Goal: Task Accomplishment & Management: Manage account settings

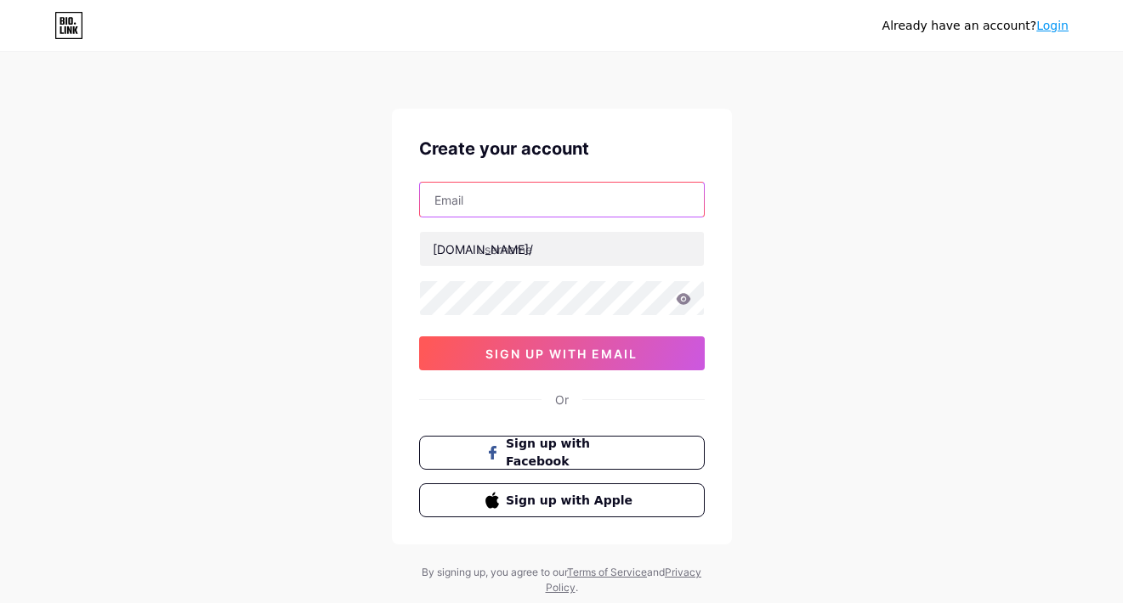
click at [468, 209] on input "text" at bounding box center [562, 200] width 284 height 34
type input "[EMAIL_ADDRESS][DOMAIN_NAME]"
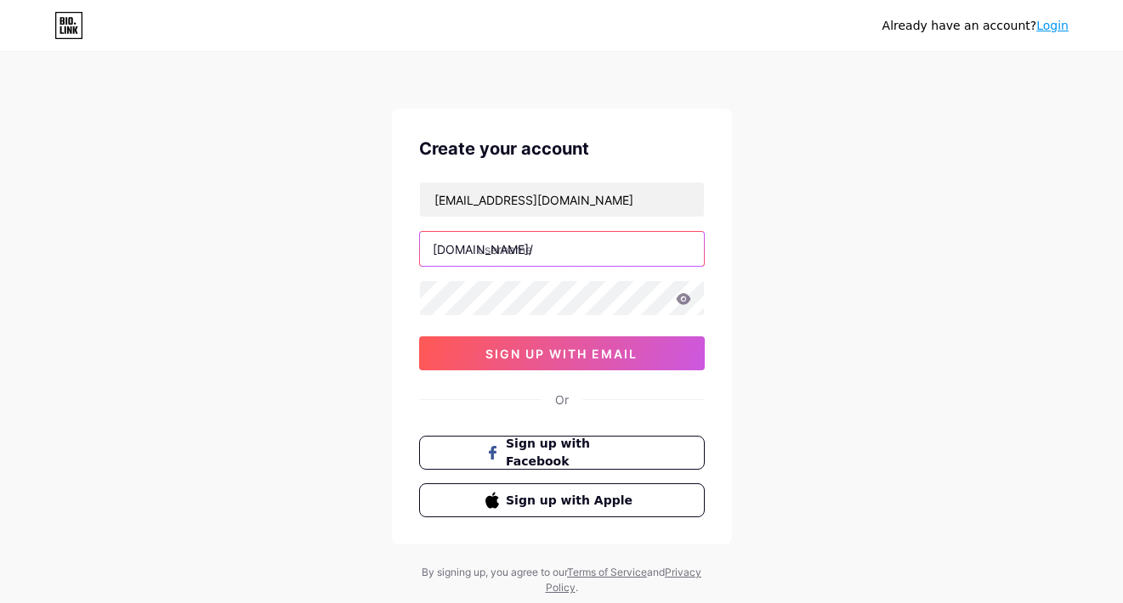
click at [529, 242] on input "text" at bounding box center [562, 249] width 284 height 34
click at [501, 241] on input "text" at bounding box center [562, 249] width 284 height 34
paste input "mainduit"
type input "mainduit"
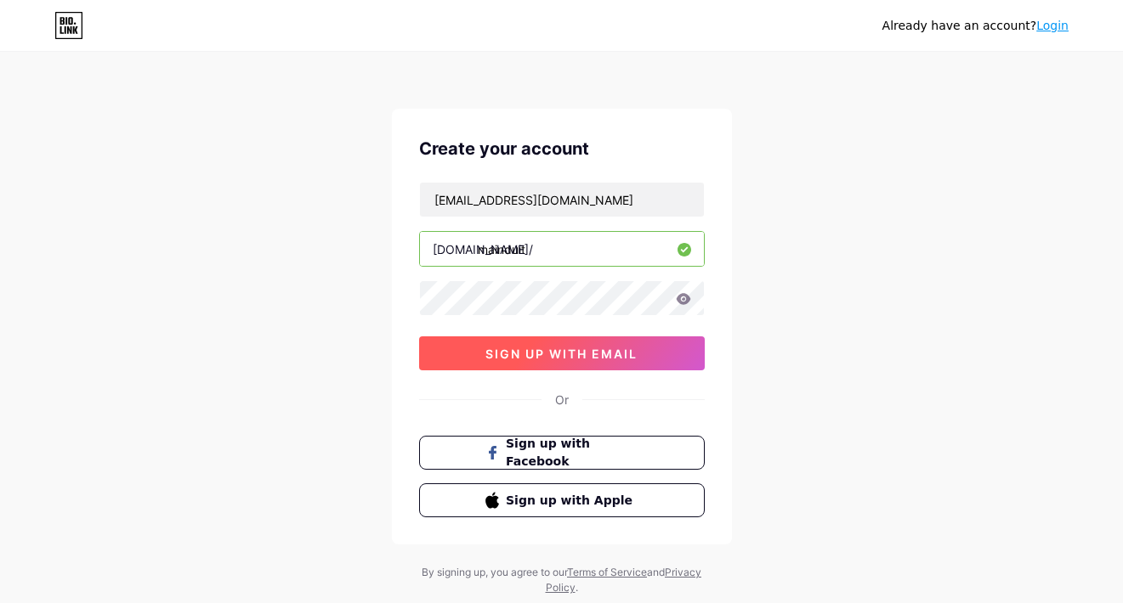
click at [474, 352] on button "sign up with email" at bounding box center [562, 354] width 286 height 34
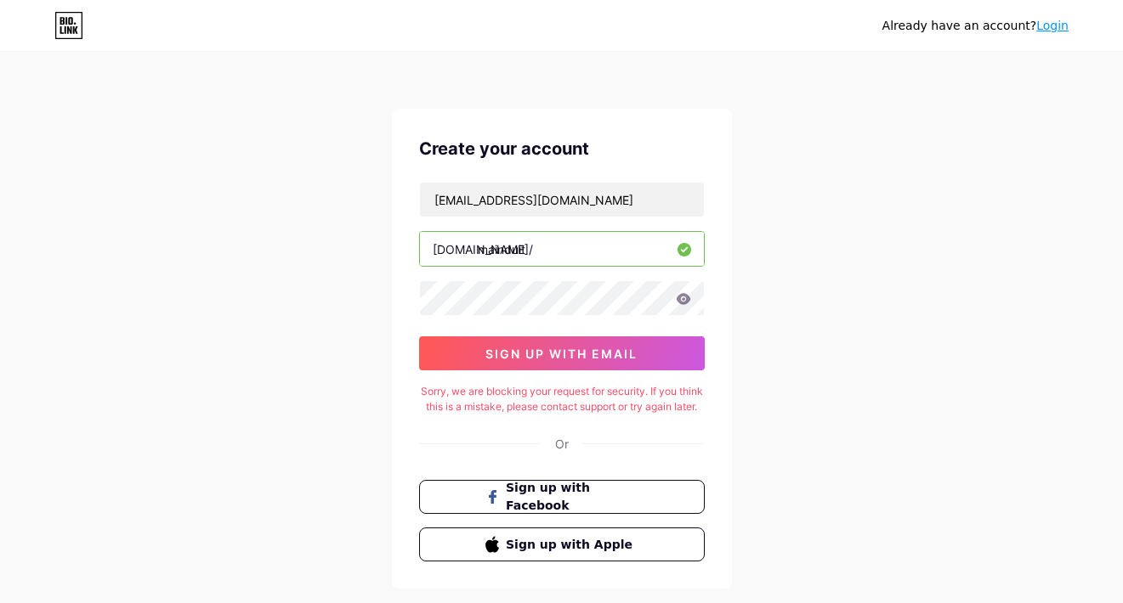
scroll to position [106, 0]
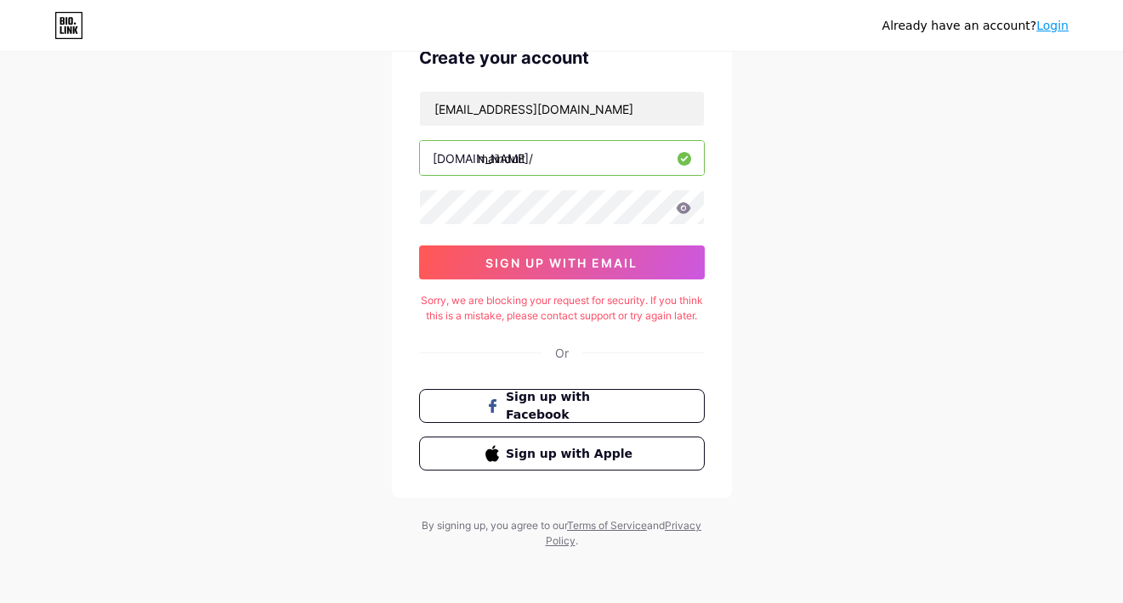
click at [61, 25] on icon at bounding box center [68, 25] width 29 height 27
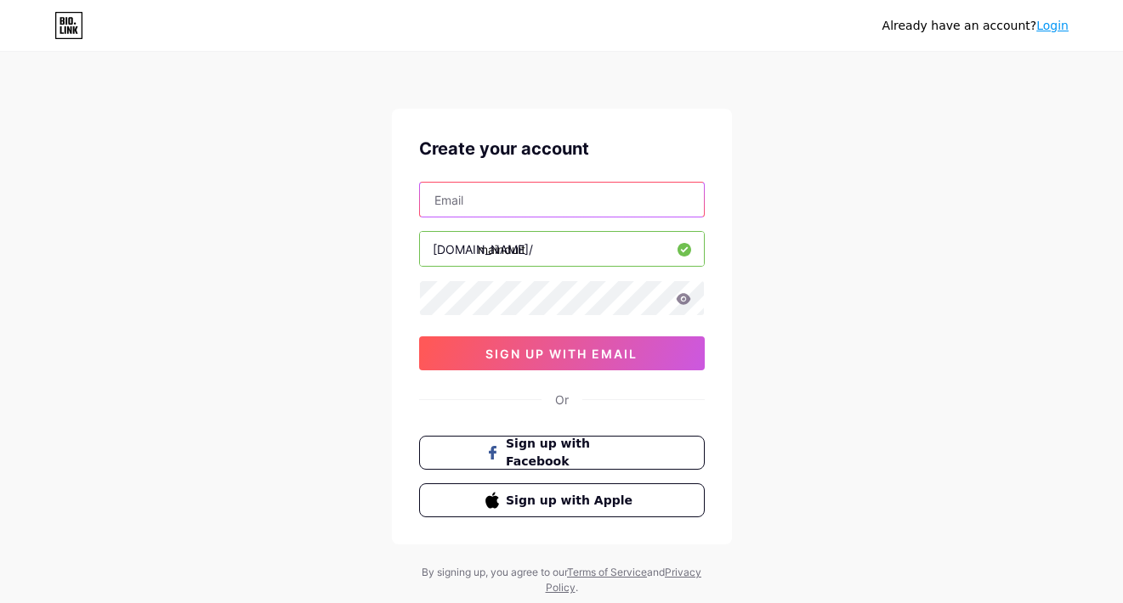
click at [475, 200] on input "text" at bounding box center [562, 200] width 284 height 34
type input "[EMAIL_ADDRESS][DOMAIN_NAME]"
click at [509, 320] on div "[EMAIL_ADDRESS][DOMAIN_NAME] [DOMAIN_NAME]/ mainduit sign up with email" at bounding box center [562, 276] width 286 height 189
click at [678, 296] on icon at bounding box center [683, 298] width 14 height 11
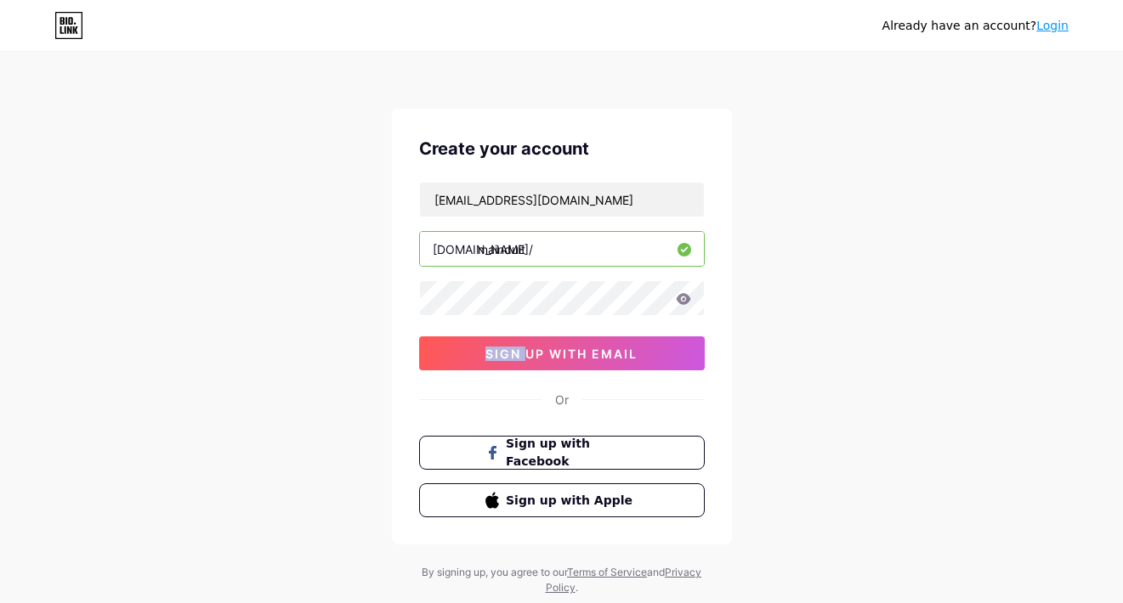
click at [678, 296] on icon at bounding box center [683, 298] width 14 height 11
click at [679, 295] on icon at bounding box center [683, 298] width 14 height 11
click at [524, 369] on button "sign up with email" at bounding box center [562, 354] width 286 height 34
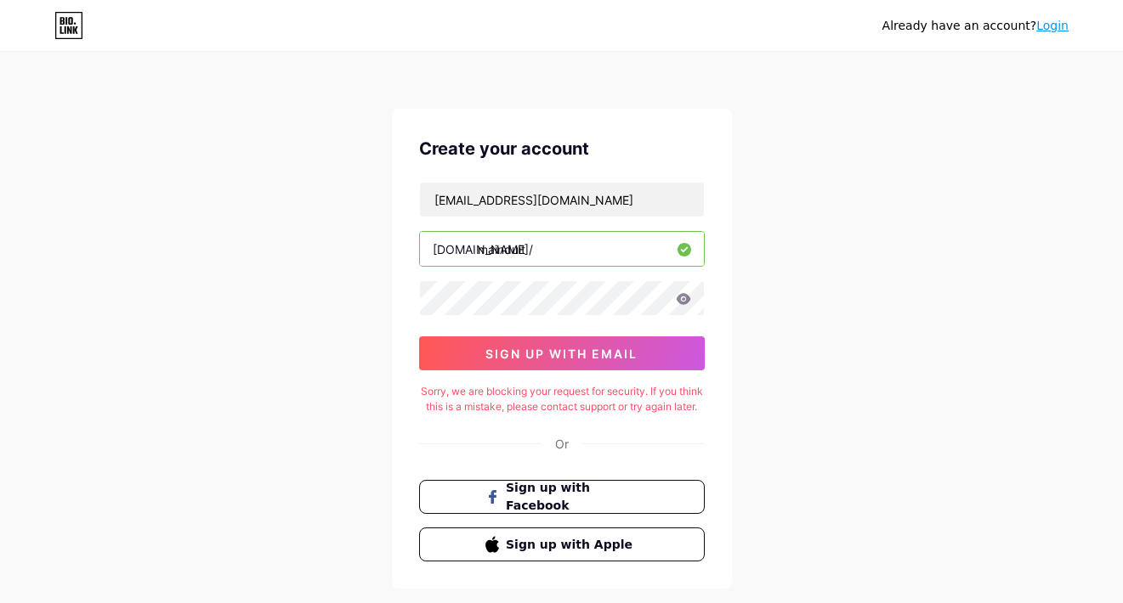
click at [866, 288] on div "Already have an account? Login Create your account [EMAIL_ADDRESS][DOMAIN_NAME]…" at bounding box center [561, 347] width 1123 height 694
click at [1043, 31] on link "Login" at bounding box center [1052, 26] width 32 height 14
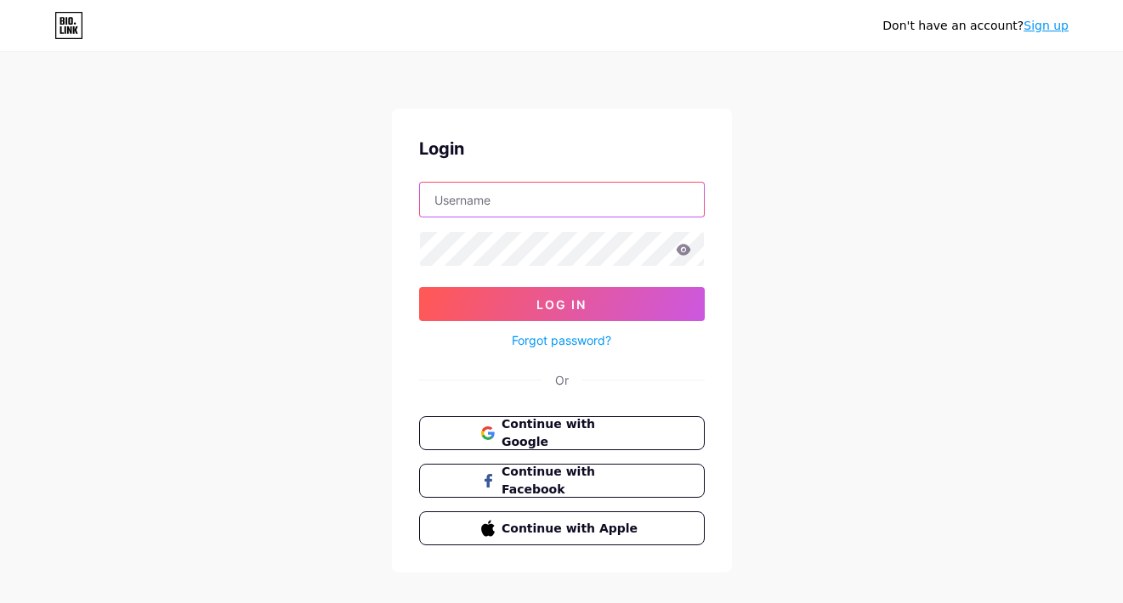
type input "[EMAIL_ADDRESS][DOMAIN_NAME]"
click at [576, 282] on form "[EMAIL_ADDRESS][DOMAIN_NAME] Log In Forgot password?" at bounding box center [562, 266] width 286 height 169
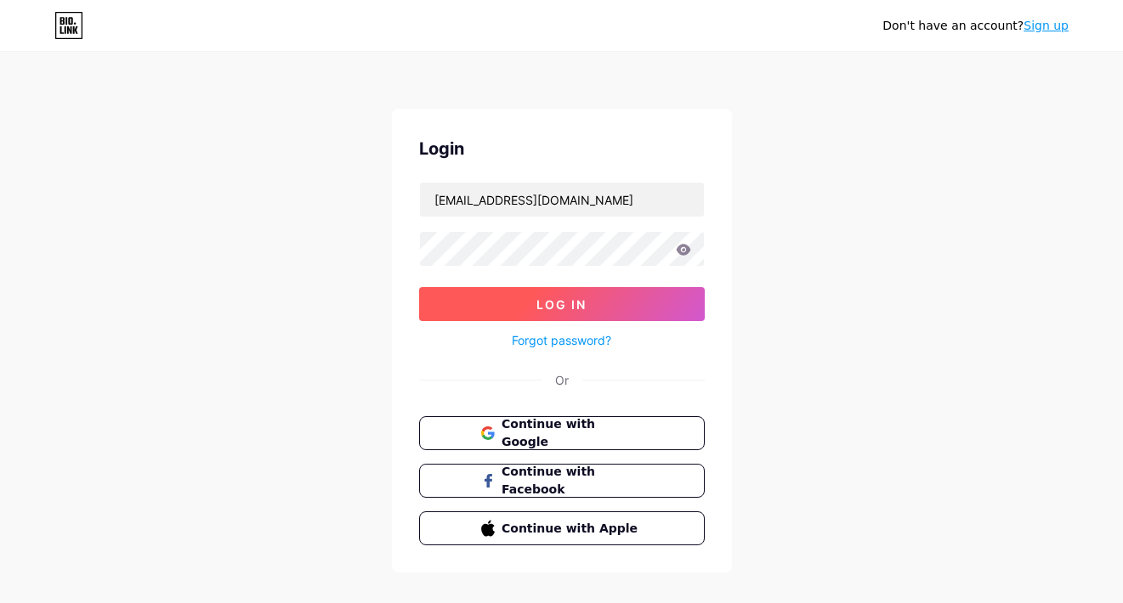
click at [536, 314] on button "Log In" at bounding box center [562, 304] width 286 height 34
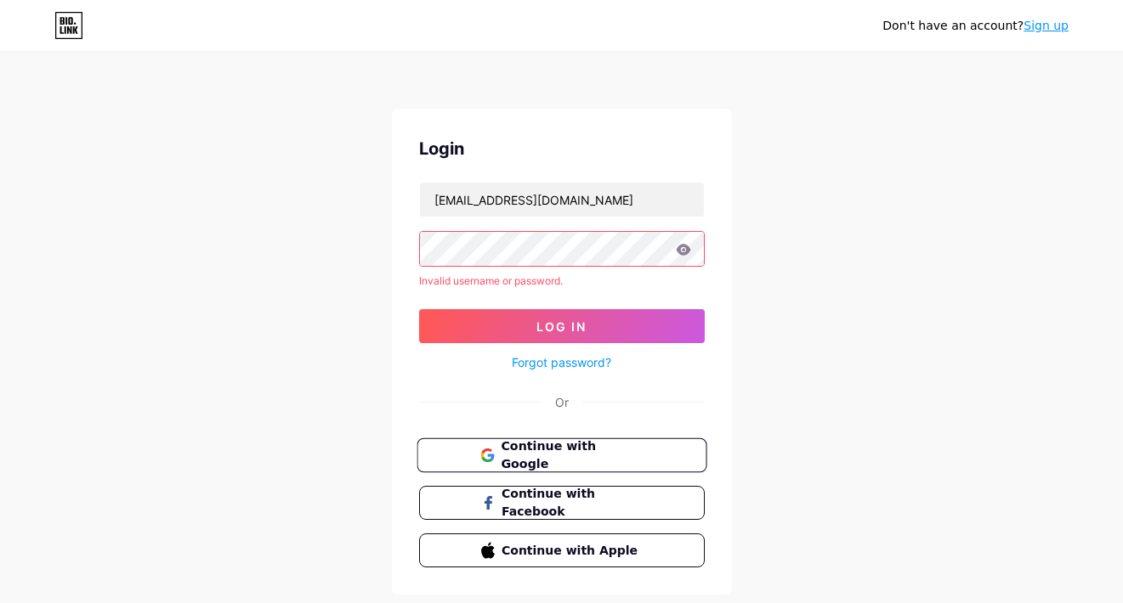
click at [512, 447] on span "Continue with Google" at bounding box center [572, 456] width 142 height 37
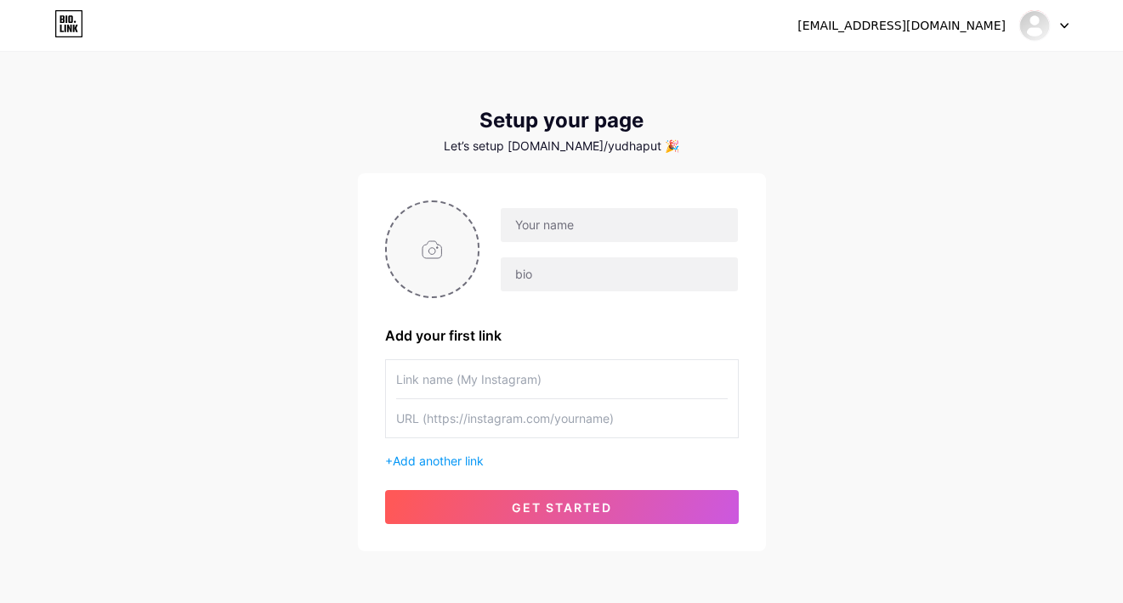
click at [439, 246] on input "file" at bounding box center [433, 249] width 92 height 94
type input "C:\fakepath\download (27).jpg"
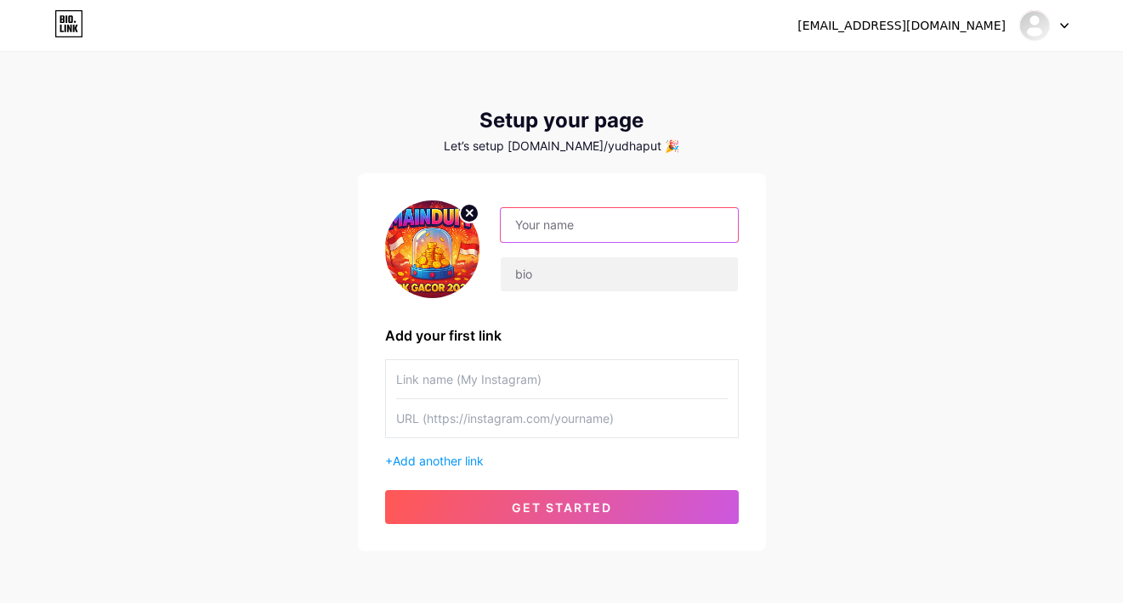
click at [567, 230] on input "text" at bounding box center [619, 225] width 236 height 34
type input "MAINDUIT"
click at [573, 295] on div "MAINDUIT" at bounding box center [562, 250] width 354 height 98
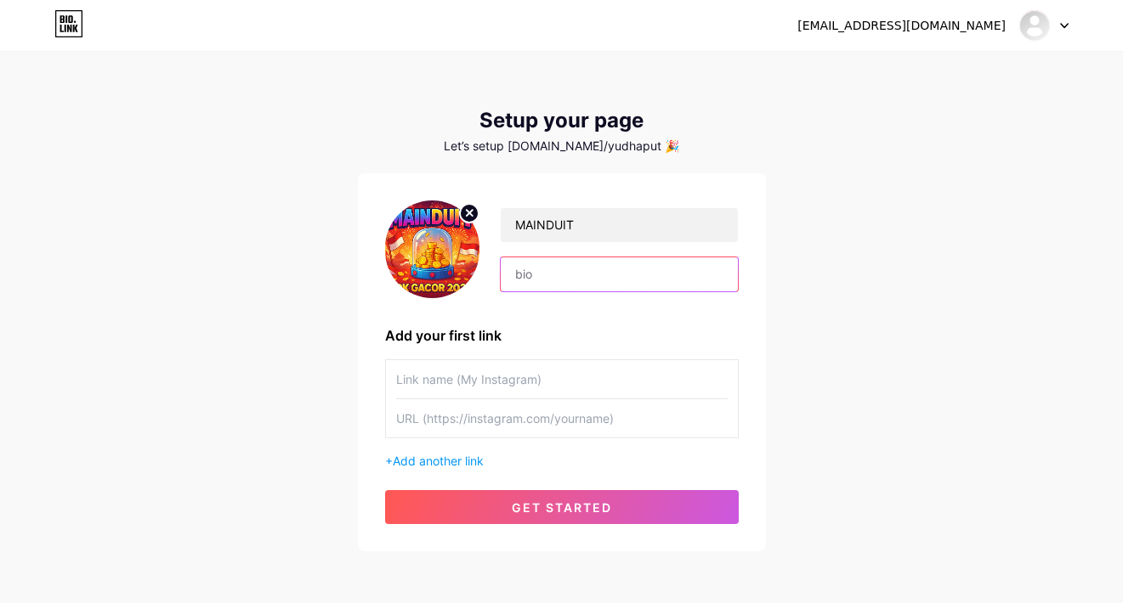
click at [556, 282] on input "text" at bounding box center [619, 275] width 236 height 34
paste input "SELAMAT DATANG DI MAINDUIT! BONUS MELIMPAH UNTUK MEMBER BARU! Gabung sekarang d…"
type input "SELAMAT DATANG DI MAINDUIT! BONUS MELIMPAH UNTUK MEMBER BARU! Gabung sekarang d…"
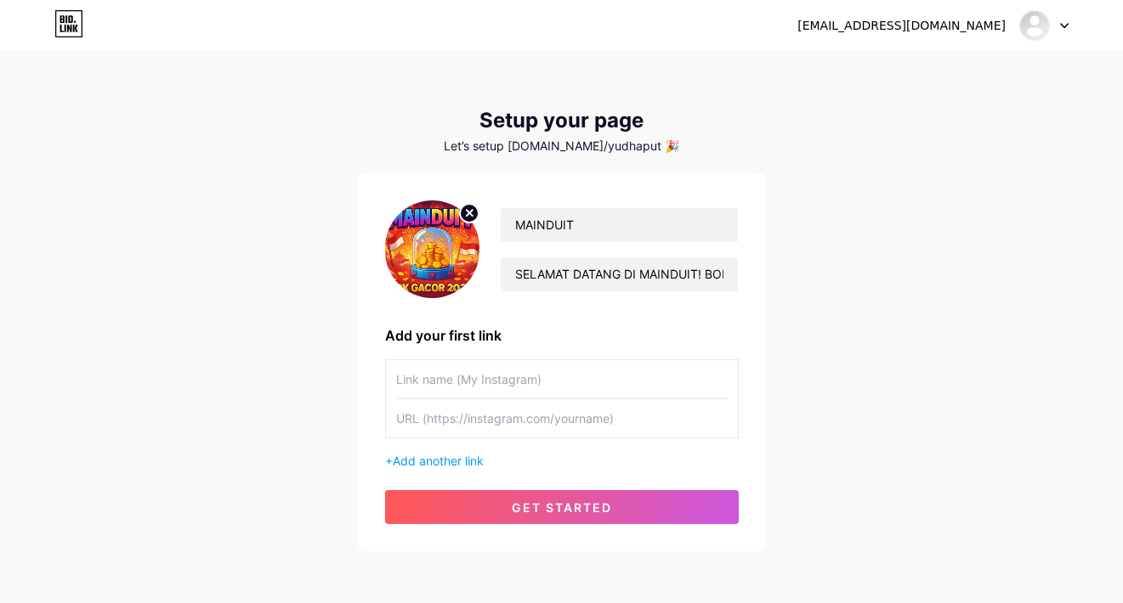
click at [416, 388] on input "text" at bounding box center [561, 379] width 331 height 38
type input "DAFTAR"
click at [427, 415] on input "text" at bounding box center [561, 418] width 331 height 38
paste input "https://scatterfree.com/patriot"
type input "https://scatterfree.com/patriot"
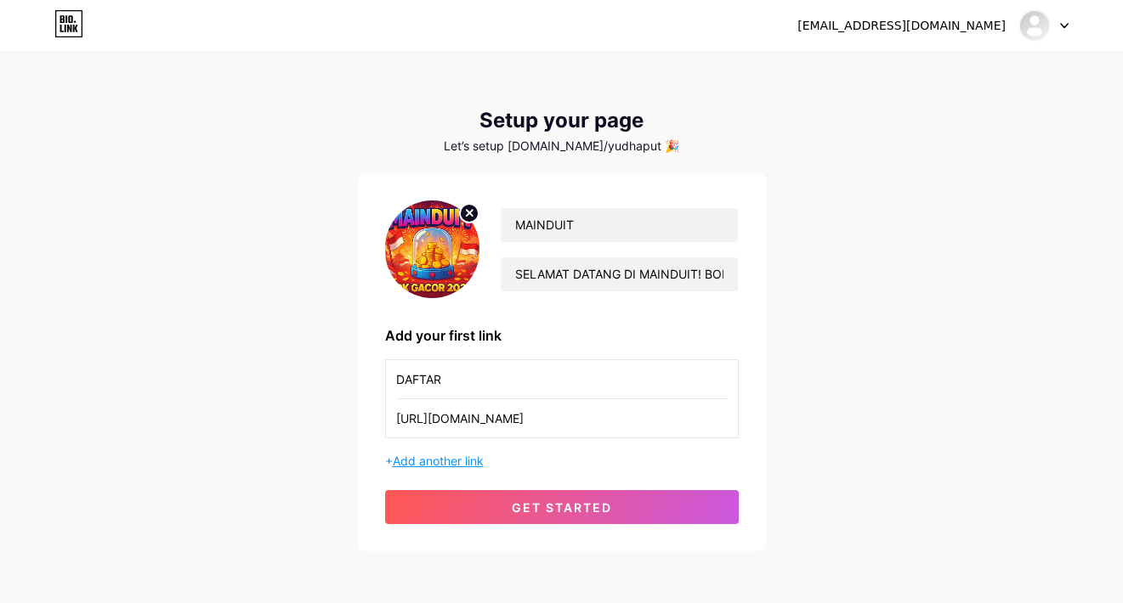
click at [441, 459] on span "Add another link" at bounding box center [438, 461] width 91 height 14
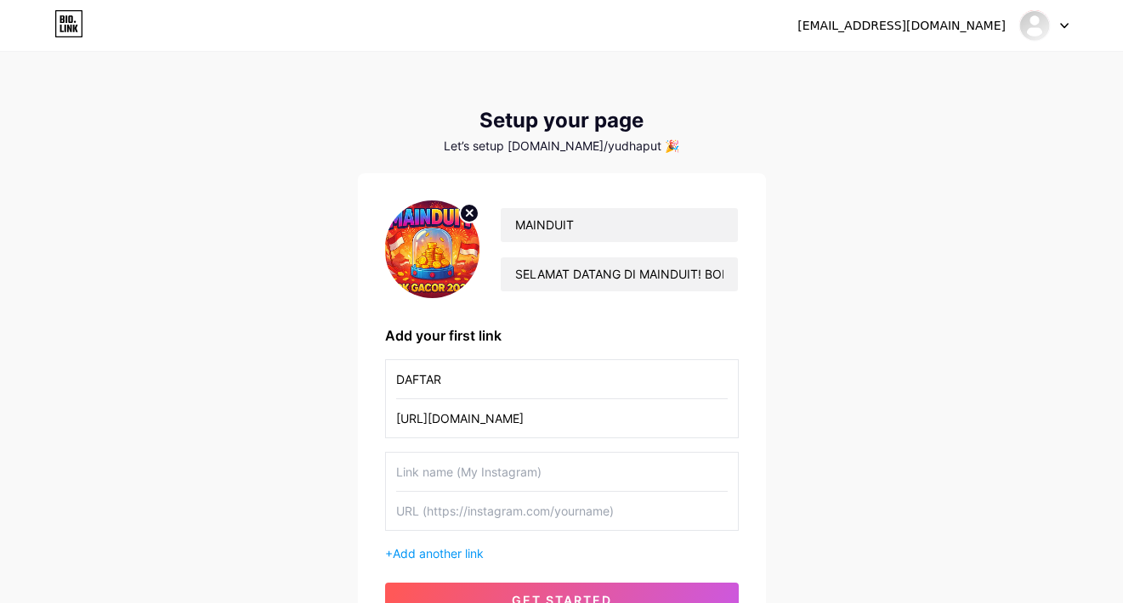
click at [441, 512] on input "text" at bounding box center [561, 511] width 331 height 38
paste input "https://scatterfree.com/patriot"
type input "https://scatterfree.com/patriot"
drag, startPoint x: 453, startPoint y: 384, endPoint x: 365, endPoint y: 383, distance: 87.5
click at [365, 383] on div "MAINDUIT SELAMAT DATANG DI MAINDUIT! BONUS MELIMPAH UNTUK MEMBER BARU! Gabung s…" at bounding box center [562, 408] width 408 height 471
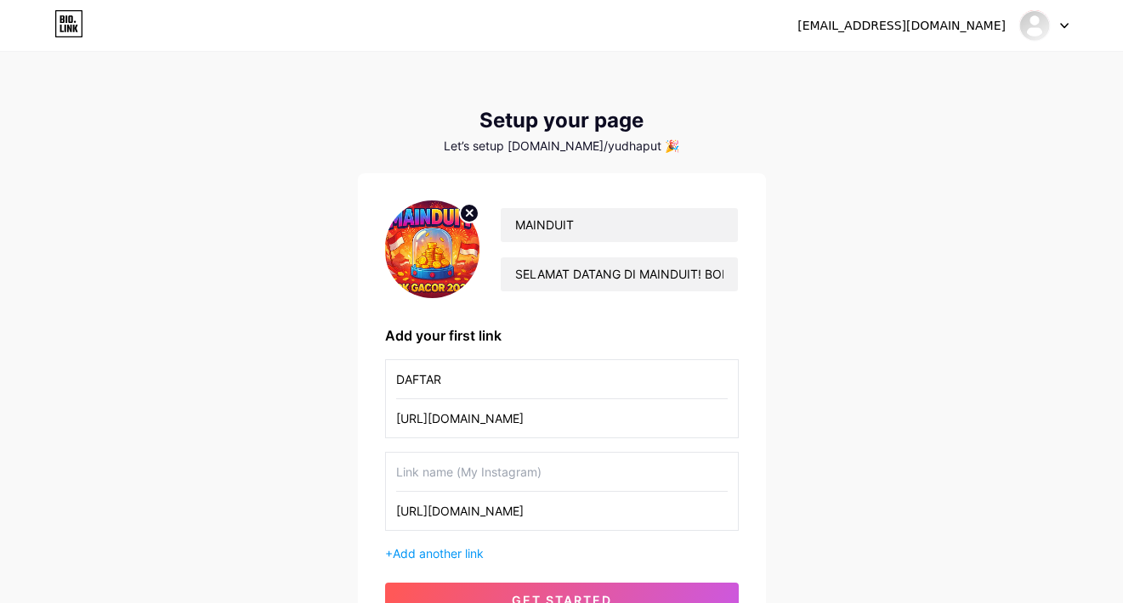
click at [440, 485] on input "text" at bounding box center [561, 472] width 331 height 38
paste input "DAFTAR"
type input "DAFTAR"
drag, startPoint x: 609, startPoint y: 423, endPoint x: 282, endPoint y: 402, distance: 327.0
click at [282, 402] on div "yudhaputraarlan@gmail.com Dashboard Logout Setup your page Let’s setup bio.link…" at bounding box center [561, 349] width 1123 height 699
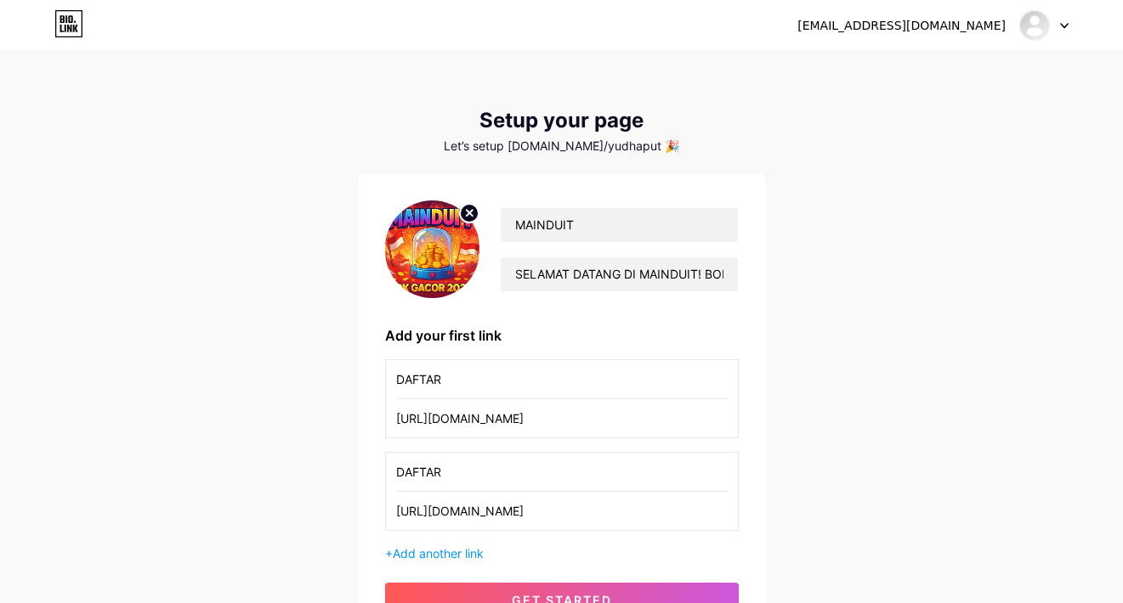
paste input "about:blank"
type input "about:blank"
drag, startPoint x: 534, startPoint y: 371, endPoint x: 251, endPoint y: 371, distance: 283.0
click at [251, 371] on div "yudhaputraarlan@gmail.com Dashboard Logout Setup your page Let’s setup bio.link…" at bounding box center [561, 349] width 1123 height 699
type input "R"
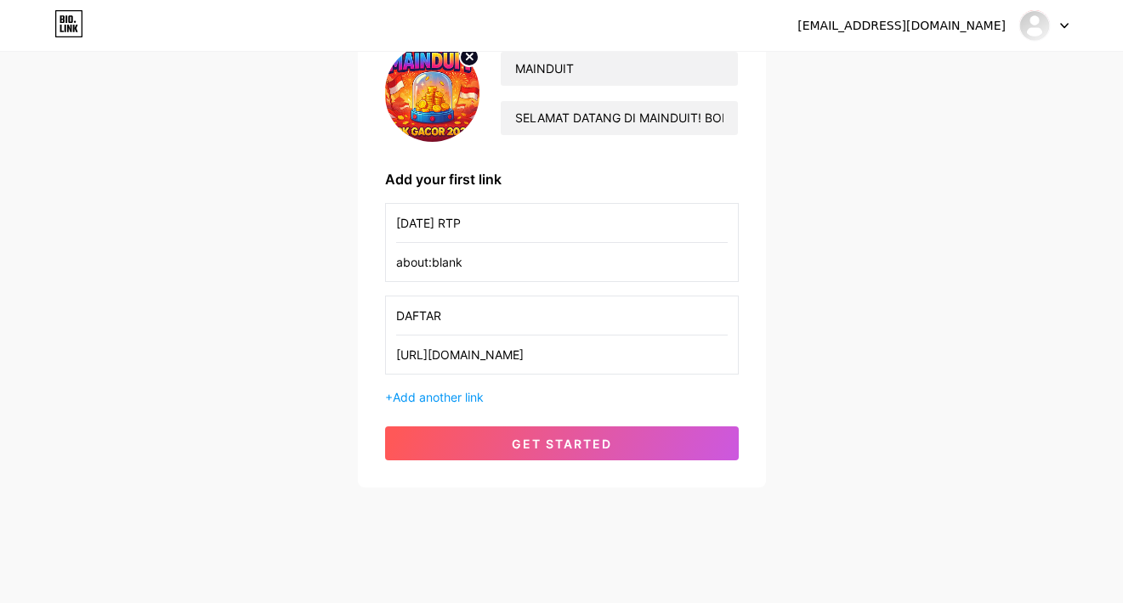
scroll to position [163, 0]
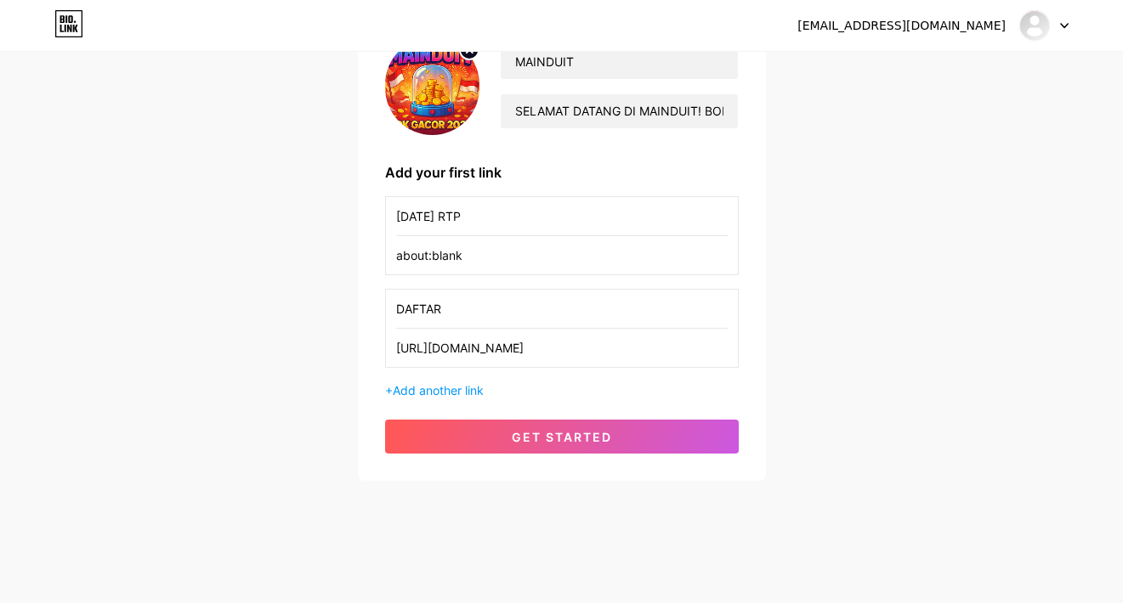
drag, startPoint x: 430, startPoint y: 218, endPoint x: 527, endPoint y: 217, distance: 96.9
click at [527, 217] on input "POLA RTP" at bounding box center [561, 216] width 331 height 38
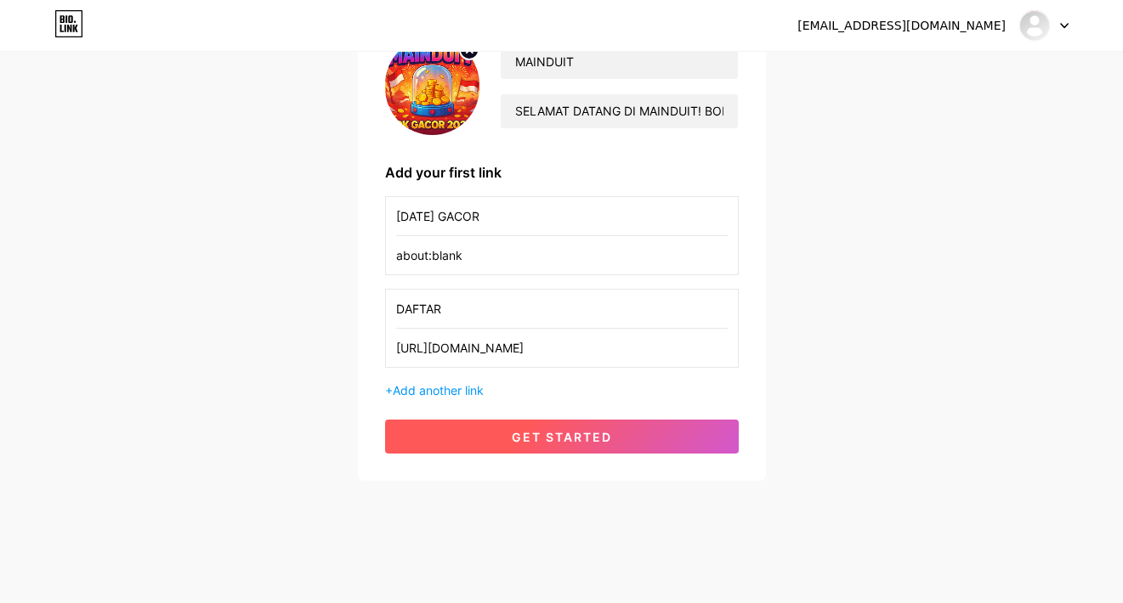
type input "POLA GACOR"
click at [493, 435] on button "get started" at bounding box center [562, 437] width 354 height 34
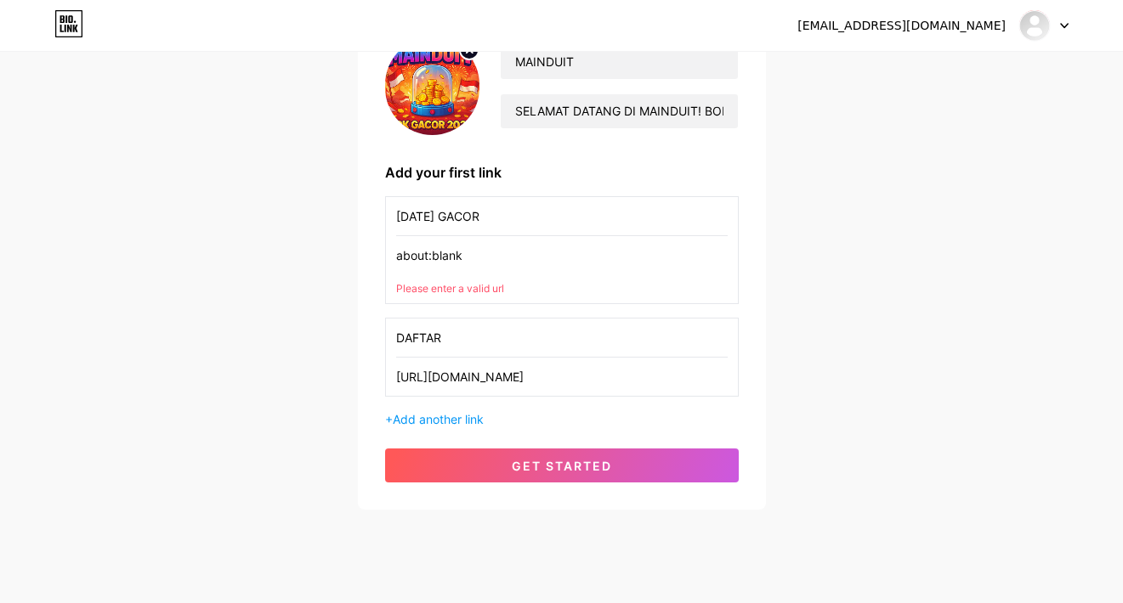
click at [447, 255] on input "about:blank" at bounding box center [561, 255] width 331 height 38
click at [486, 253] on input "about:blank" at bounding box center [561, 255] width 331 height 38
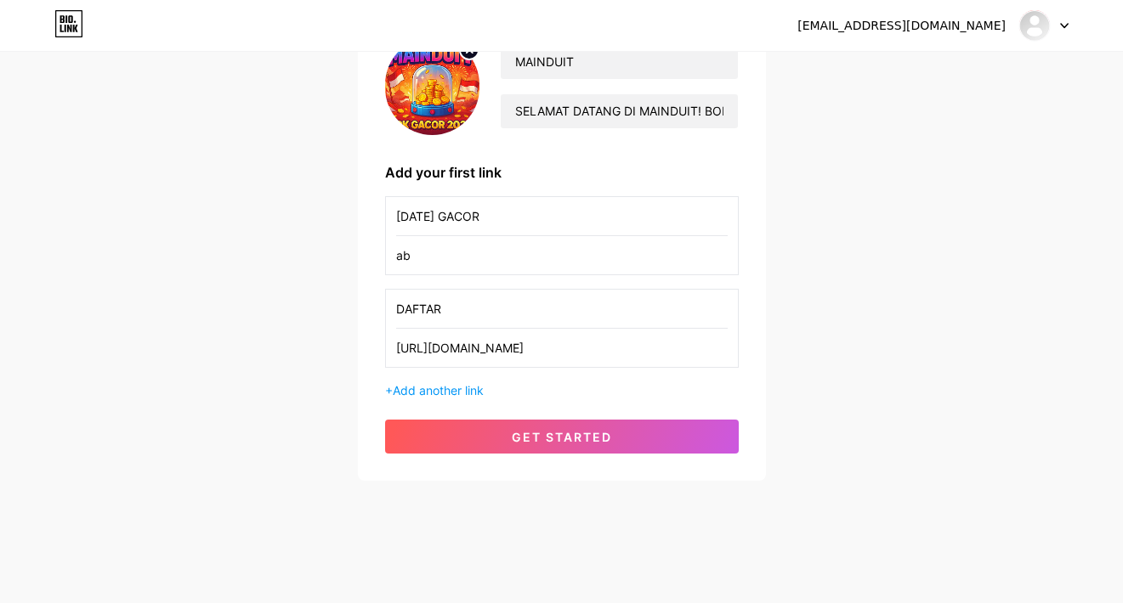
type input "a"
click at [486, 252] on input "text" at bounding box center [561, 255] width 331 height 38
click at [483, 350] on input "https://scatterfree.com/patriot" at bounding box center [561, 348] width 331 height 38
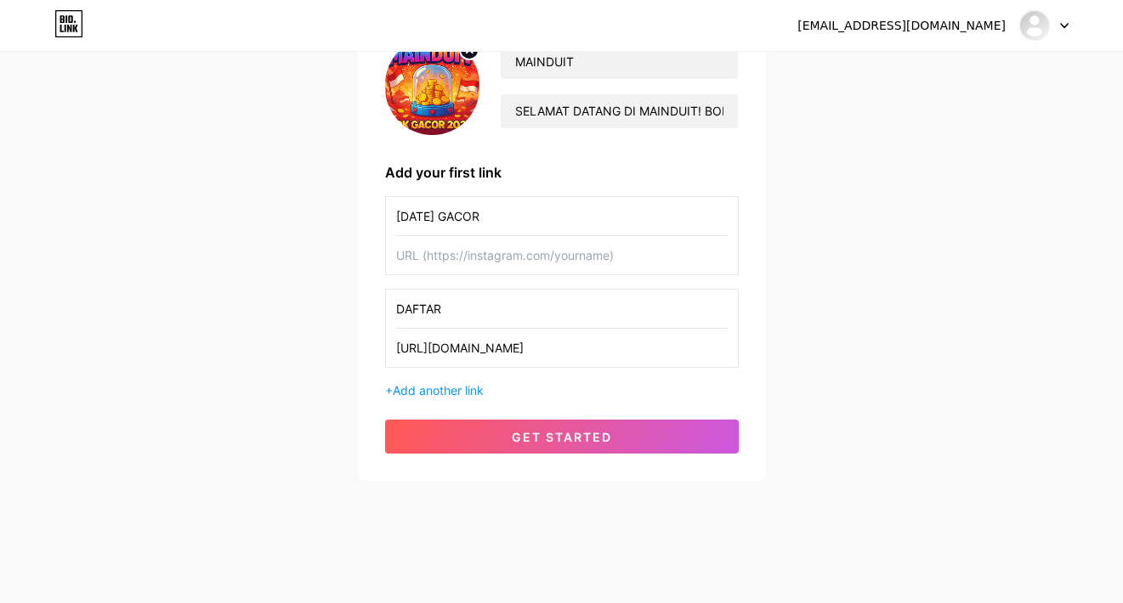
click at [470, 258] on input "text" at bounding box center [561, 255] width 331 height 38
paste input "https://antimototo.polakita.org/"
type input "https://antimototo.polakita.org/"
click at [897, 228] on div "yudhaputraarlan@gmail.com Dashboard Logout Setup your page Let’s setup bio.link…" at bounding box center [561, 186] width 1123 height 699
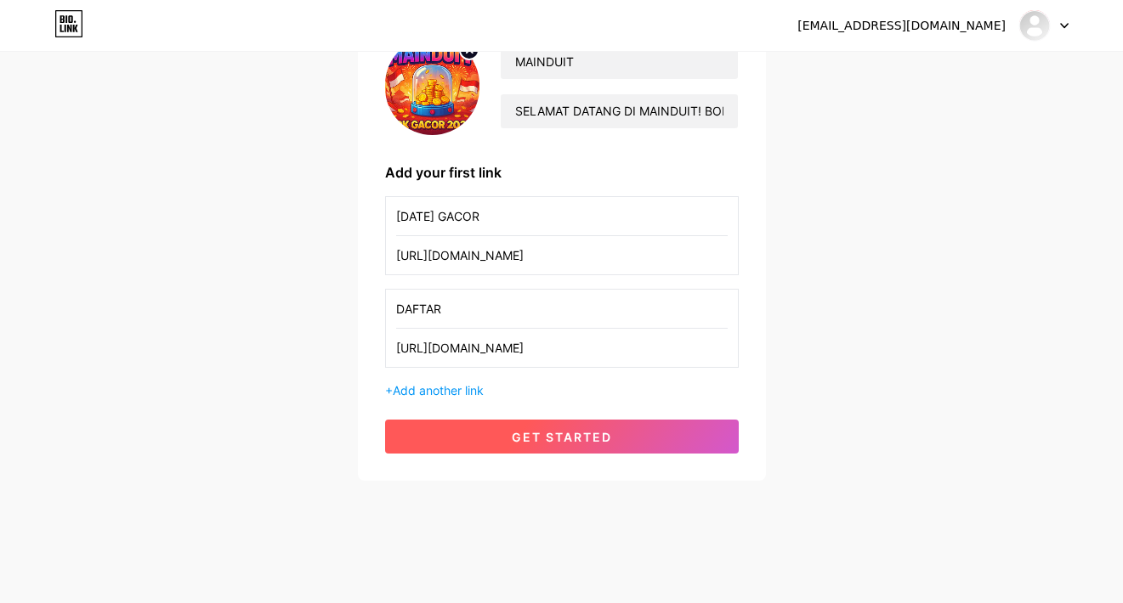
click at [571, 438] on span "get started" at bounding box center [562, 437] width 100 height 14
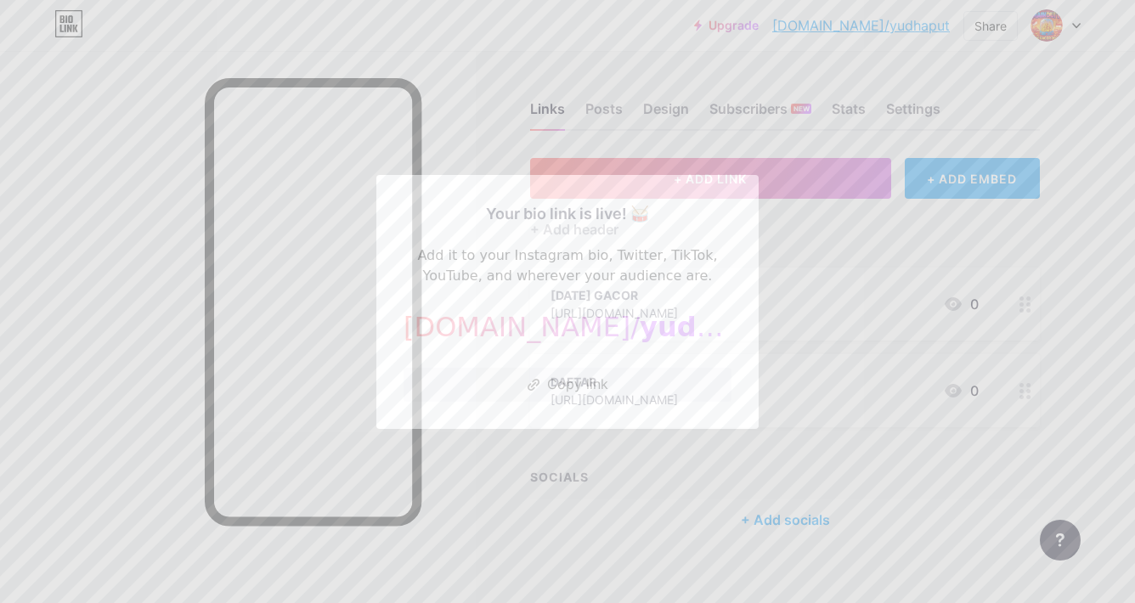
click at [570, 365] on div "Your bio link is live! 🥁 Add it to your Instagram bio, Twitter, TikTok, YouTube…" at bounding box center [568, 302] width 328 height 200
click at [570, 386] on button "Copy link" at bounding box center [568, 385] width 328 height 34
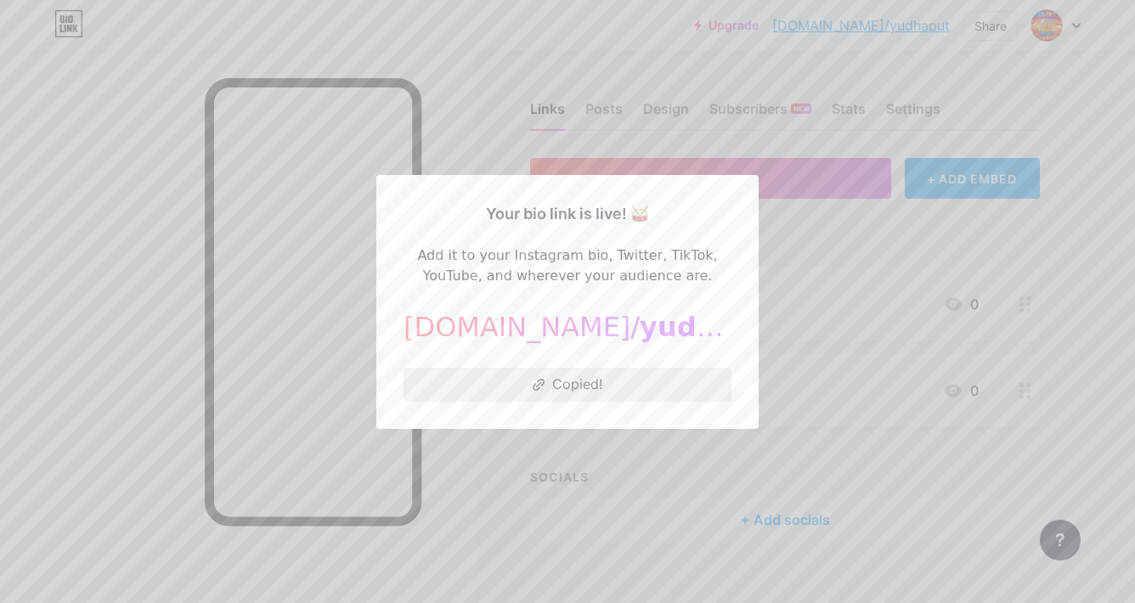
click at [564, 382] on button "Copied!" at bounding box center [568, 385] width 328 height 34
drag, startPoint x: 588, startPoint y: 327, endPoint x: 648, endPoint y: 326, distance: 59.5
click at [648, 326] on span "yudhaput" at bounding box center [713, 327] width 146 height 32
click at [640, 325] on span "yudhaput" at bounding box center [713, 327] width 146 height 32
click at [518, 380] on button "Copy link" at bounding box center [568, 385] width 328 height 34
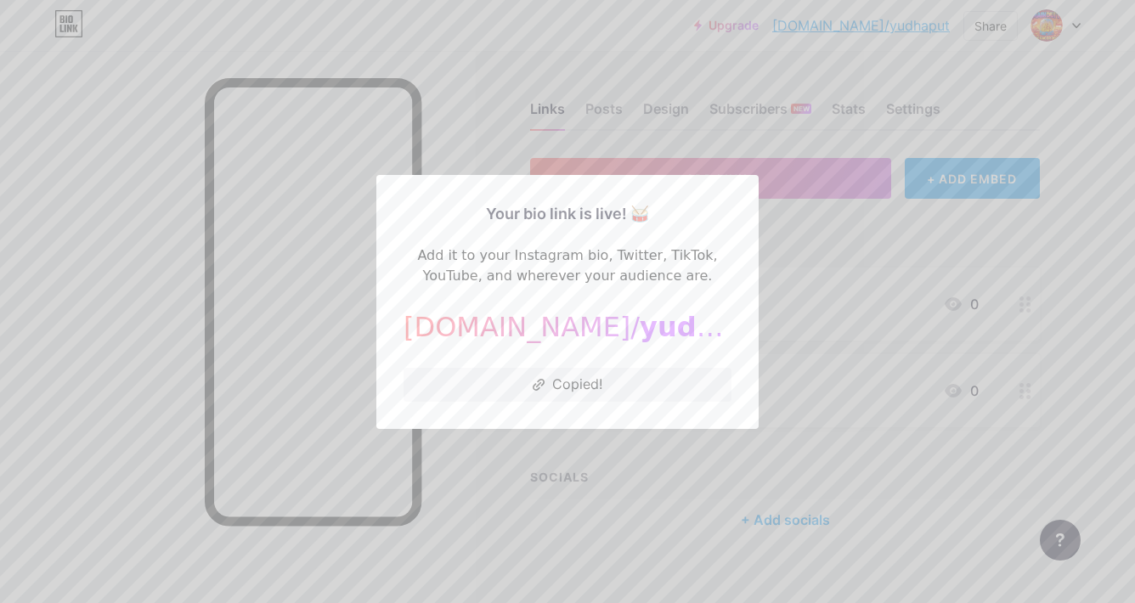
click at [445, 46] on div at bounding box center [567, 301] width 1135 height 603
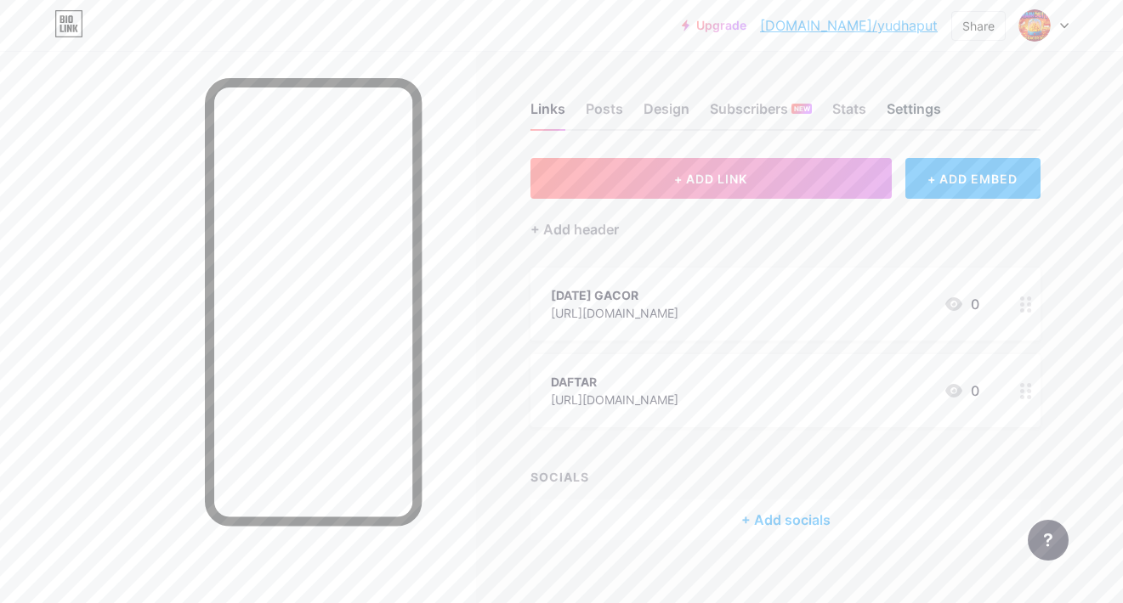
click at [926, 117] on div "Settings" at bounding box center [913, 114] width 54 height 31
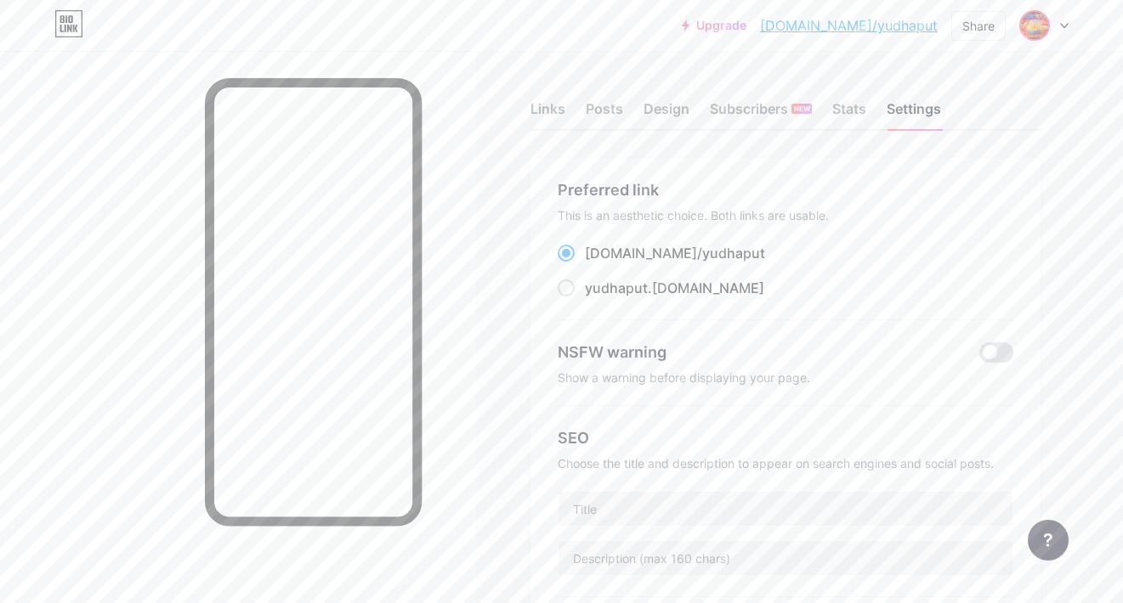
click at [1040, 31] on img at bounding box center [1034, 25] width 27 height 27
click at [911, 187] on link "Account settings" at bounding box center [962, 193] width 211 height 46
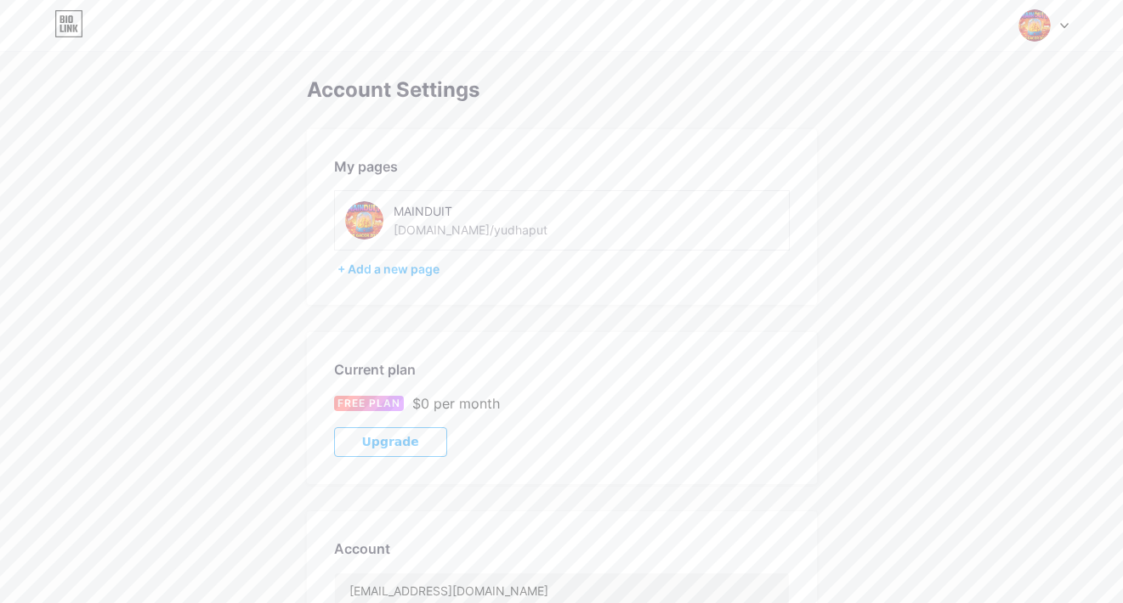
click at [508, 214] on div "MAINDUIT" at bounding box center [499, 211] width 212 height 18
click at [435, 235] on div "bio.link/yudhaput" at bounding box center [470, 230] width 154 height 18
click at [410, 256] on div "My pages MAINDUIT bio.link/yudhaput + Add a new page" at bounding box center [562, 217] width 510 height 176
click at [404, 264] on div "+ Add a new page" at bounding box center [563, 269] width 452 height 17
click at [401, 266] on div "+ Add a new page" at bounding box center [563, 269] width 452 height 17
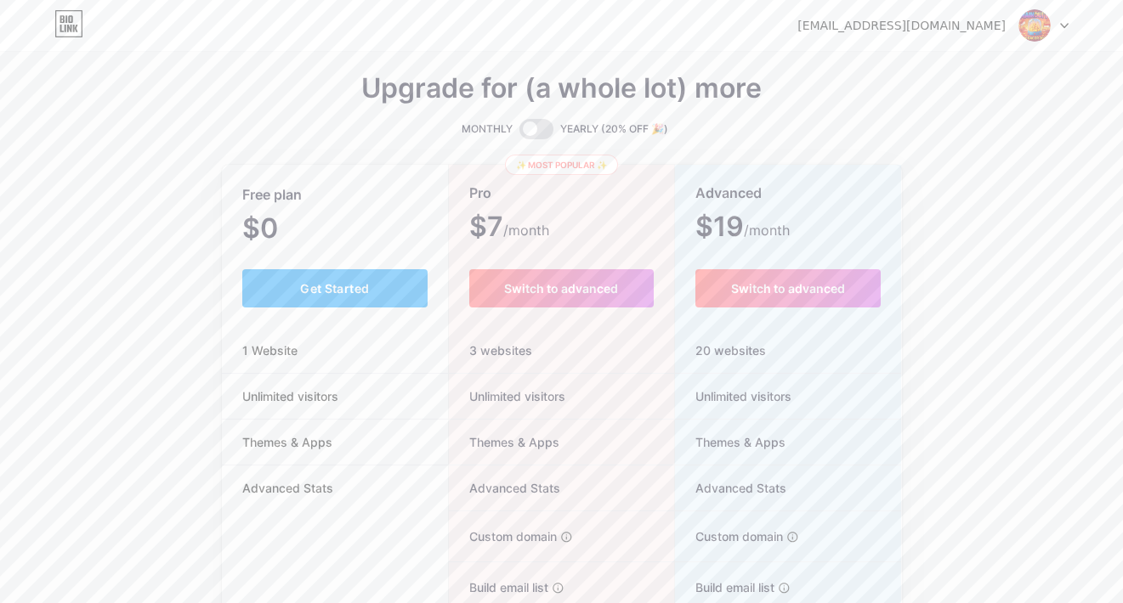
click at [66, 12] on icon at bounding box center [68, 23] width 29 height 27
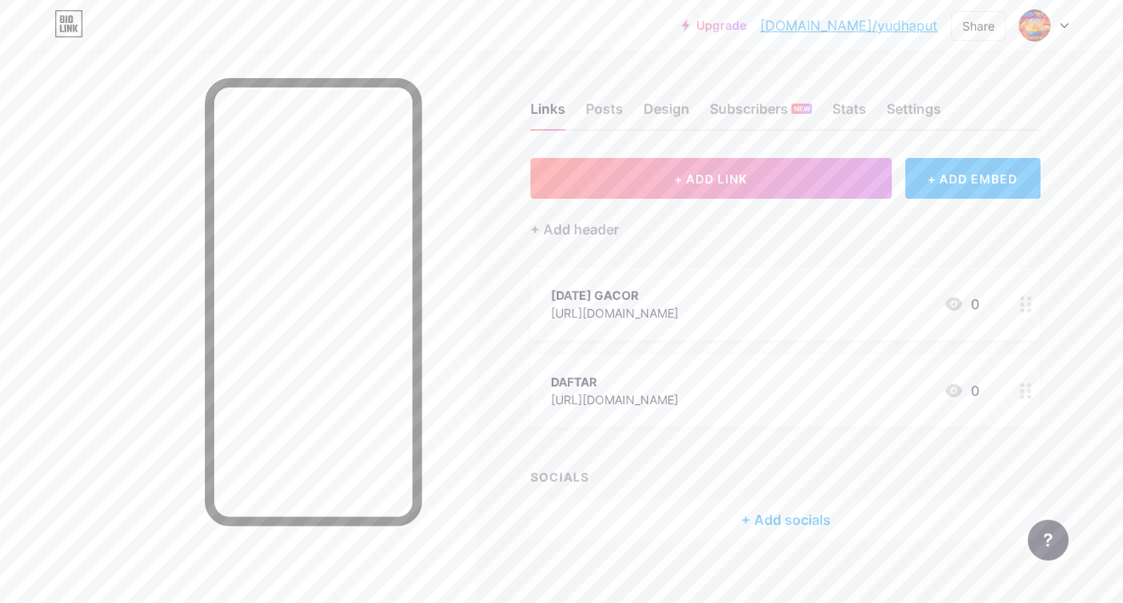
click at [570, 482] on div "SOCIALS" at bounding box center [785, 477] width 510 height 18
click at [799, 498] on div "SOCIALS + Add socials" at bounding box center [785, 504] width 510 height 72
click at [799, 512] on div "+ Add socials" at bounding box center [785, 520] width 510 height 41
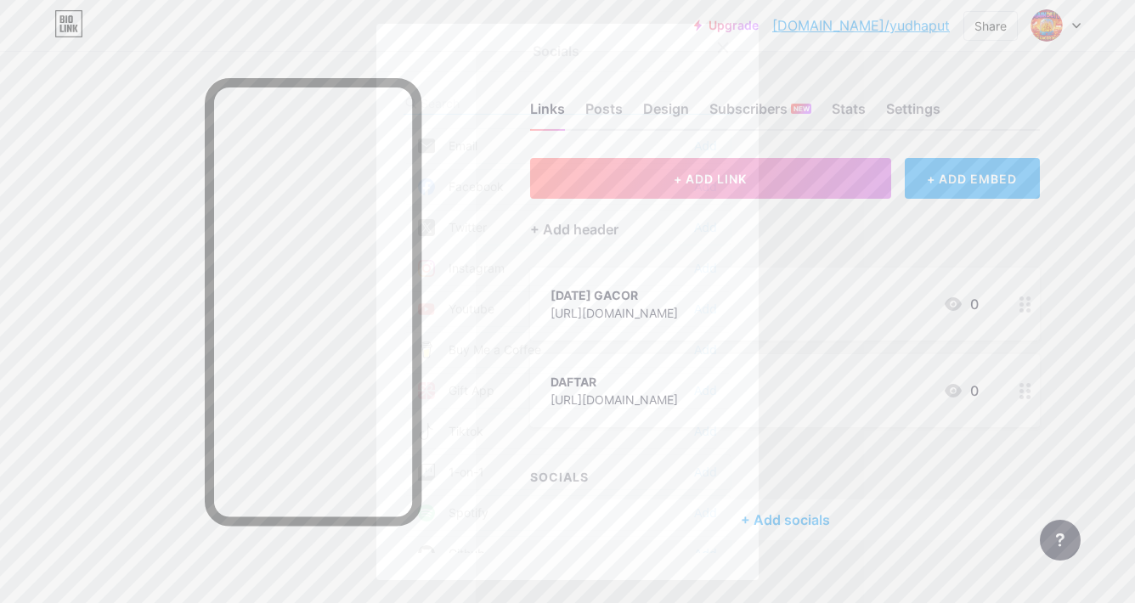
click at [710, 51] on div at bounding box center [723, 47] width 31 height 31
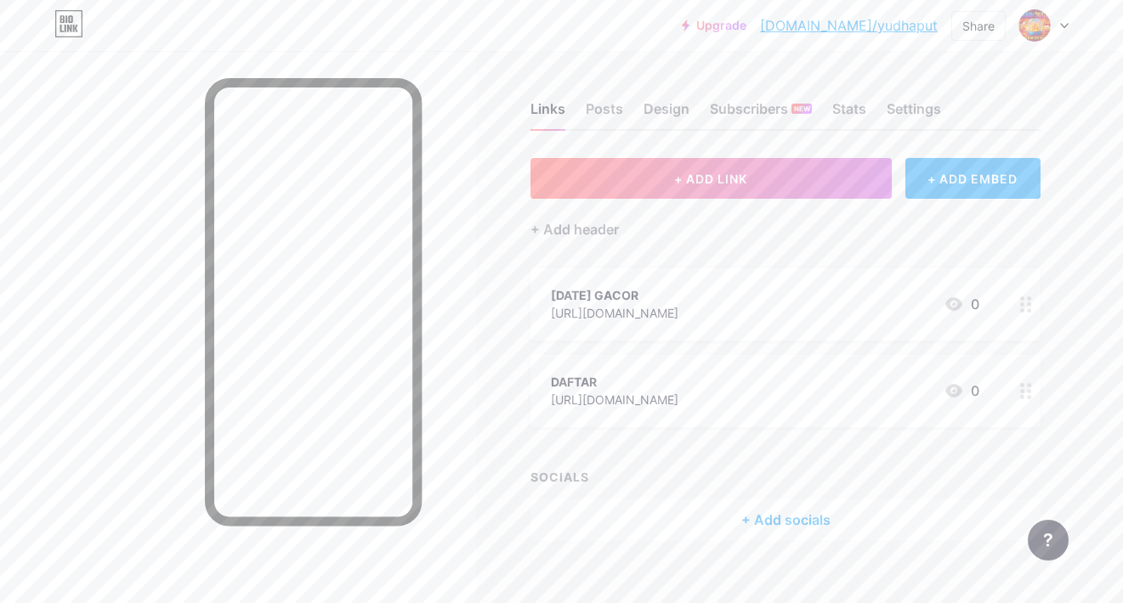
click at [1052, 25] on div at bounding box center [1043, 25] width 49 height 31
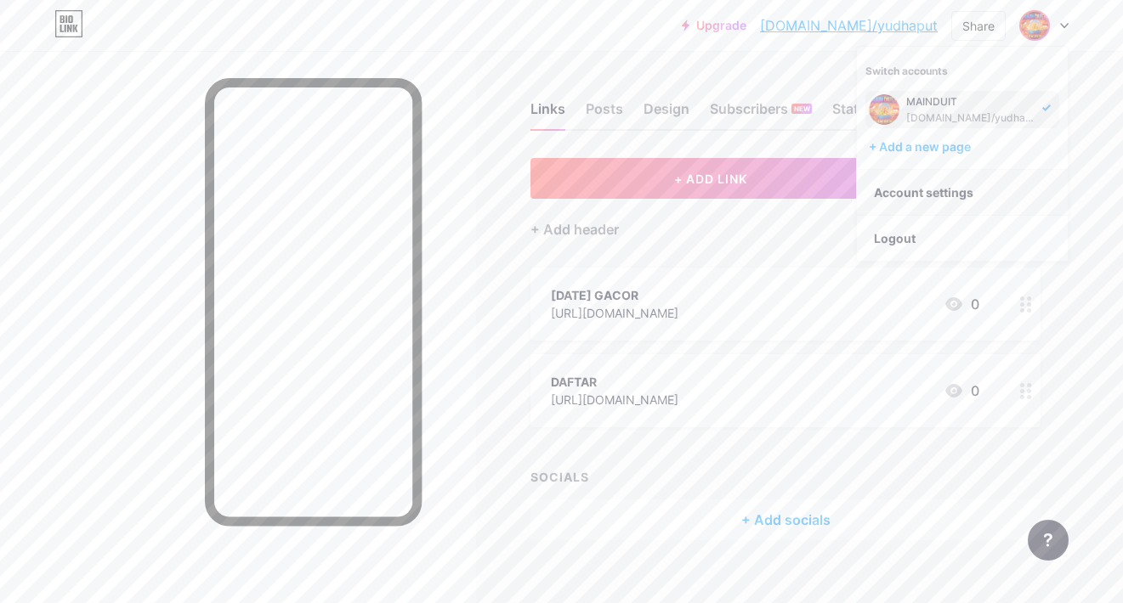
click at [913, 188] on link "Account settings" at bounding box center [962, 193] width 211 height 46
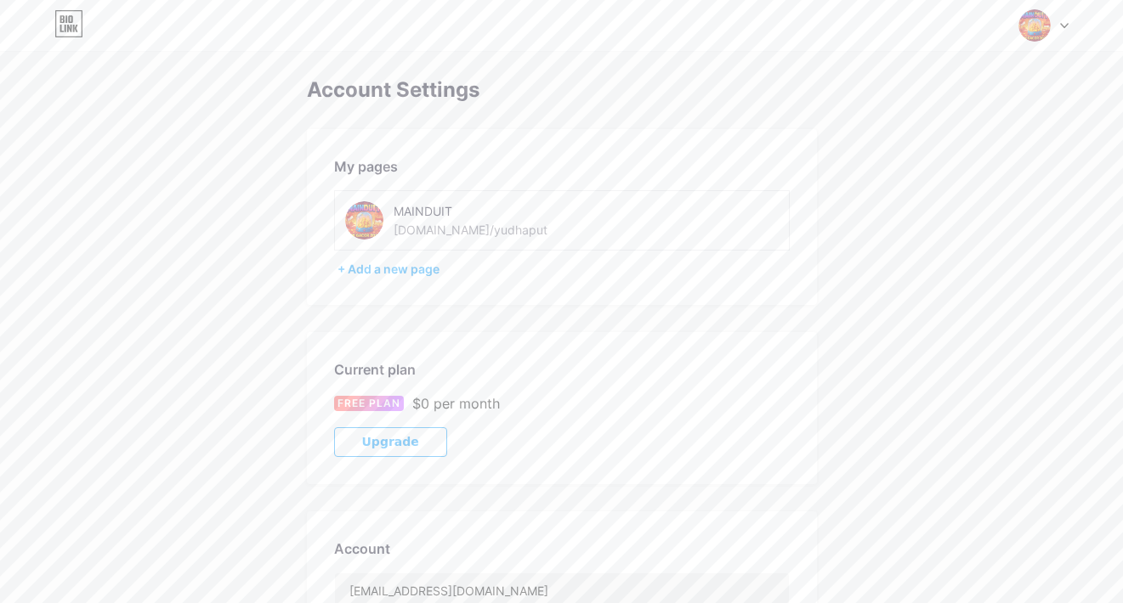
click at [366, 233] on img at bounding box center [364, 220] width 38 height 38
click at [393, 276] on div "+ Add a new page" at bounding box center [563, 269] width 452 height 17
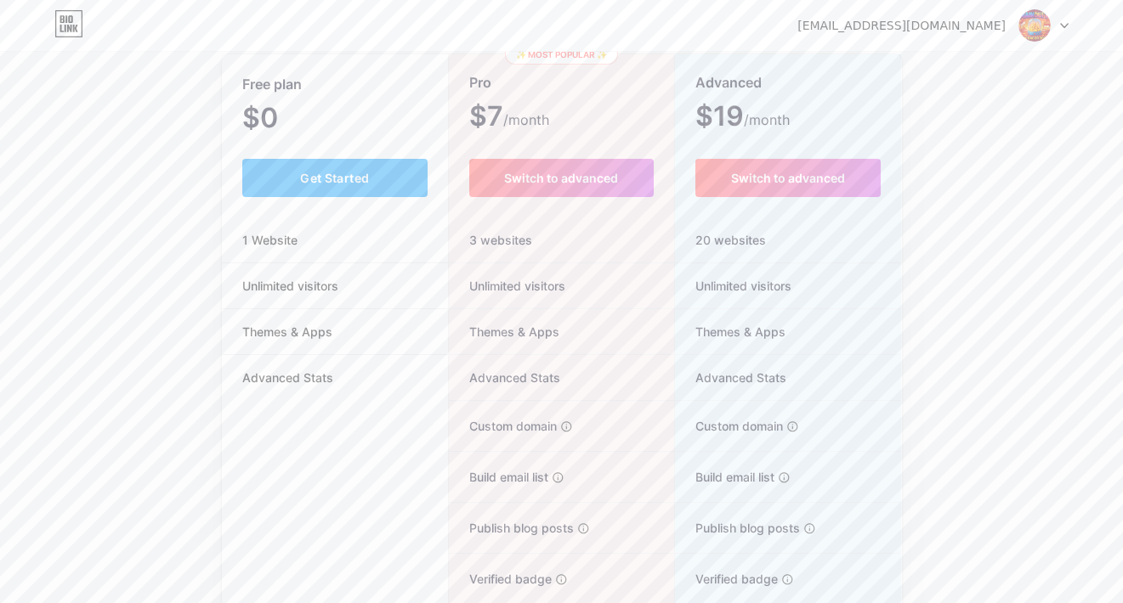
scroll to position [231, 0]
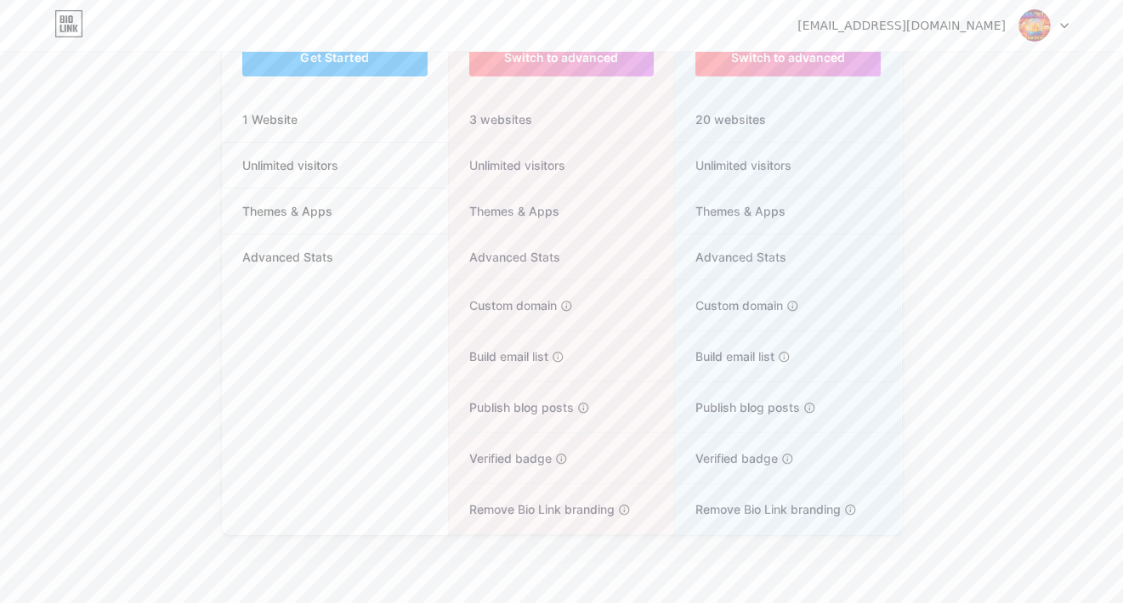
click at [320, 178] on li "Unlimited visitors" at bounding box center [335, 166] width 227 height 46
click at [1052, 20] on div at bounding box center [1043, 25] width 49 height 31
click at [1033, 18] on img at bounding box center [1034, 25] width 32 height 32
click at [970, 23] on div "[EMAIL_ADDRESS][DOMAIN_NAME]" at bounding box center [901, 26] width 208 height 18
click at [59, 11] on icon at bounding box center [69, 24] width 26 height 26
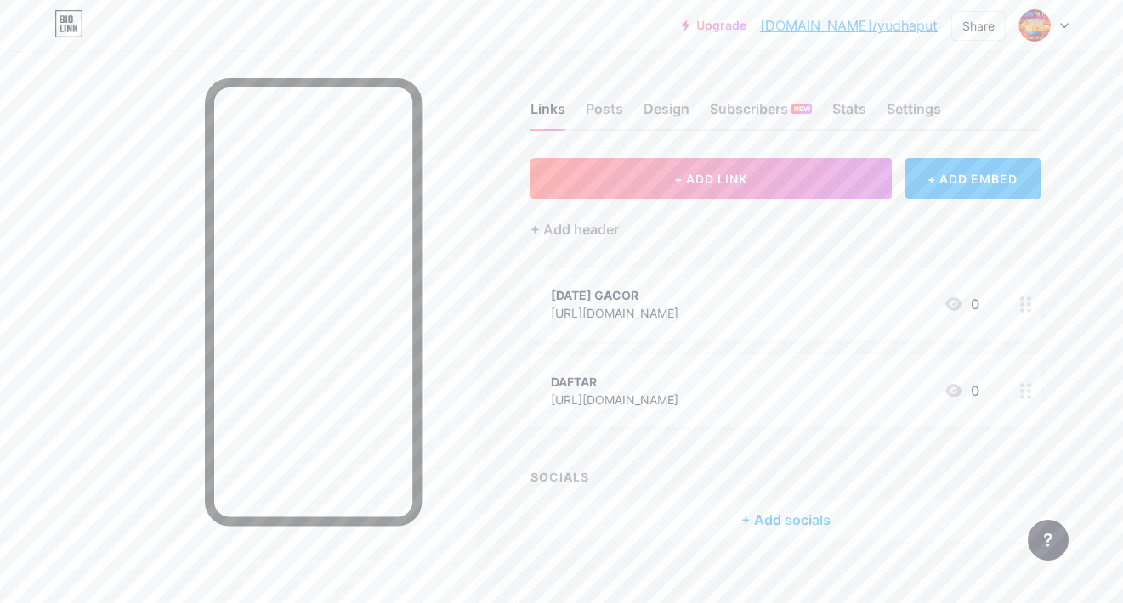
click at [678, 388] on div "DAFTAR" at bounding box center [614, 382] width 127 height 18
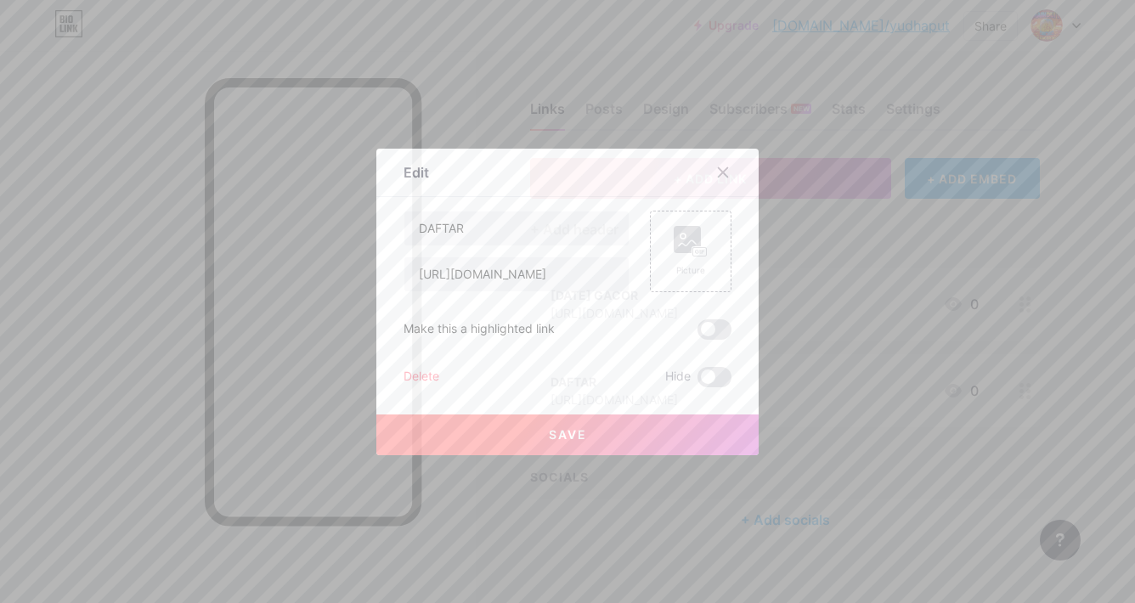
click at [410, 373] on div "Delete" at bounding box center [422, 377] width 36 height 20
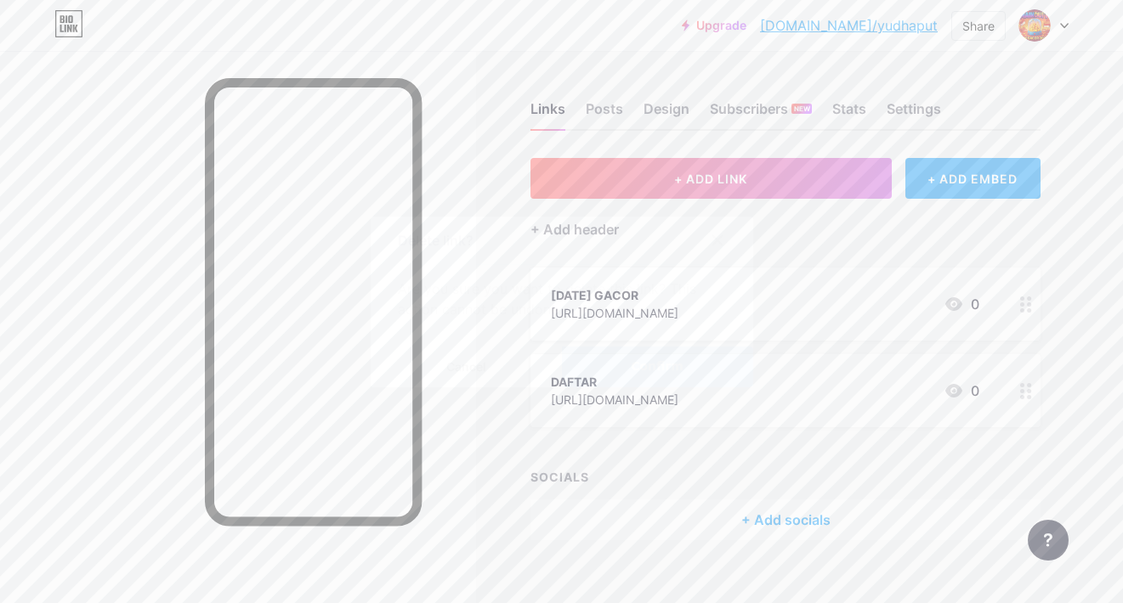
click at [640, 373] on span "Confirm" at bounding box center [657, 367] width 53 height 18
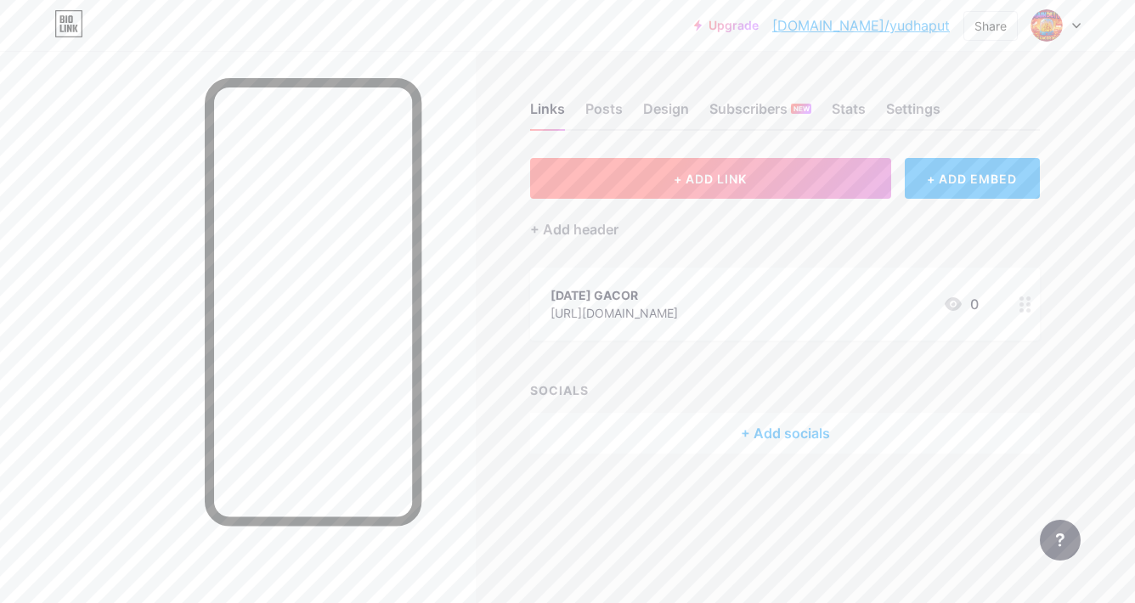
click at [669, 188] on button "+ ADD LINK" at bounding box center [710, 178] width 361 height 41
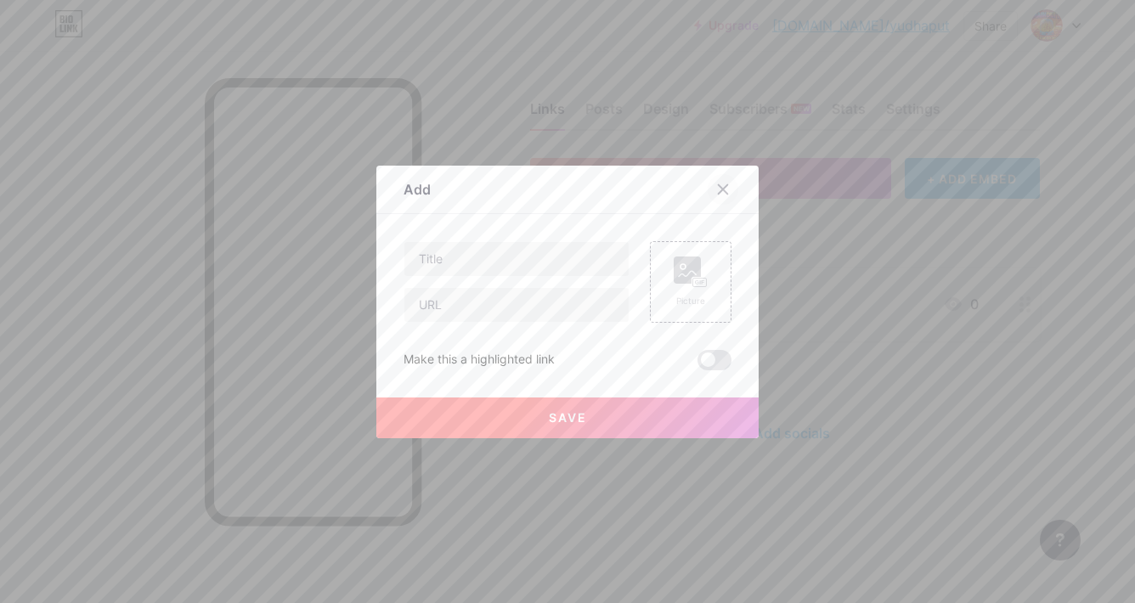
click at [724, 187] on div at bounding box center [723, 189] width 31 height 31
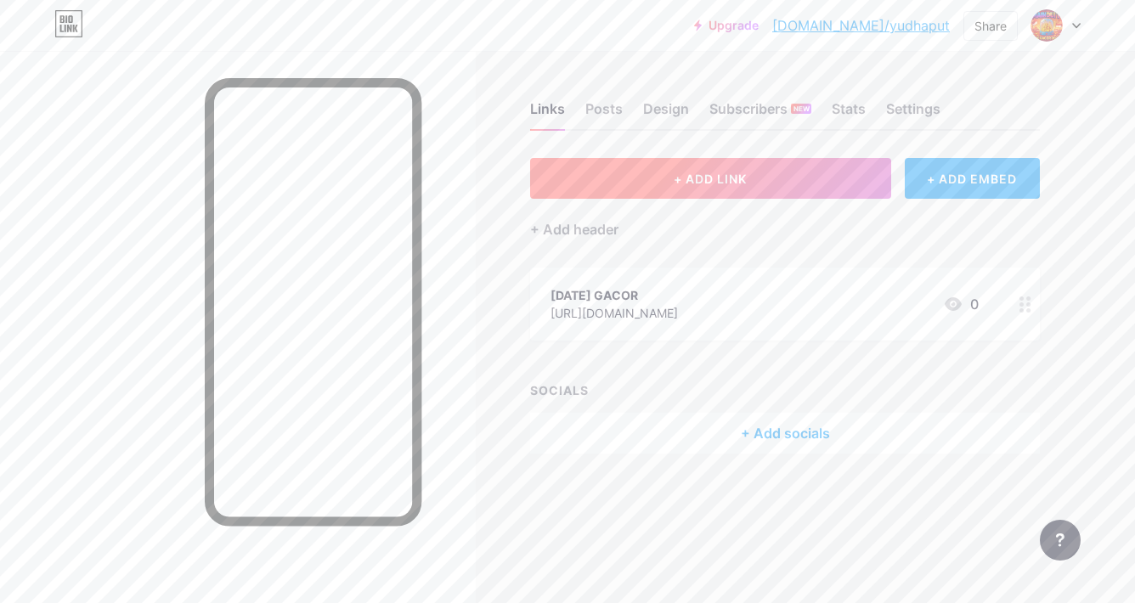
click at [787, 191] on button "+ ADD LINK" at bounding box center [710, 178] width 361 height 41
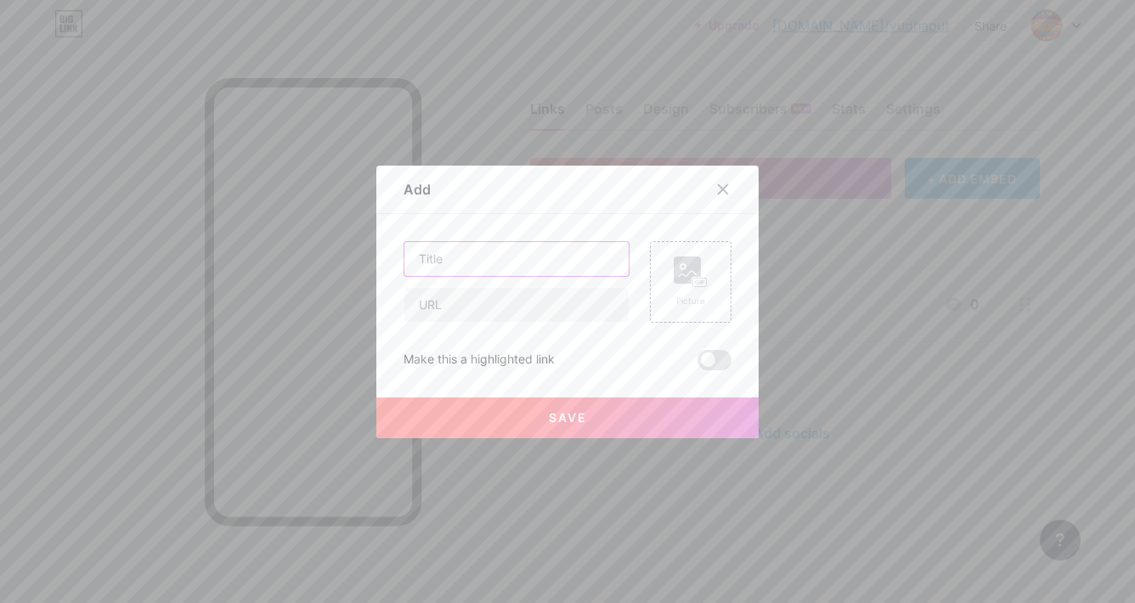
click at [457, 252] on input "text" at bounding box center [517, 259] width 224 height 34
click at [451, 297] on input "text" at bounding box center [517, 305] width 224 height 34
paste input "https://scatterfree.com/patriot"
type input "https://scatterfree.com/patriot"
click at [486, 262] on input "text" at bounding box center [517, 259] width 224 height 34
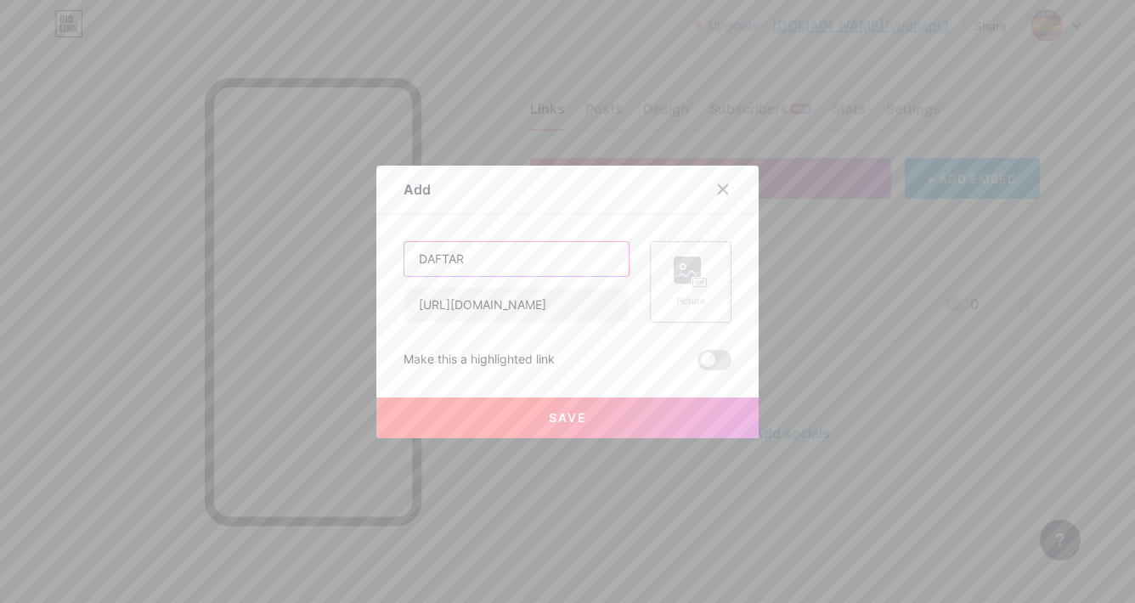
type input "DAFTAR"
click at [675, 288] on div "Picture" at bounding box center [691, 282] width 34 height 51
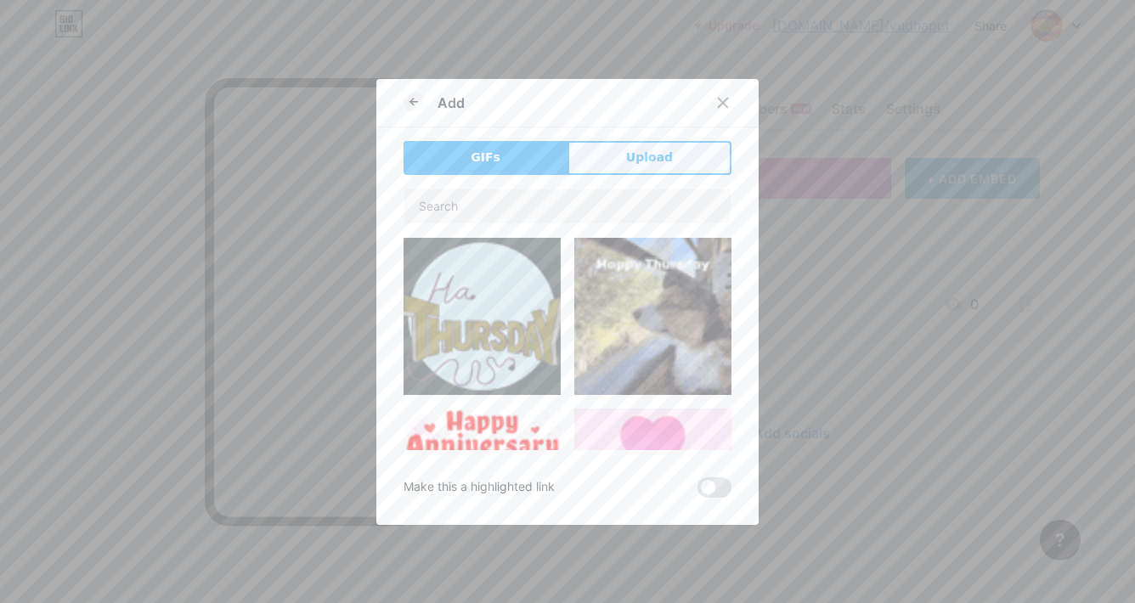
click at [648, 163] on span "Upload" at bounding box center [649, 158] width 47 height 18
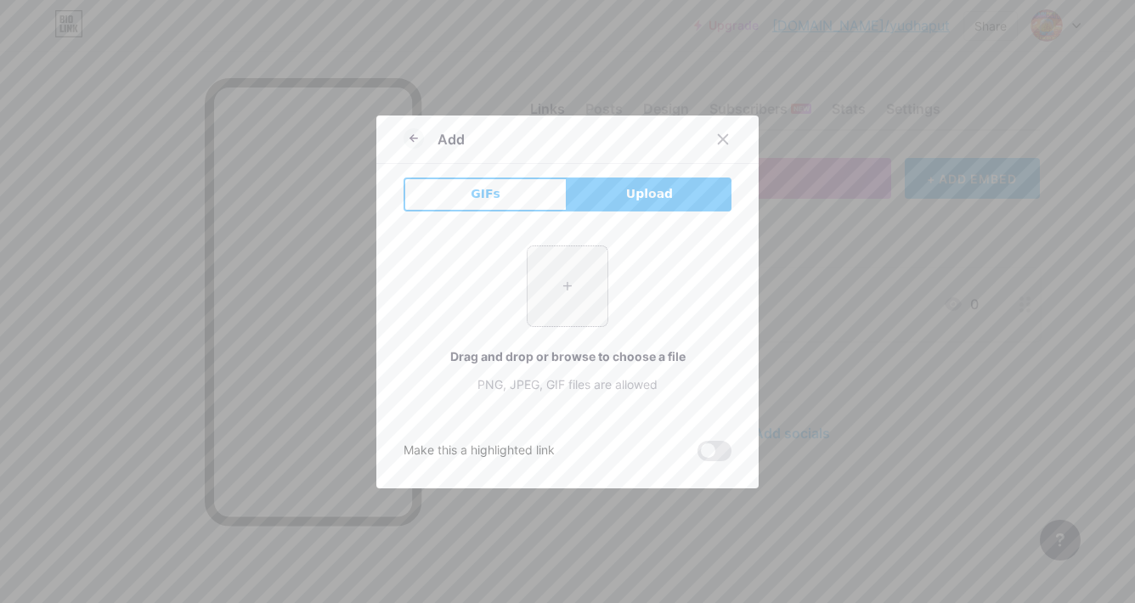
click at [586, 283] on input "file" at bounding box center [568, 286] width 80 height 80
type input "C:\fakepath\daftarosg-88_kn8gre.gif"
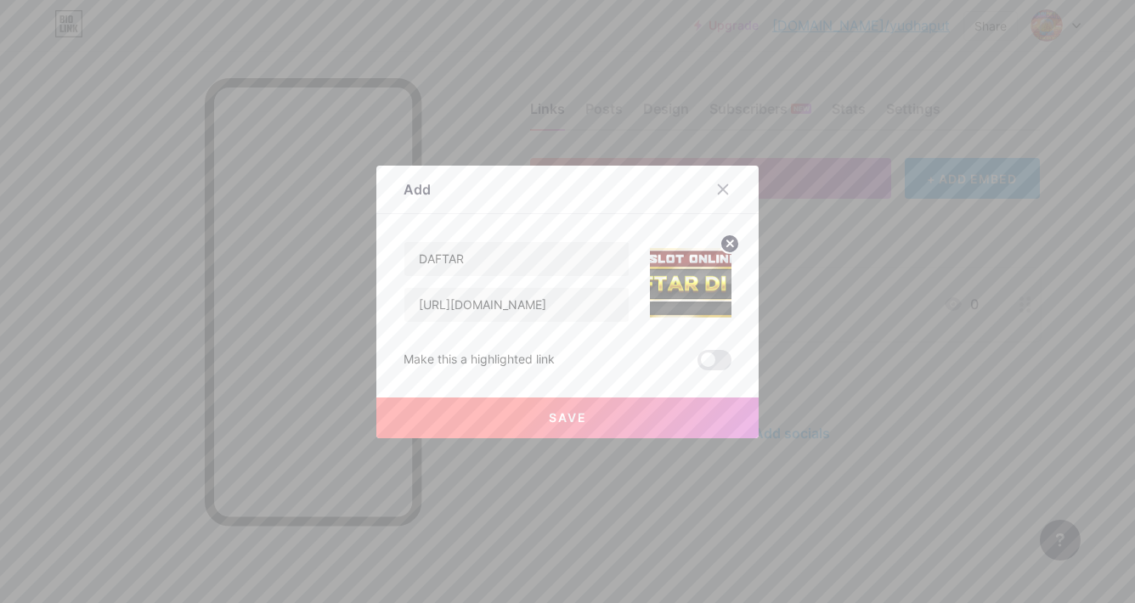
click at [629, 408] on button "Save" at bounding box center [567, 418] width 382 height 41
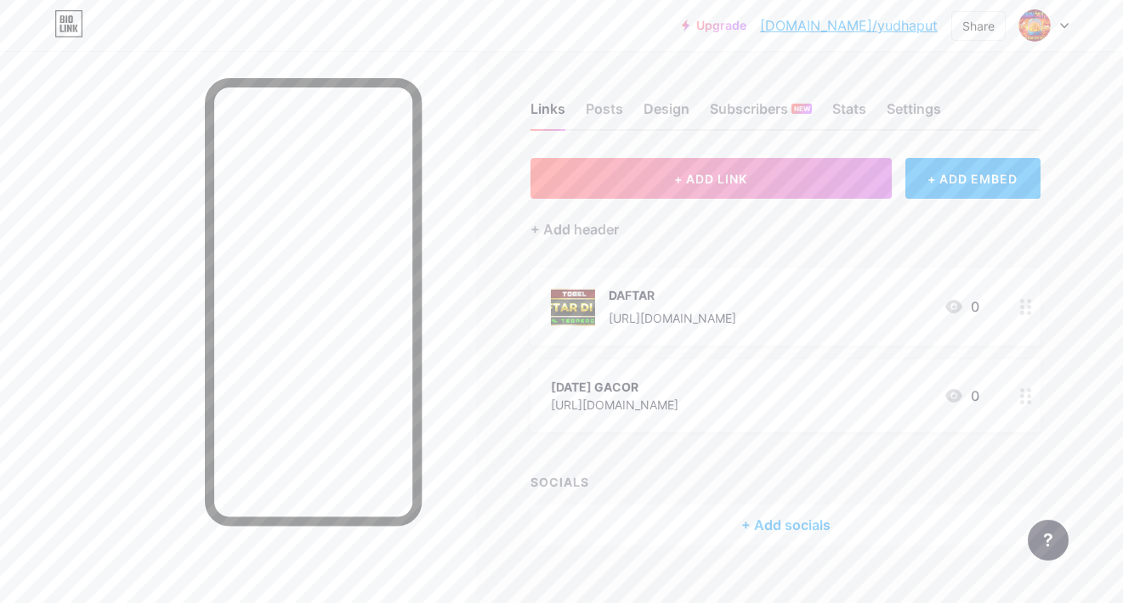
click at [736, 393] on div "POLA GACOR https://antimototo.polakita.org/ 0" at bounding box center [765, 395] width 428 height 39
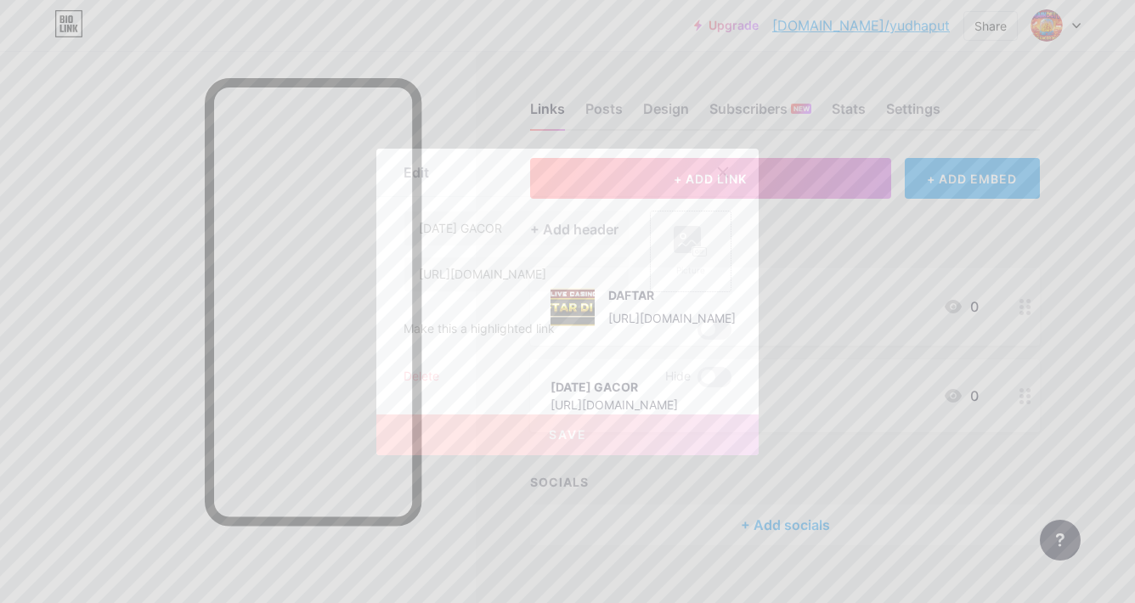
click at [693, 274] on div "Picture" at bounding box center [691, 270] width 34 height 13
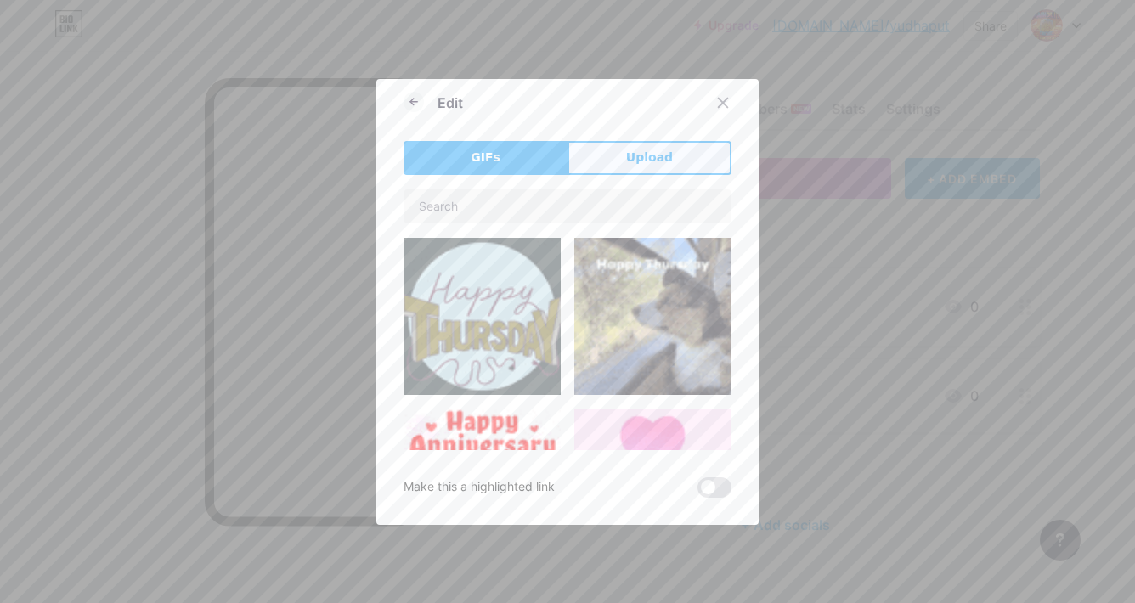
click at [645, 161] on span "Upload" at bounding box center [649, 158] width 47 height 18
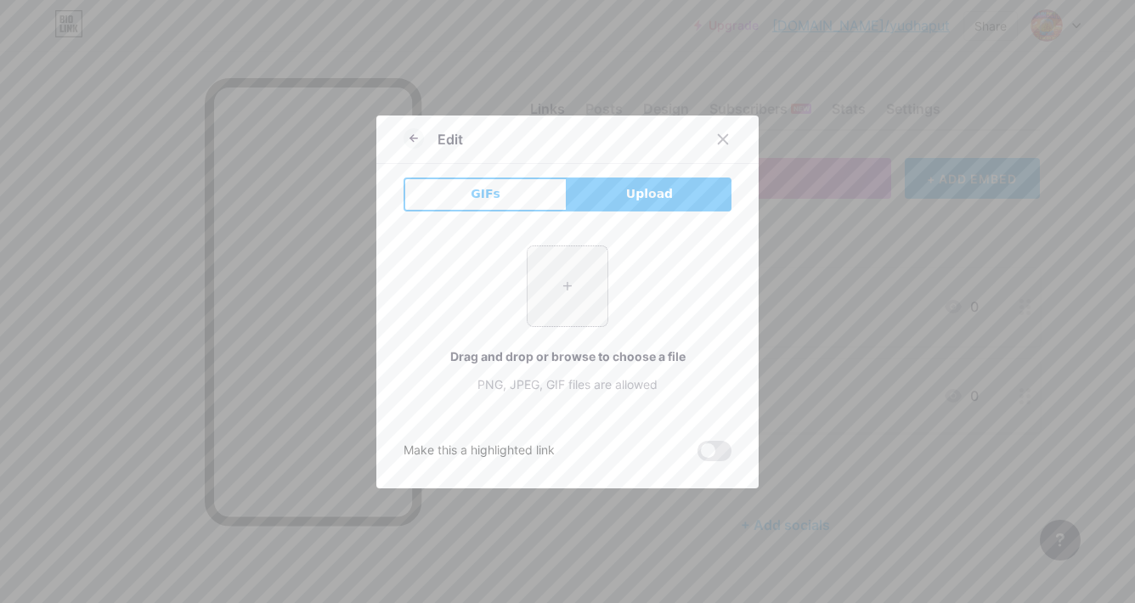
click at [578, 301] on input "file" at bounding box center [568, 286] width 80 height 80
type input "C:\fakepath\YxZhBzu.gif"
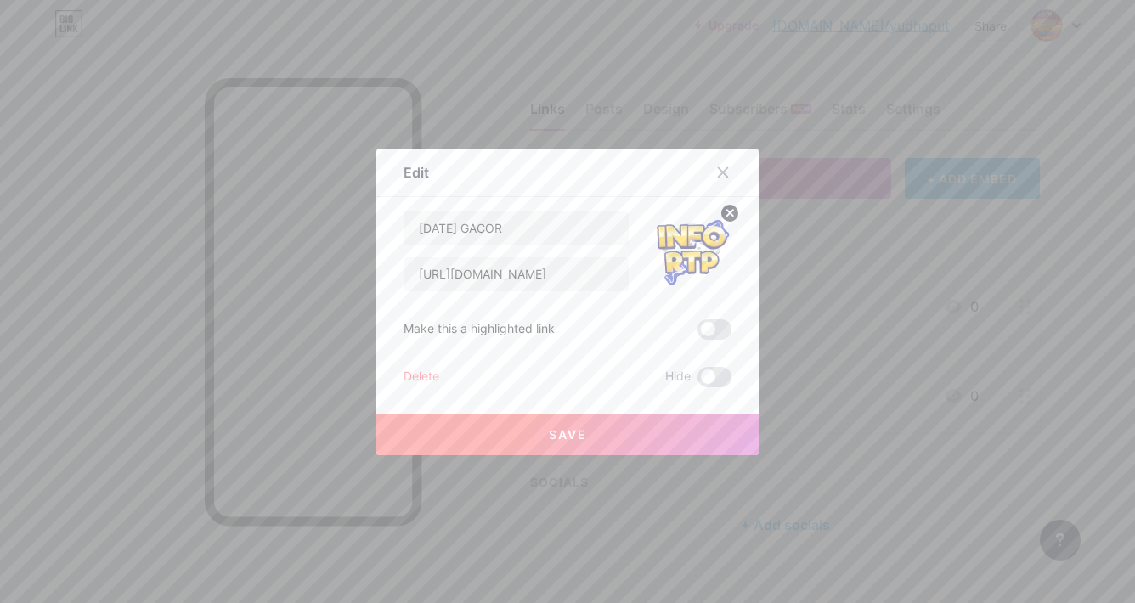
click at [623, 426] on button "Save" at bounding box center [567, 435] width 382 height 41
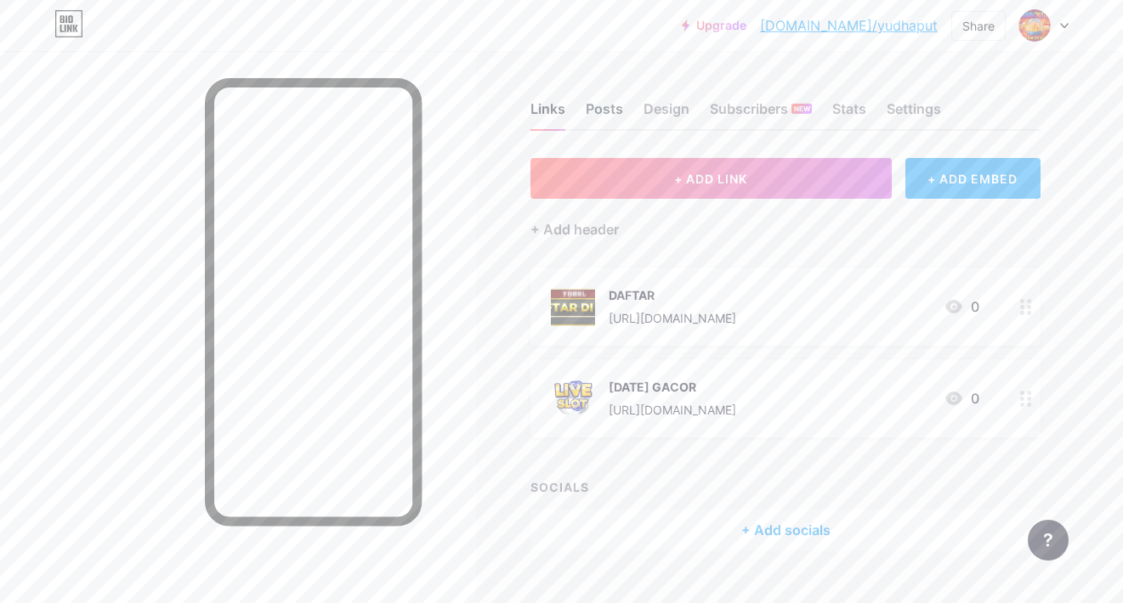
click at [597, 103] on div "Posts" at bounding box center [604, 114] width 37 height 31
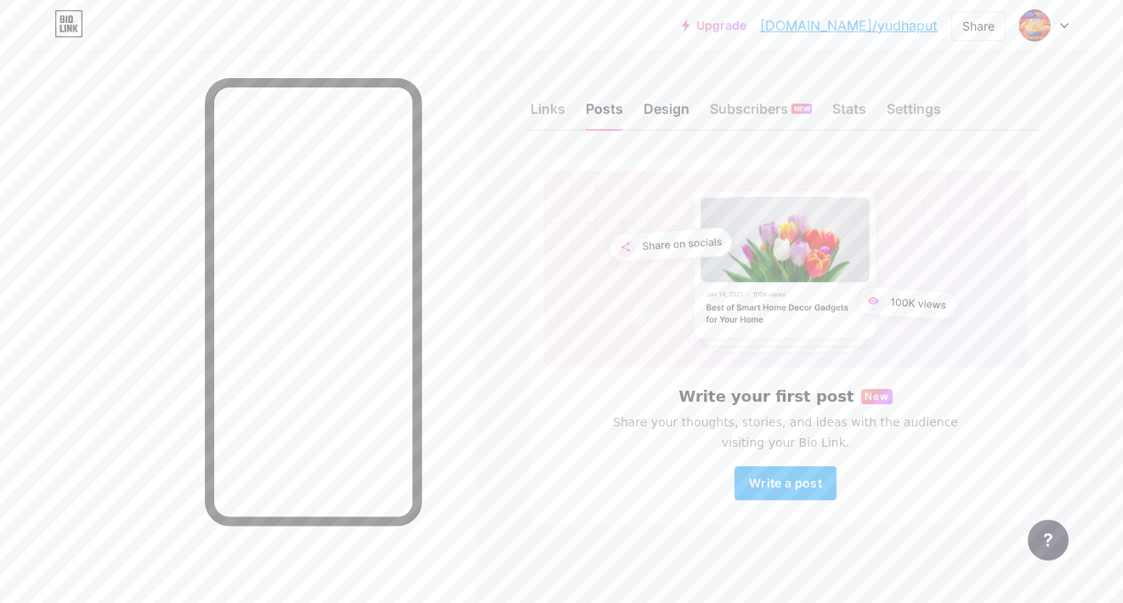
click at [644, 106] on div "Design" at bounding box center [666, 114] width 46 height 31
click at [751, 105] on div "Subscribers NEW" at bounding box center [761, 114] width 102 height 31
click at [858, 110] on div "Stats" at bounding box center [849, 114] width 34 height 31
click at [907, 112] on div "Settings" at bounding box center [913, 114] width 54 height 31
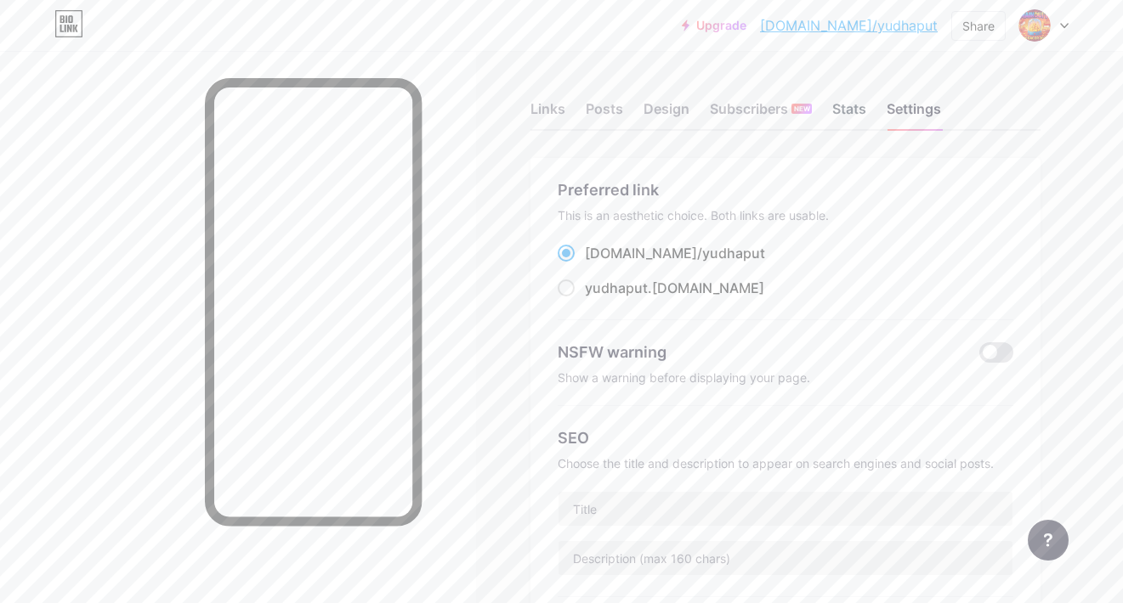
click at [837, 112] on div "Stats" at bounding box center [849, 114] width 34 height 31
click at [971, 31] on div "Share" at bounding box center [978, 26] width 32 height 18
click at [856, 82] on div "Copy link" at bounding box center [837, 87] width 63 height 20
click at [557, 18] on div "Upgrade bio.link/yudhap... bio.link/yudhaput Share Copy link https://bio.link/y…" at bounding box center [561, 25] width 1123 height 31
click at [914, 105] on div "Settings" at bounding box center [913, 114] width 54 height 31
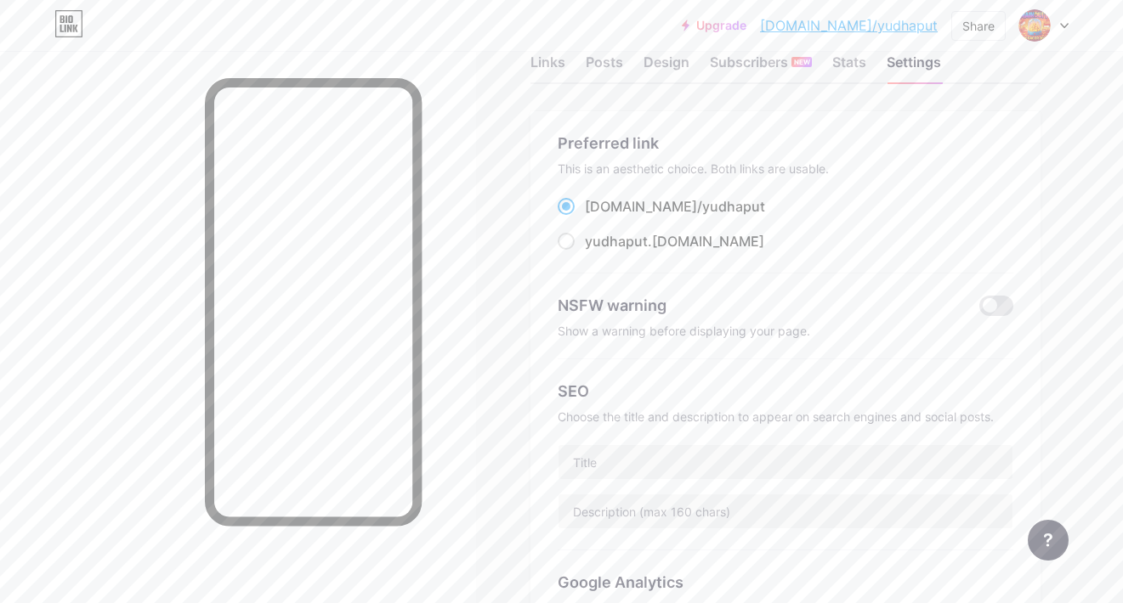
scroll to position [46, 0]
click at [858, 72] on div "Stats" at bounding box center [849, 68] width 34 height 31
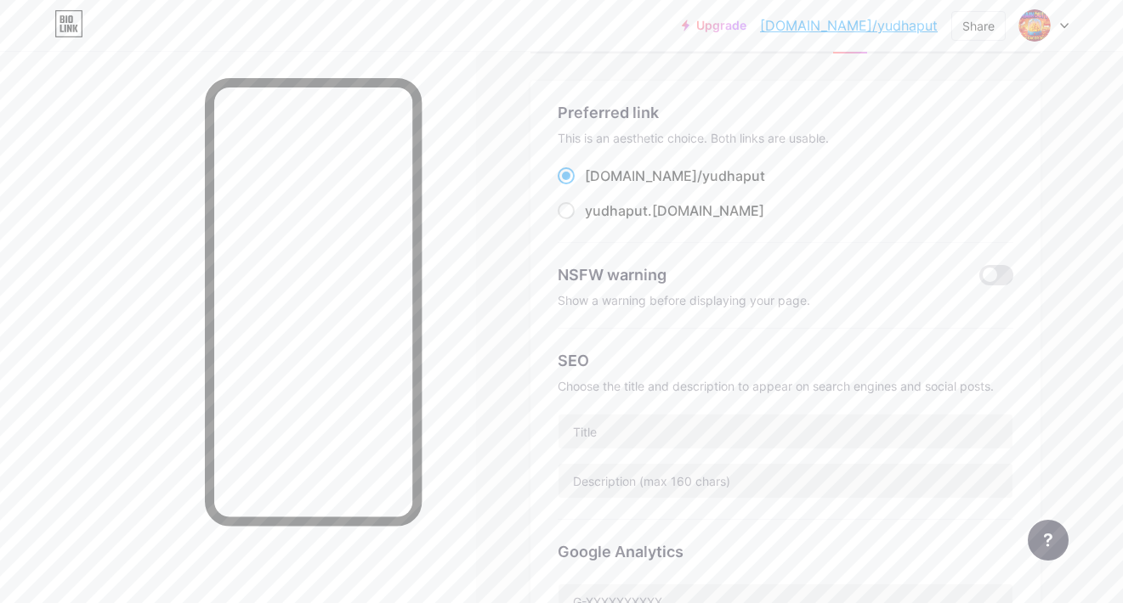
scroll to position [0, 0]
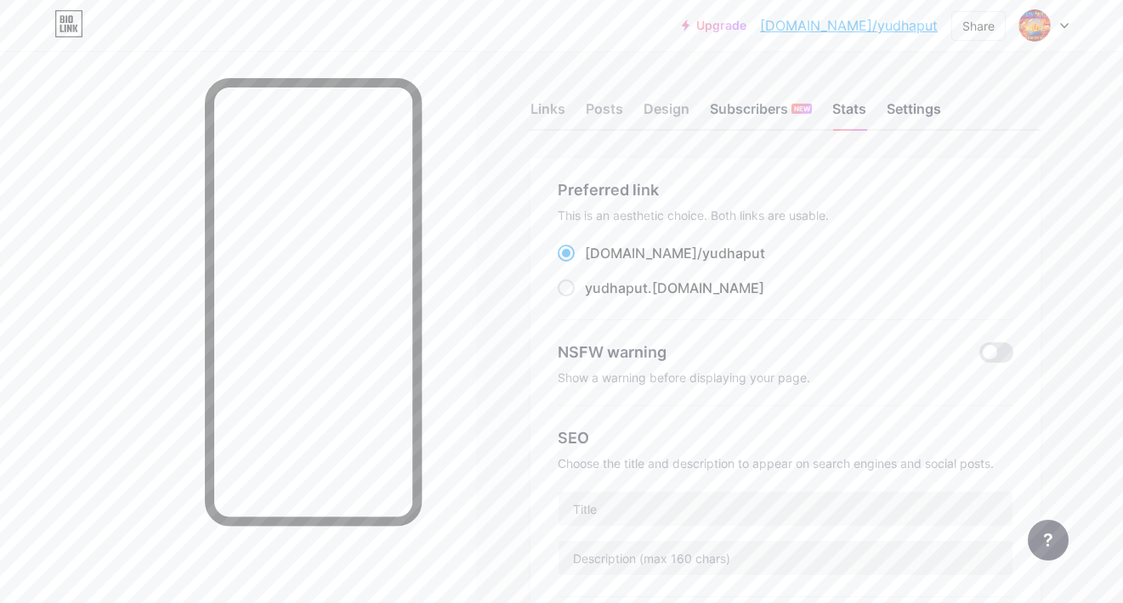
click at [768, 112] on div "Subscribers NEW" at bounding box center [761, 114] width 102 height 31
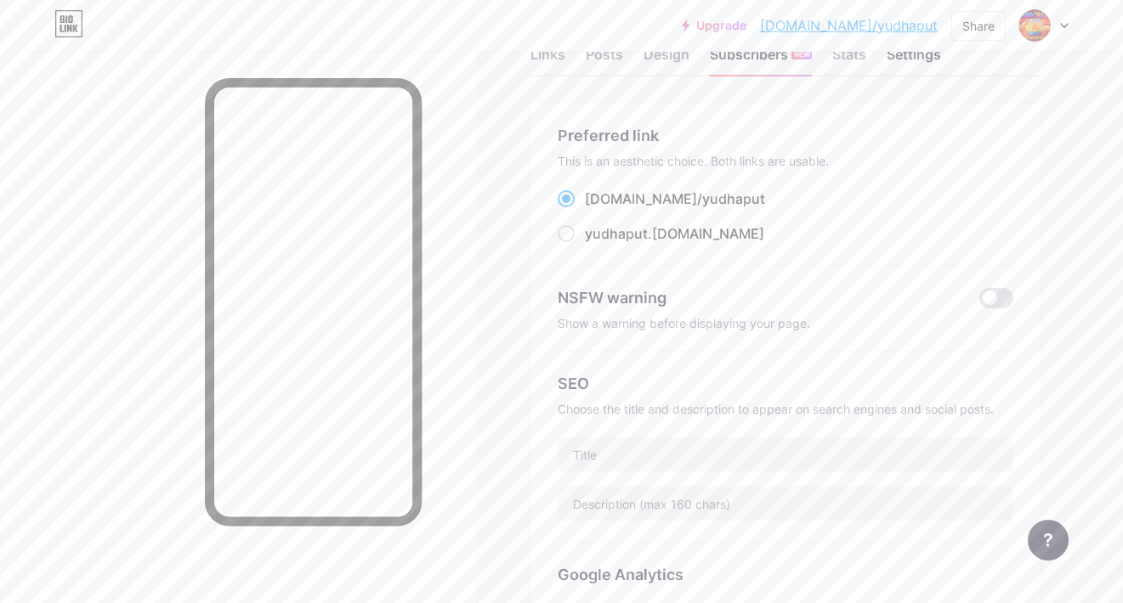
scroll to position [46, 0]
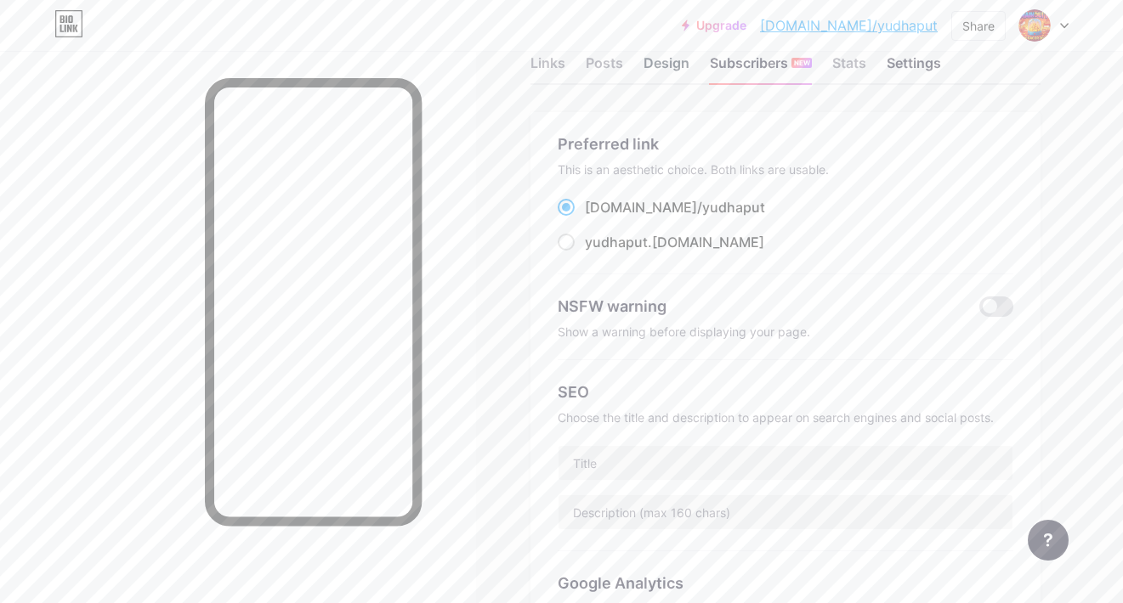
click at [648, 61] on div "Design" at bounding box center [666, 68] width 46 height 31
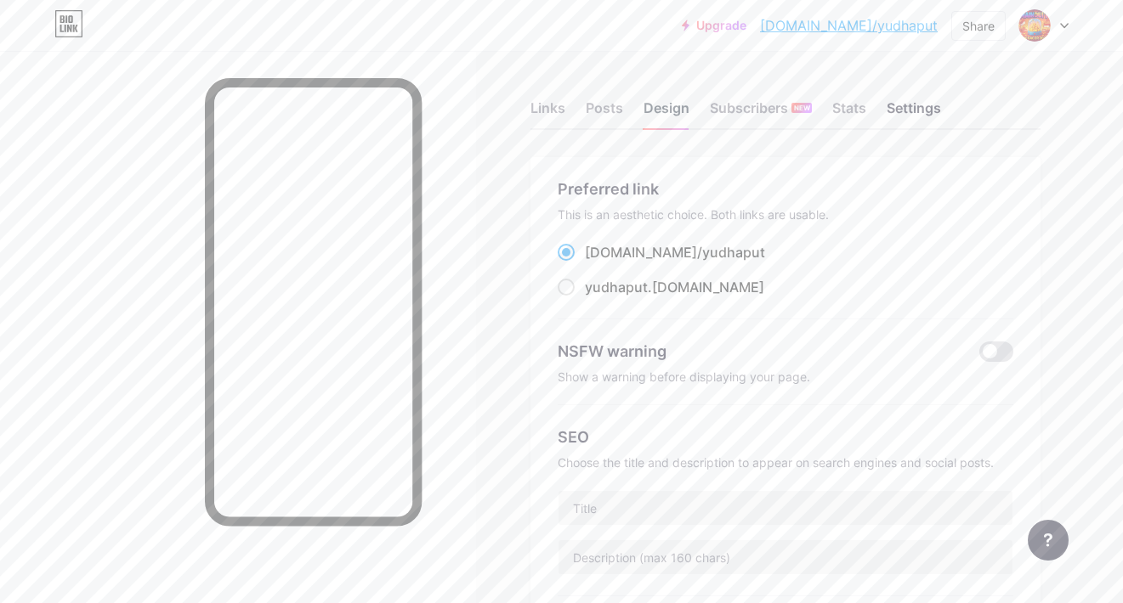
scroll to position [0, 0]
click at [626, 105] on div "Links Posts Design Subscribers NEW Stats Settings" at bounding box center [785, 100] width 510 height 59
click at [619, 107] on div "Posts" at bounding box center [604, 114] width 37 height 31
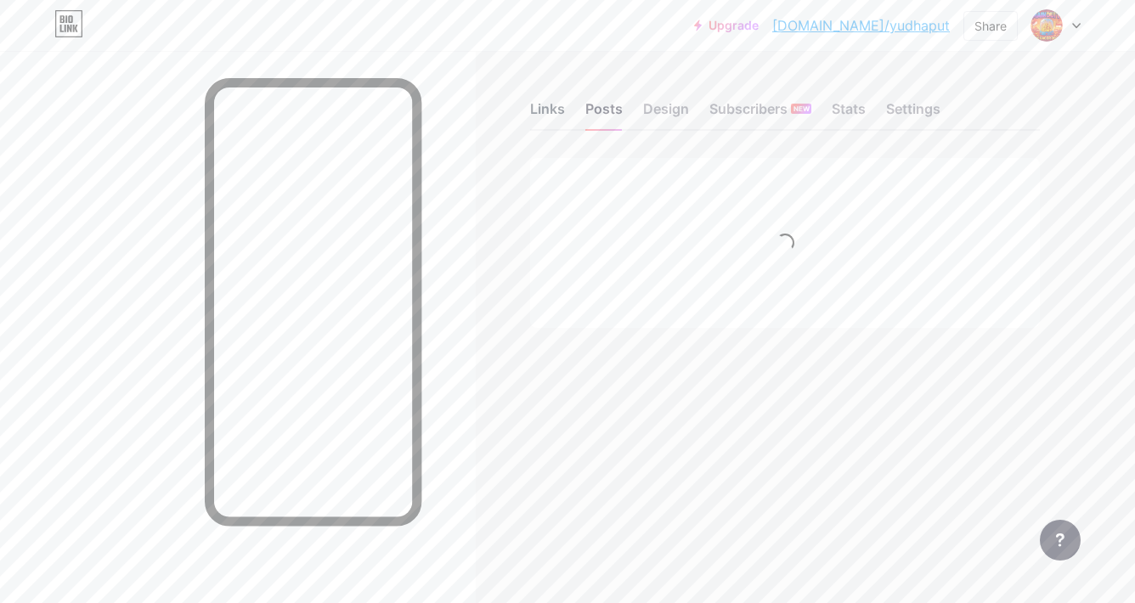
click at [549, 105] on div "Links" at bounding box center [547, 114] width 35 height 31
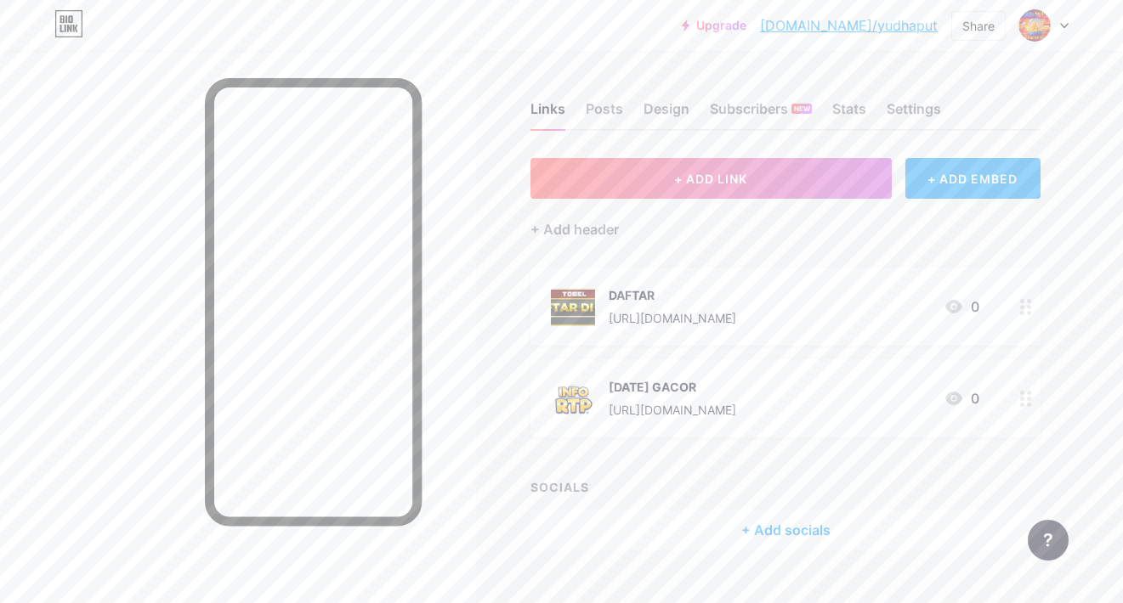
click at [907, 37] on div "Upgrade bio.link/yudhap... bio.link/yudhaput" at bounding box center [810, 25] width 256 height 31
click at [898, 28] on link "bio.link/yudhaput" at bounding box center [849, 25] width 178 height 20
click at [909, 120] on div "Settings" at bounding box center [913, 114] width 54 height 31
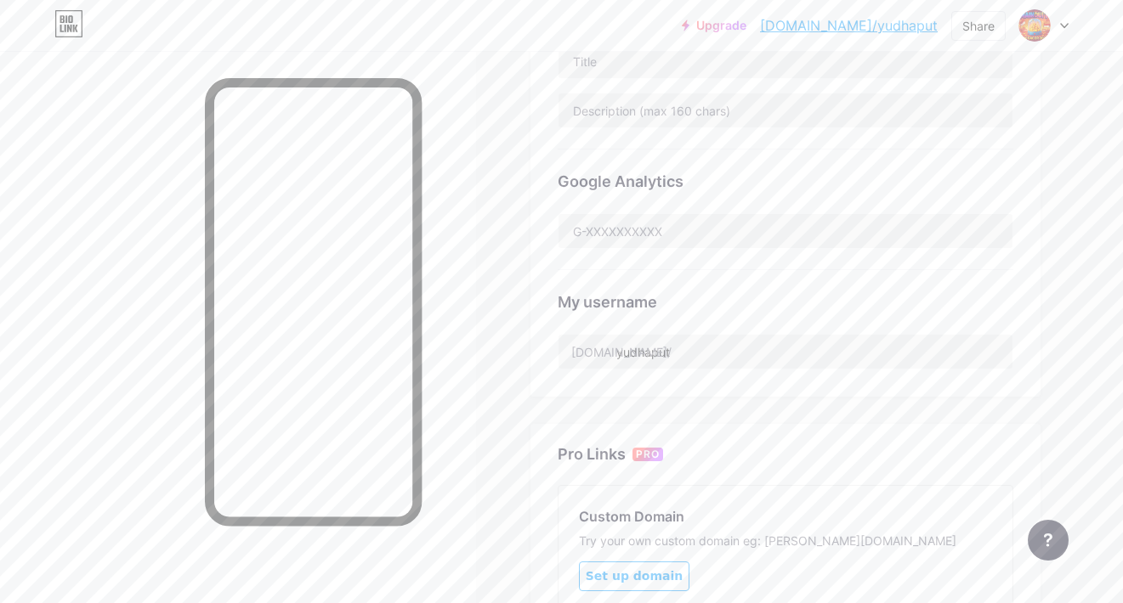
scroll to position [453, 0]
click at [716, 343] on input "yudhaput" at bounding box center [785, 347] width 454 height 34
click at [688, 356] on input "yudhaput" at bounding box center [785, 347] width 454 height 34
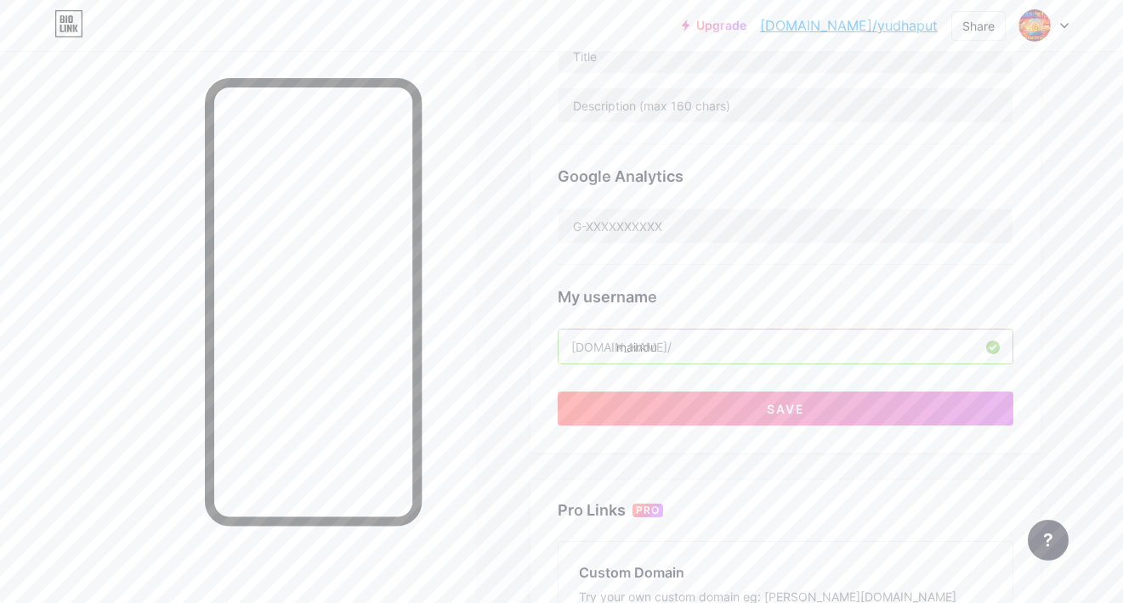
type input "mainduit"
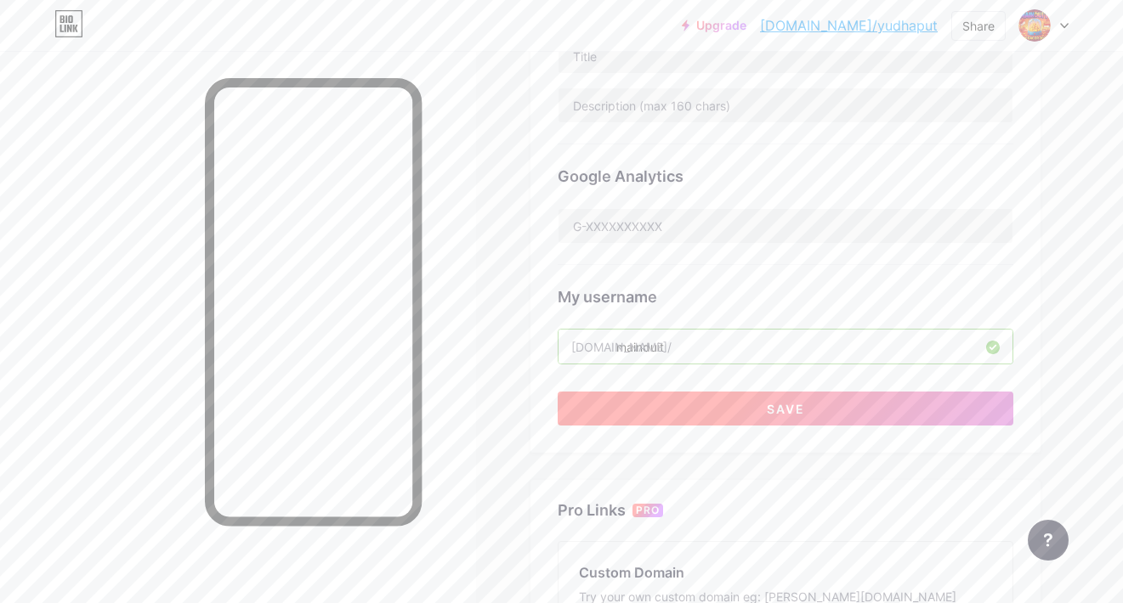
click at [695, 412] on button "Save" at bounding box center [786, 409] width 456 height 34
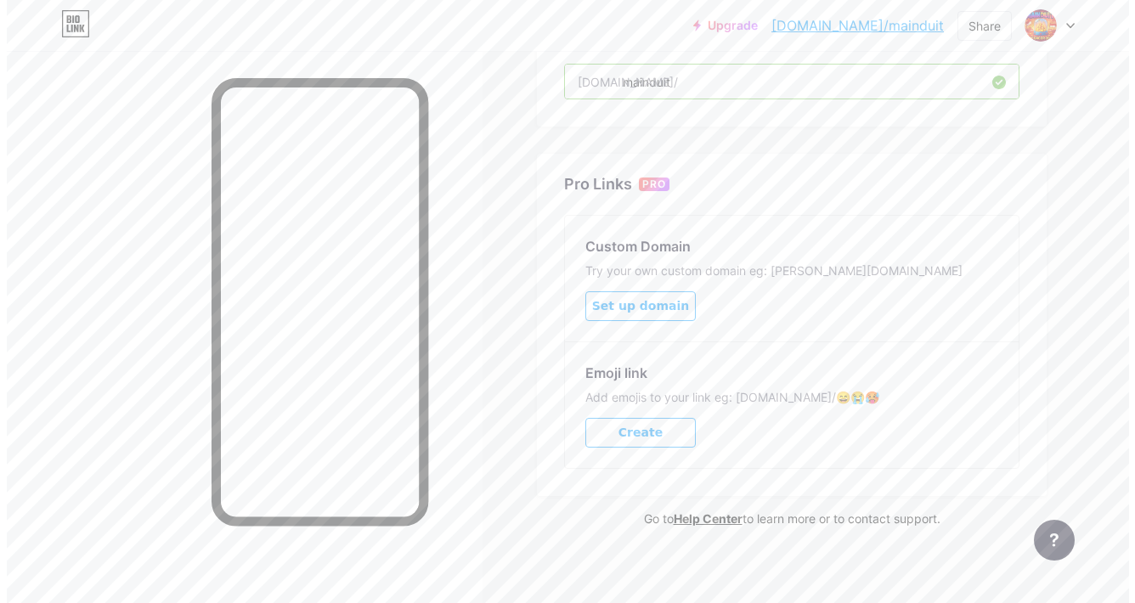
scroll to position [726, 0]
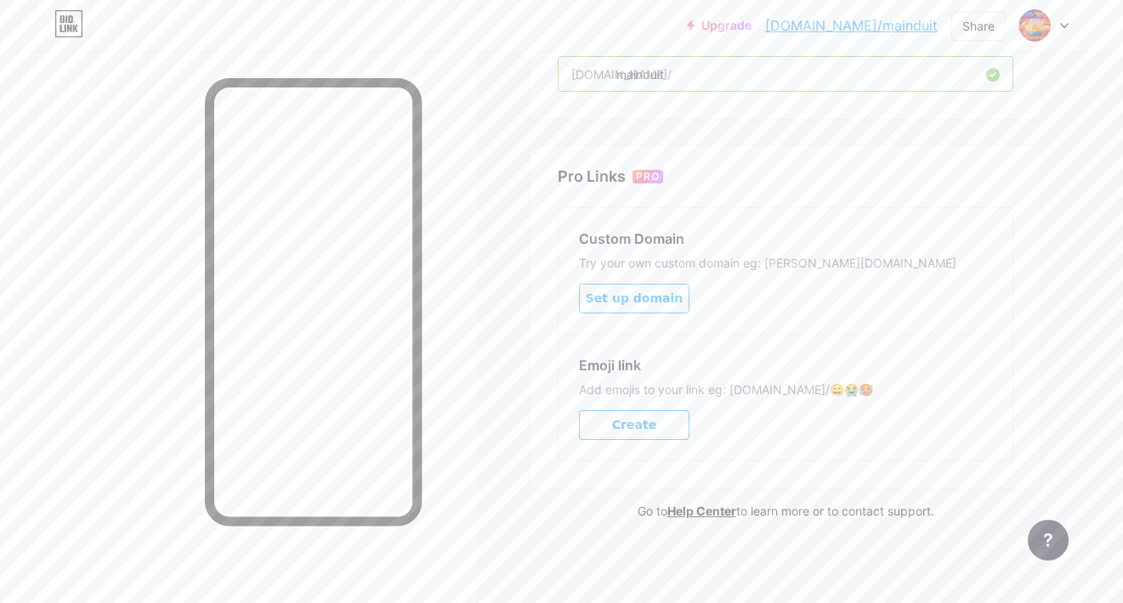
click at [633, 427] on span "Create" at bounding box center [634, 425] width 44 height 14
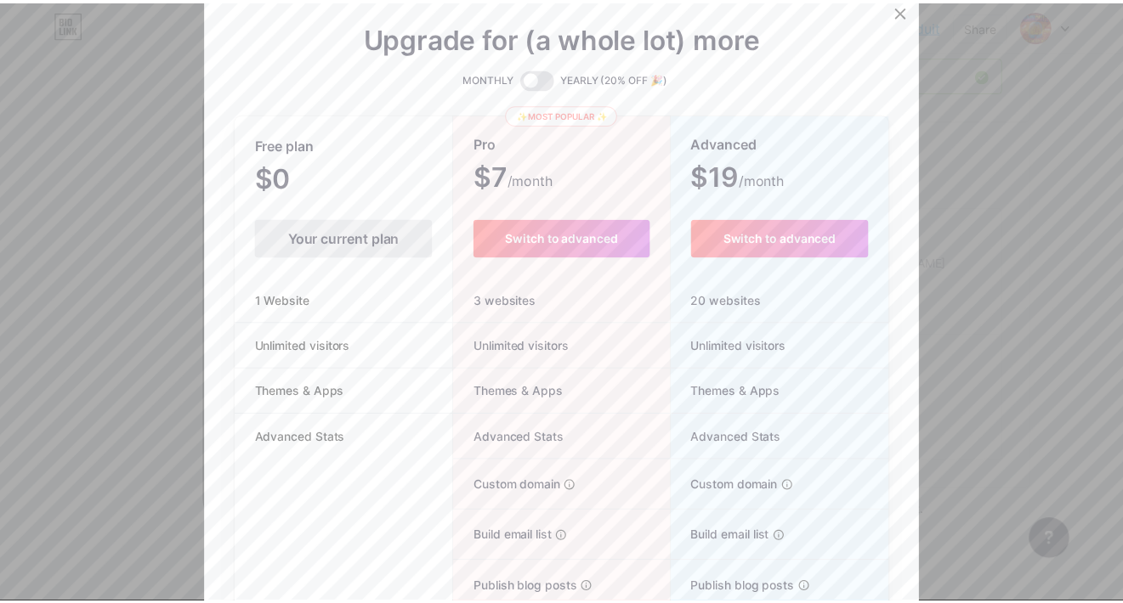
scroll to position [0, 0]
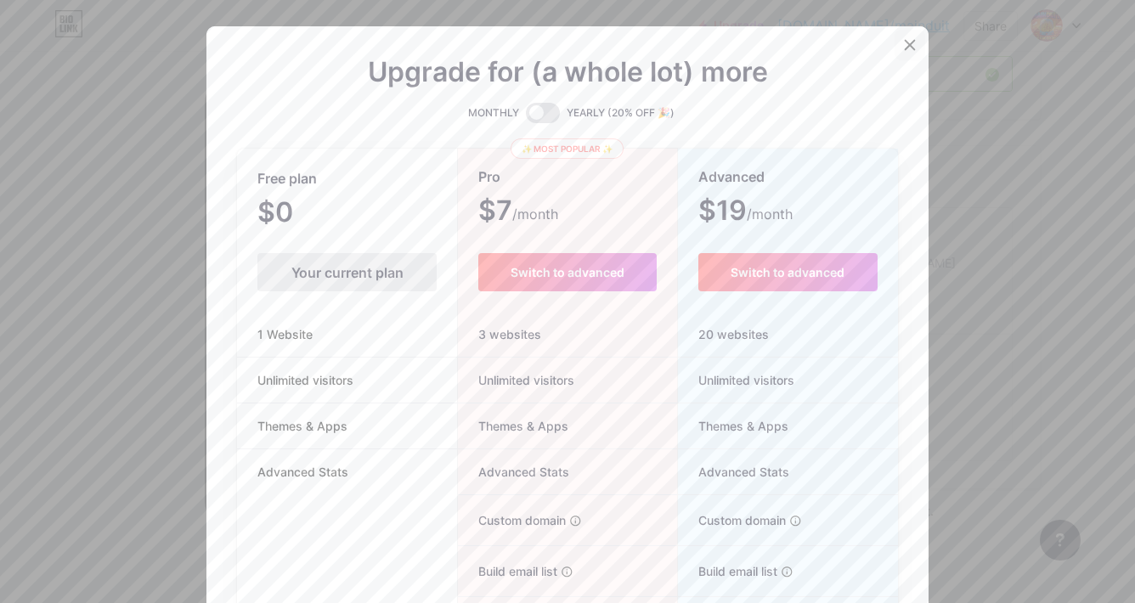
click at [908, 50] on icon at bounding box center [910, 45] width 14 height 14
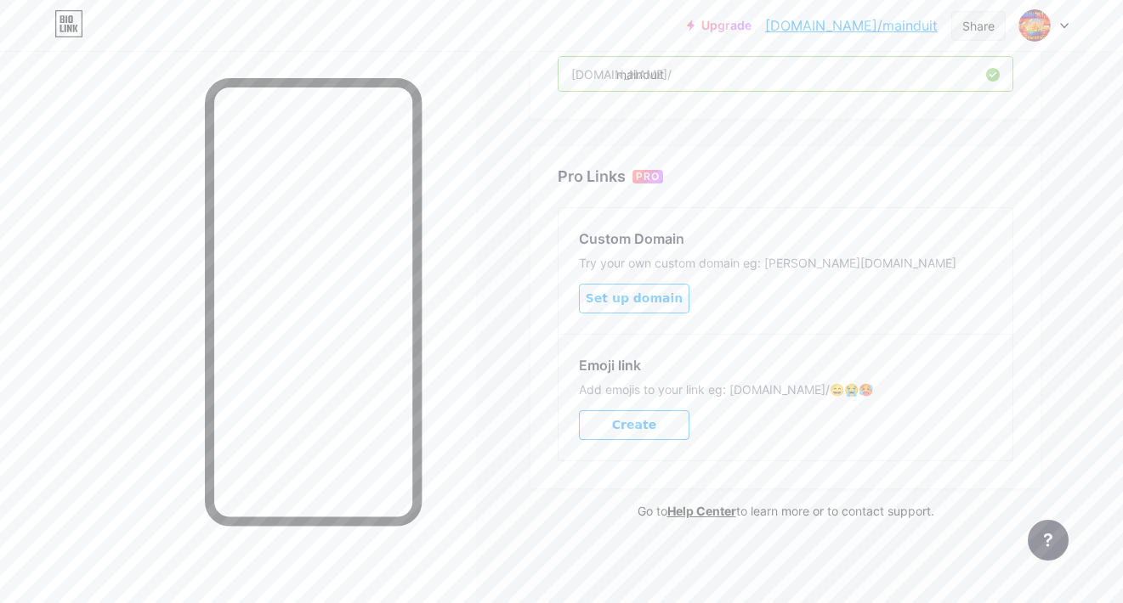
click at [988, 27] on div "Share" at bounding box center [978, 26] width 32 height 18
click at [832, 82] on div "Copy link" at bounding box center [837, 87] width 63 height 20
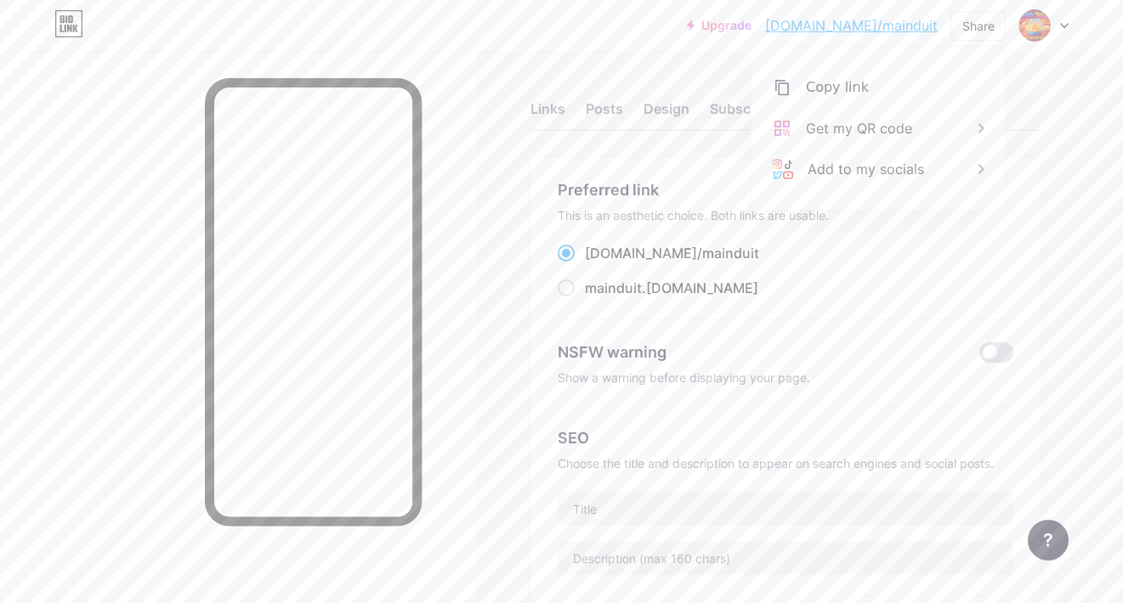
click at [513, 22] on div "Upgrade bio.link/maindu... bio.link/mainduit Share Copy link https://bio.link/m…" at bounding box center [561, 25] width 1123 height 31
click at [1030, 28] on img at bounding box center [1034, 25] width 27 height 27
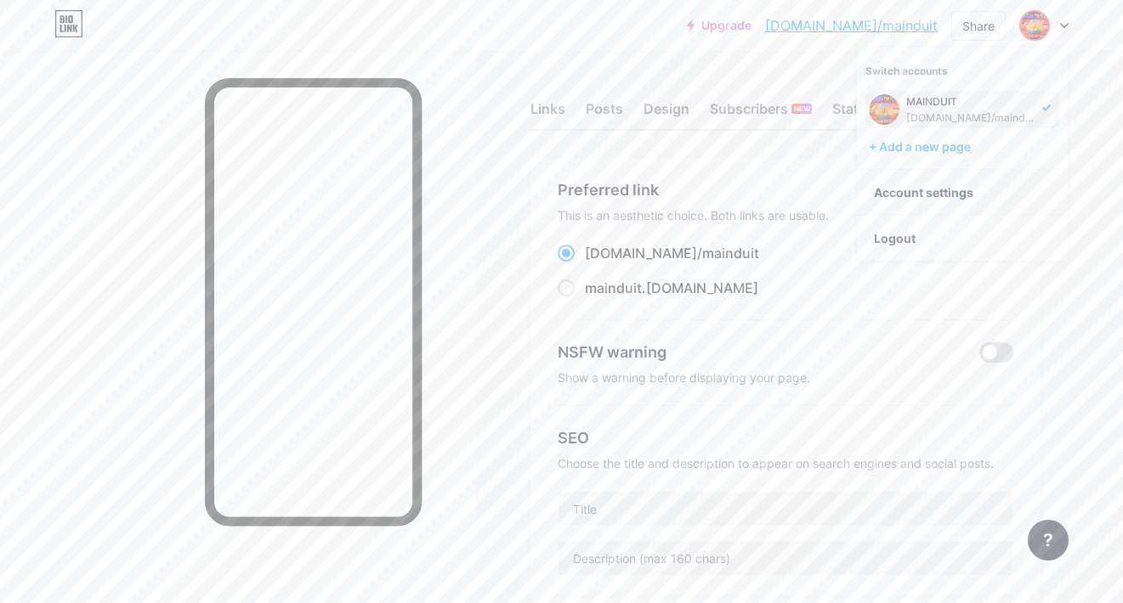
click at [945, 189] on link "Account settings" at bounding box center [962, 193] width 211 height 46
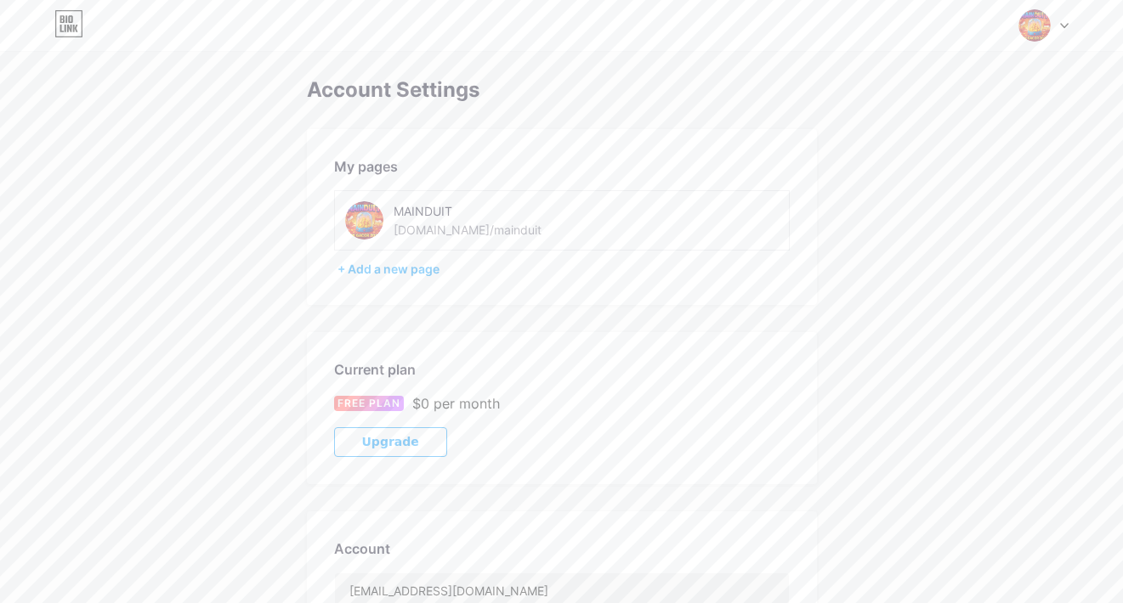
click at [512, 215] on div "MAINDUIT" at bounding box center [496, 211] width 207 height 18
click at [468, 228] on div "bio.link/mainduit" at bounding box center [467, 230] width 148 height 18
click at [426, 273] on div "+ Add a new page" at bounding box center [563, 269] width 452 height 17
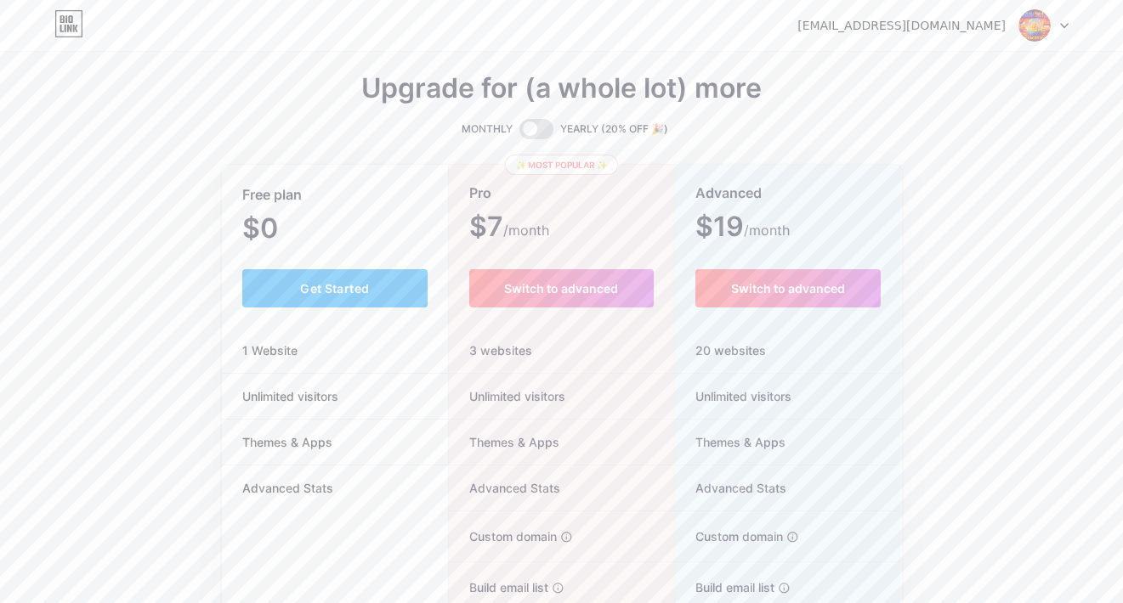
click at [65, 25] on icon at bounding box center [66, 29] width 2 height 8
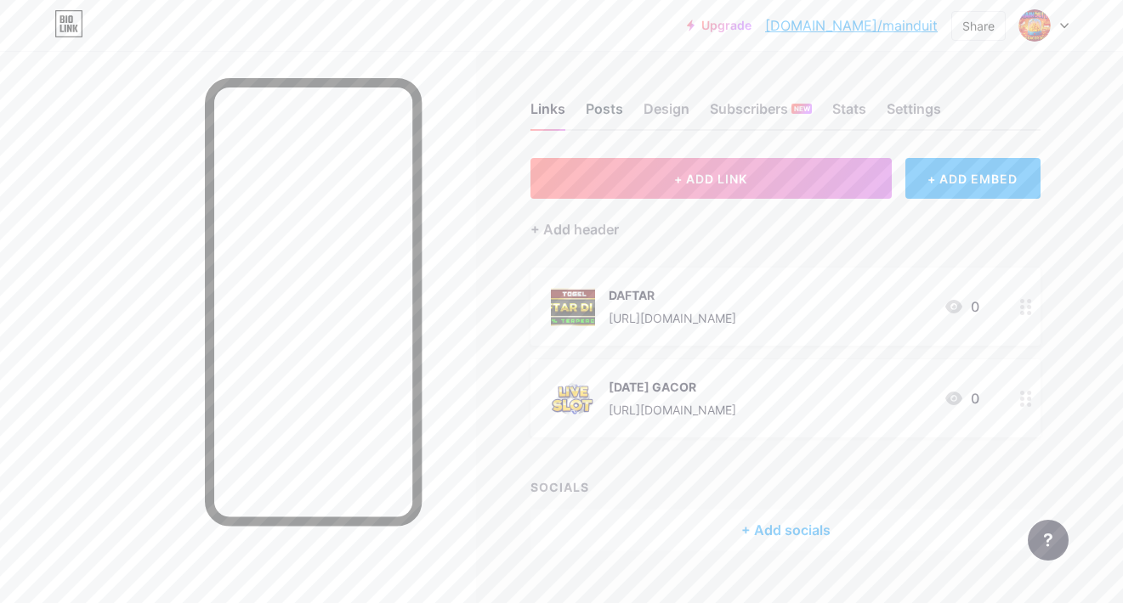
click at [608, 108] on div "Posts" at bounding box center [604, 114] width 37 height 31
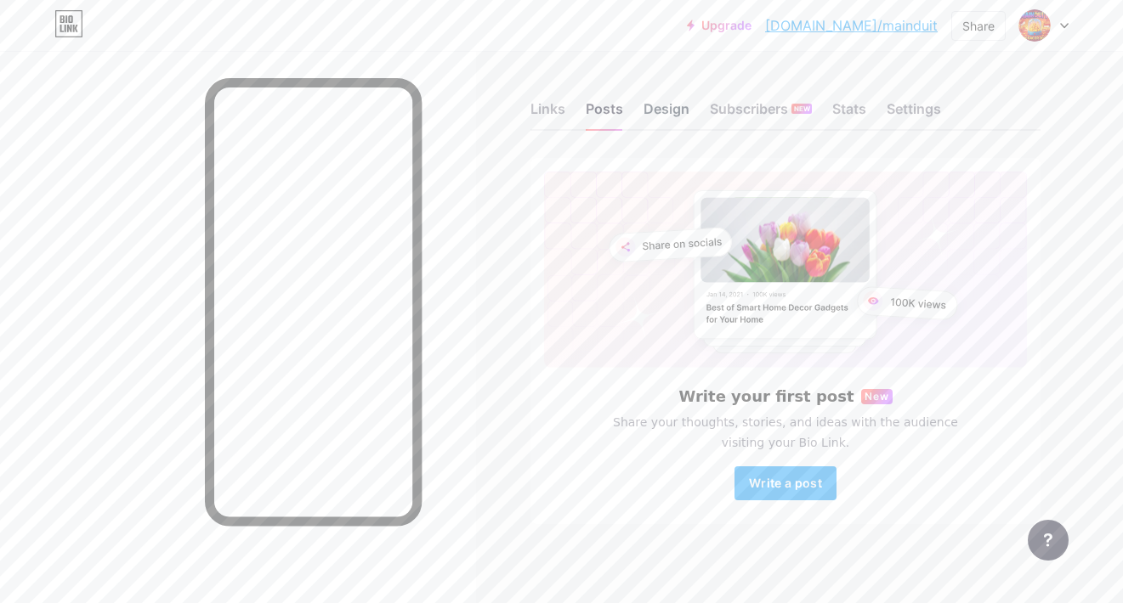
click at [678, 121] on div "Design" at bounding box center [666, 114] width 46 height 31
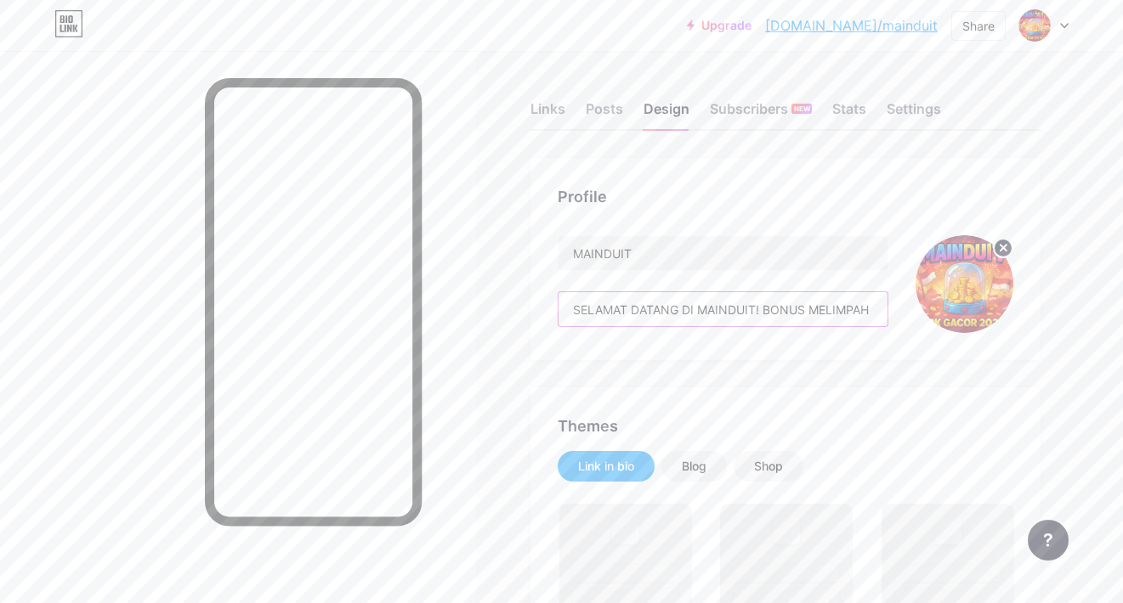
click at [804, 313] on input "SELAMAT DATANG DI MAINDUIT! BONUS MELIMPAH UNTUK MEMBER BARU! Gabung sekarang d…" at bounding box center [722, 309] width 329 height 34
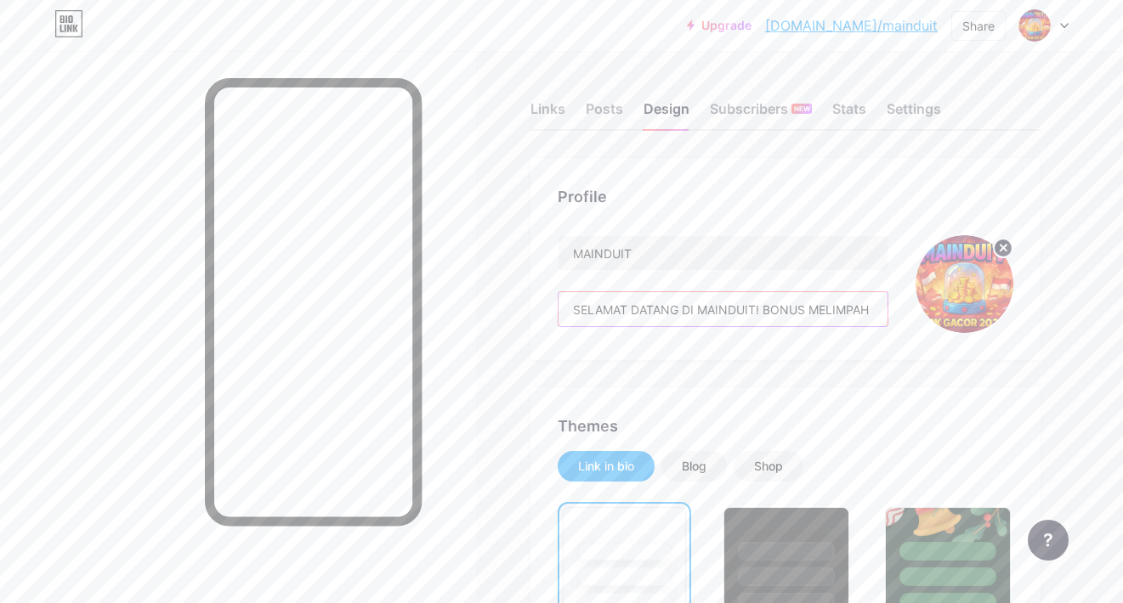
click at [804, 313] on input "SELAMAT DATANG DI MAINDUIT! BONUS MELIMPAH UNTUK MEMBER BARU! Gabung sekarang d…" at bounding box center [722, 309] width 329 height 34
paste input "elamat datang di slot APK"
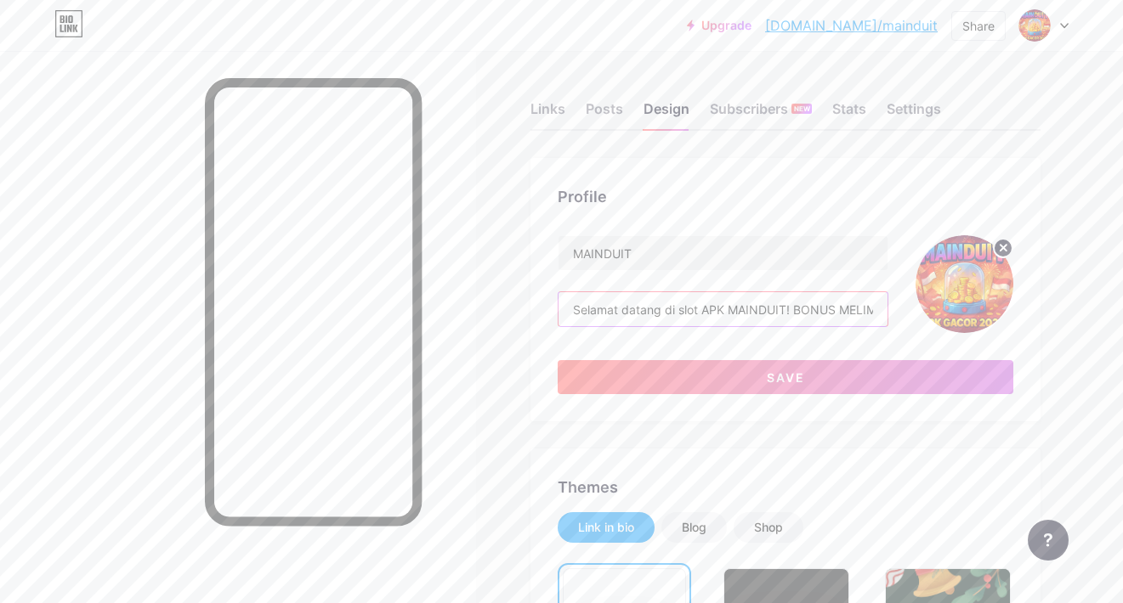
scroll to position [0, 542]
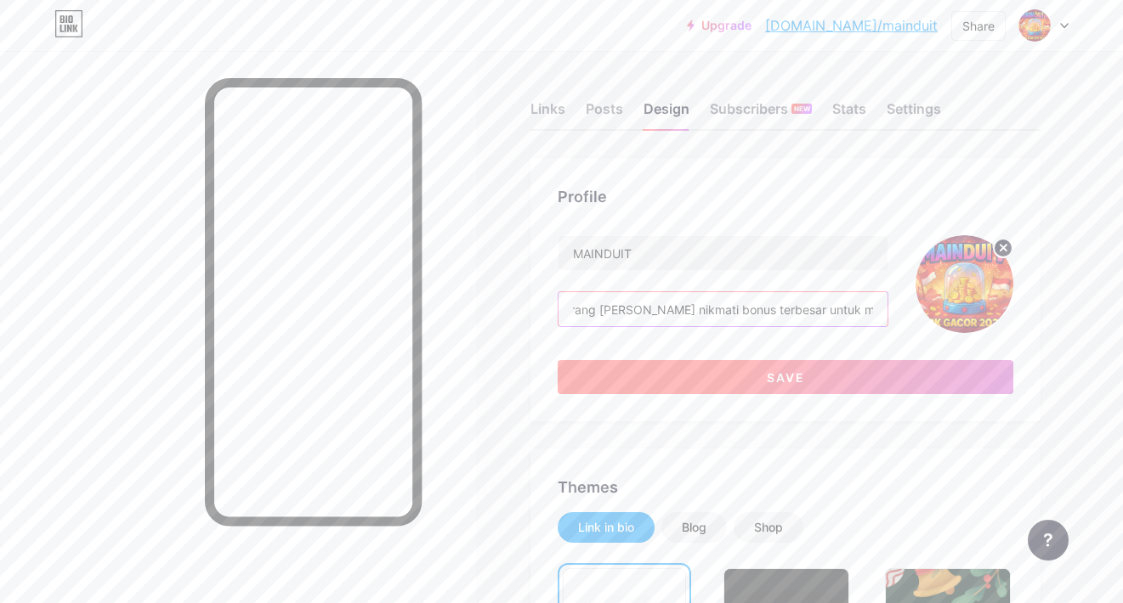
type input "Selamat datang di slot APK MAINDUIT! BONUS MELIMPAH UNTUK MEMBER BARU! Gabung s…"
click at [824, 387] on button "Save" at bounding box center [786, 377] width 456 height 34
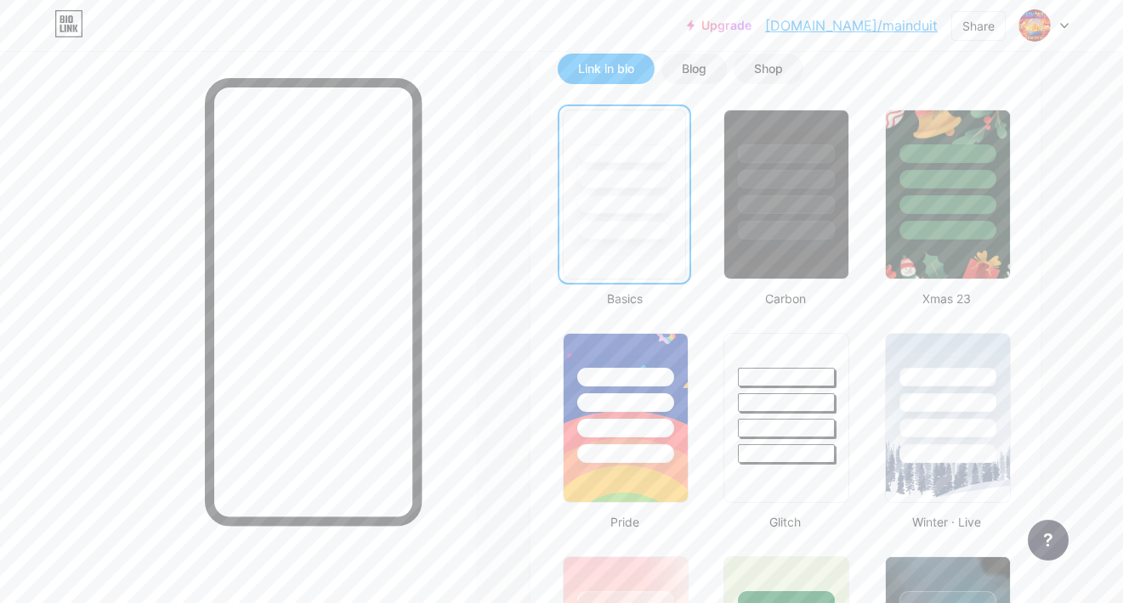
scroll to position [340, 0]
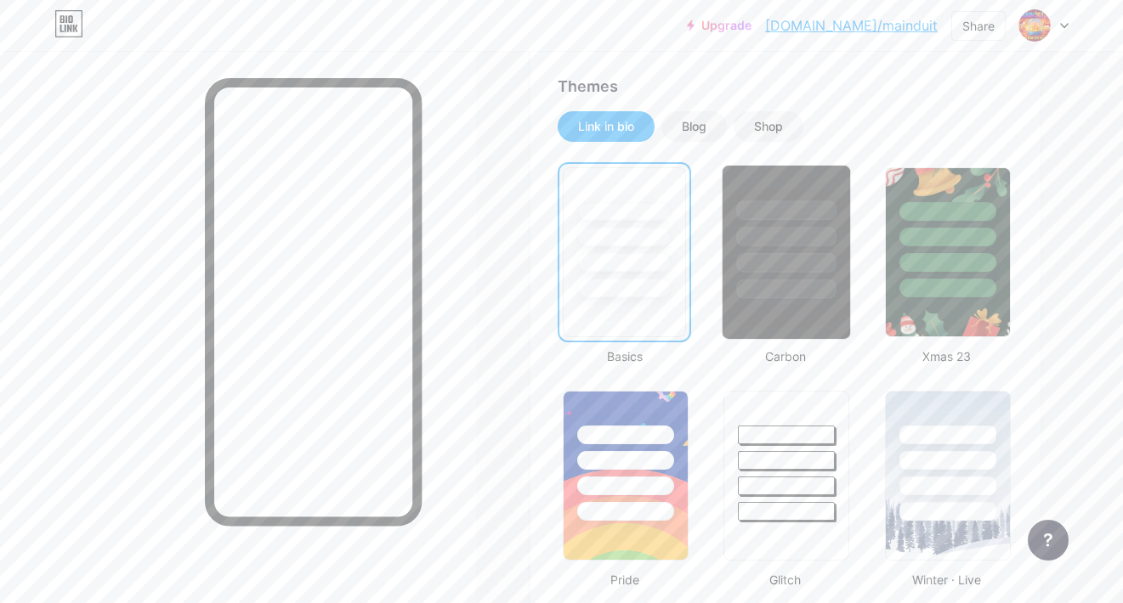
click at [792, 294] on div at bounding box center [786, 290] width 99 height 20
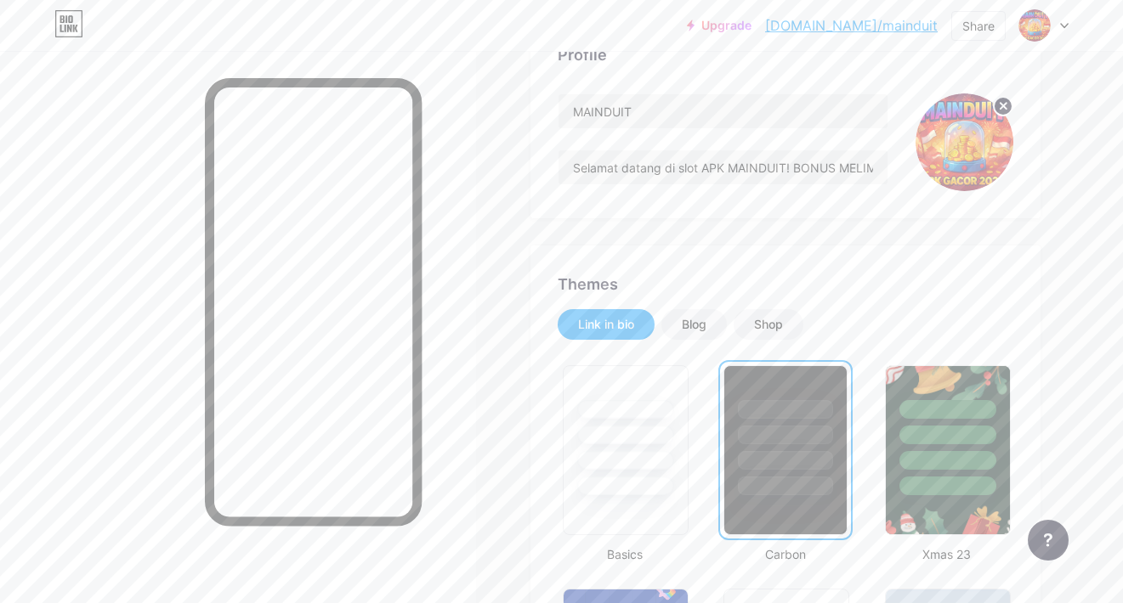
scroll to position [227, 0]
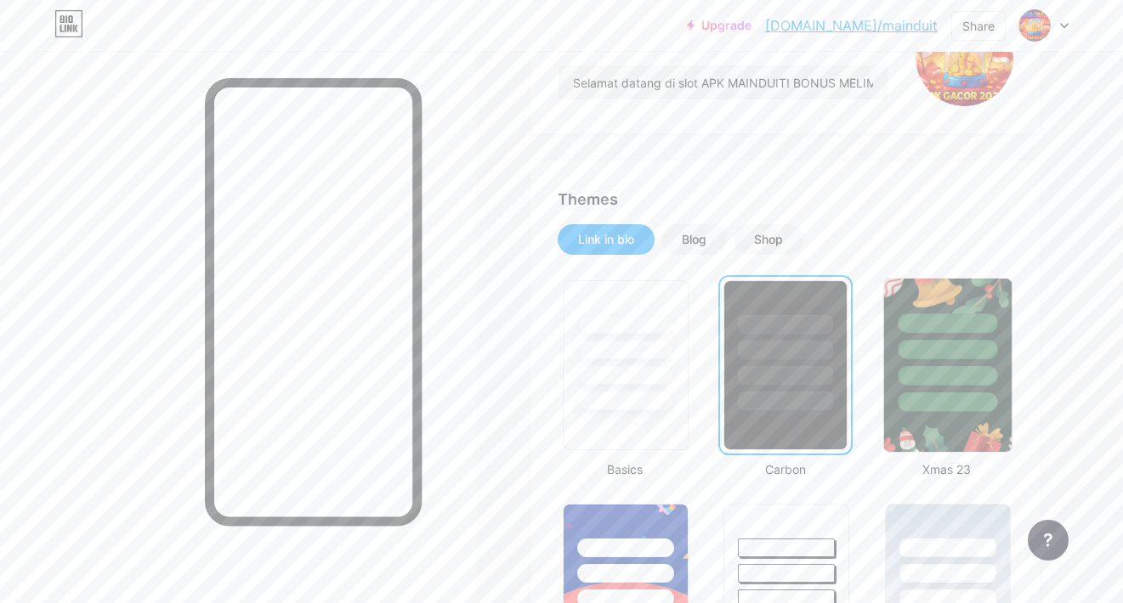
click at [957, 306] on div at bounding box center [946, 345] width 127 height 133
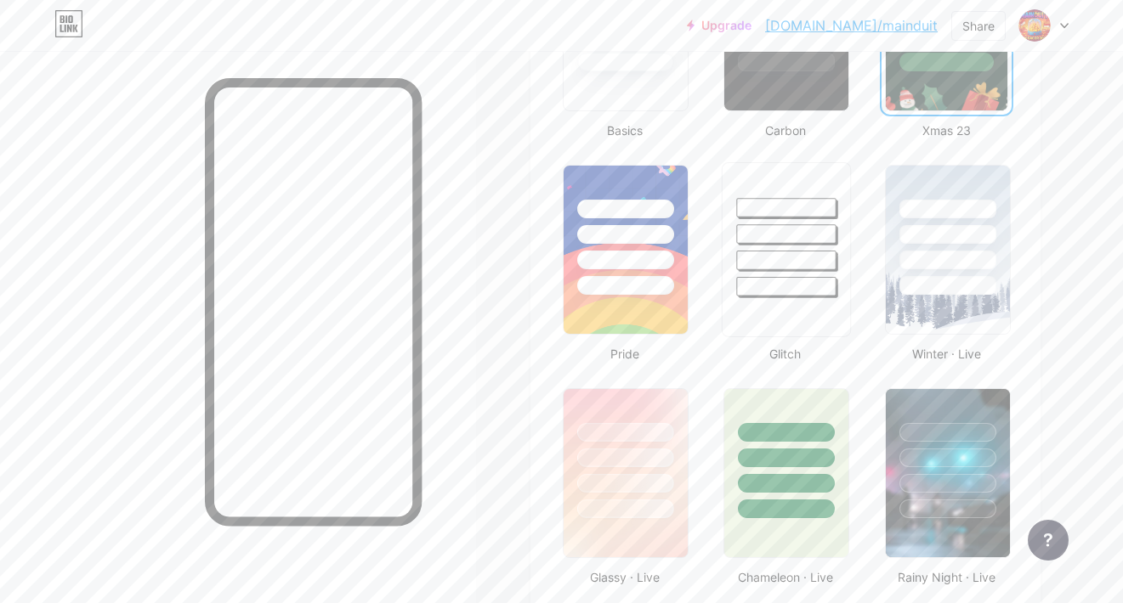
scroll to position [567, 0]
click at [668, 269] on div at bounding box center [625, 228] width 127 height 133
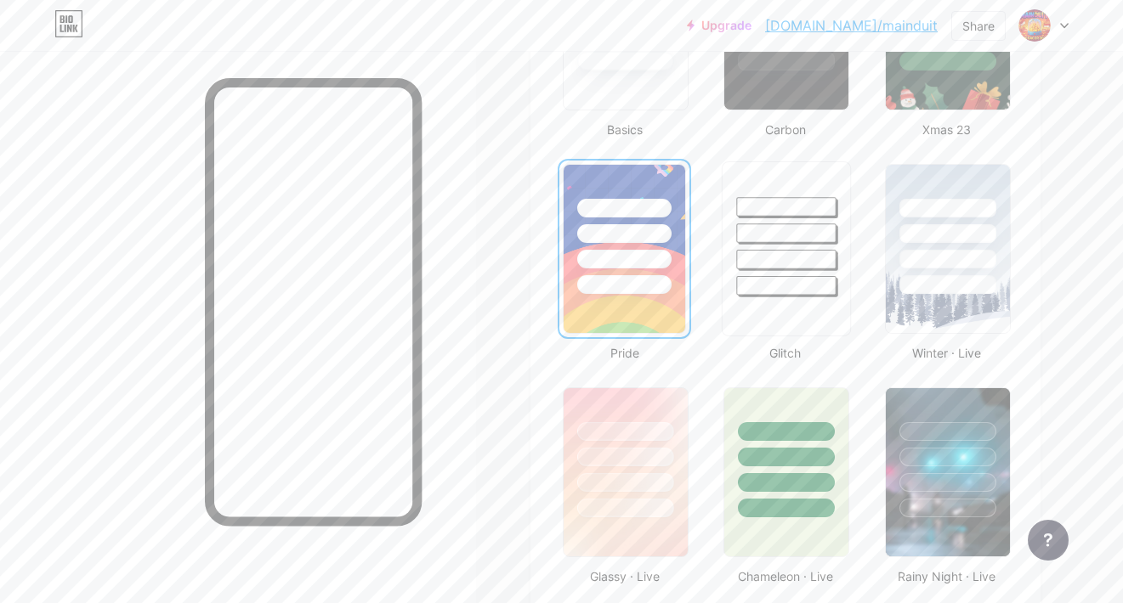
click at [756, 260] on div at bounding box center [786, 260] width 99 height 20
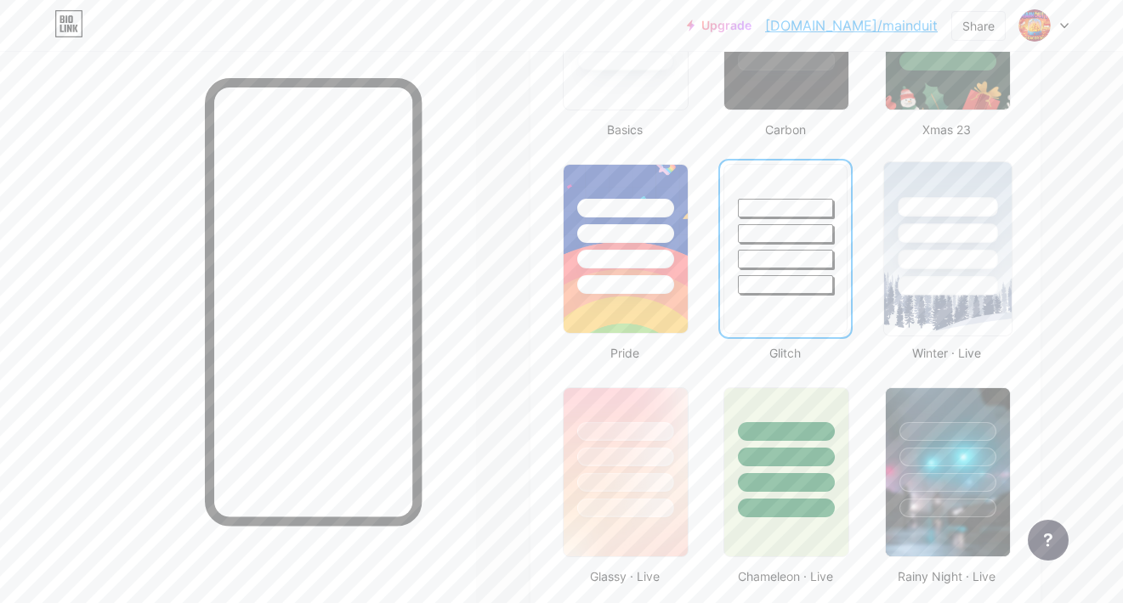
click at [931, 246] on div at bounding box center [946, 228] width 127 height 133
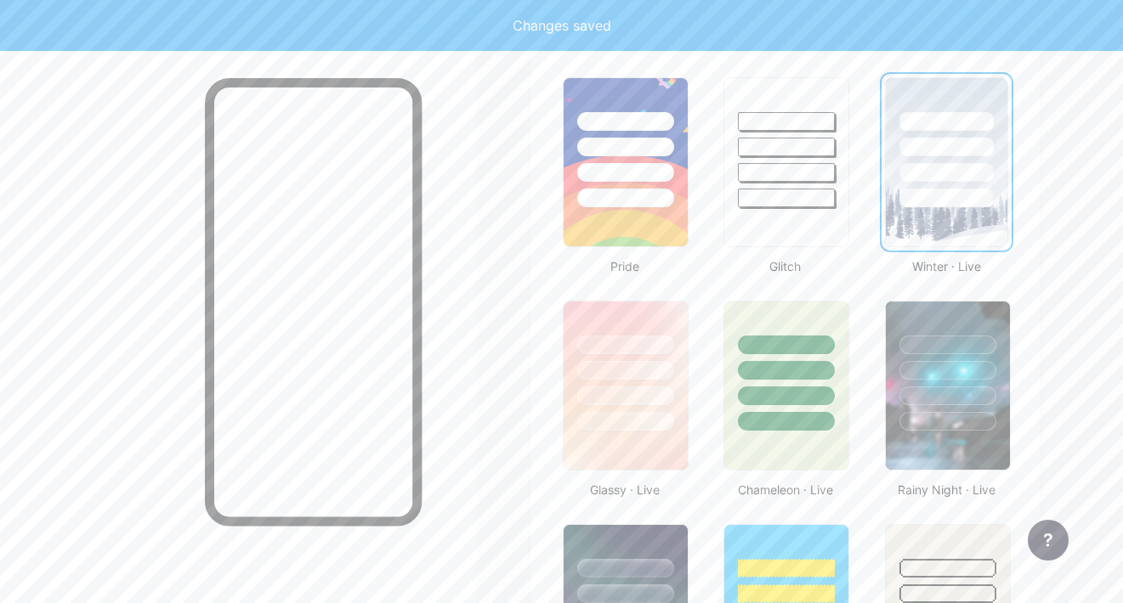
scroll to position [793, 0]
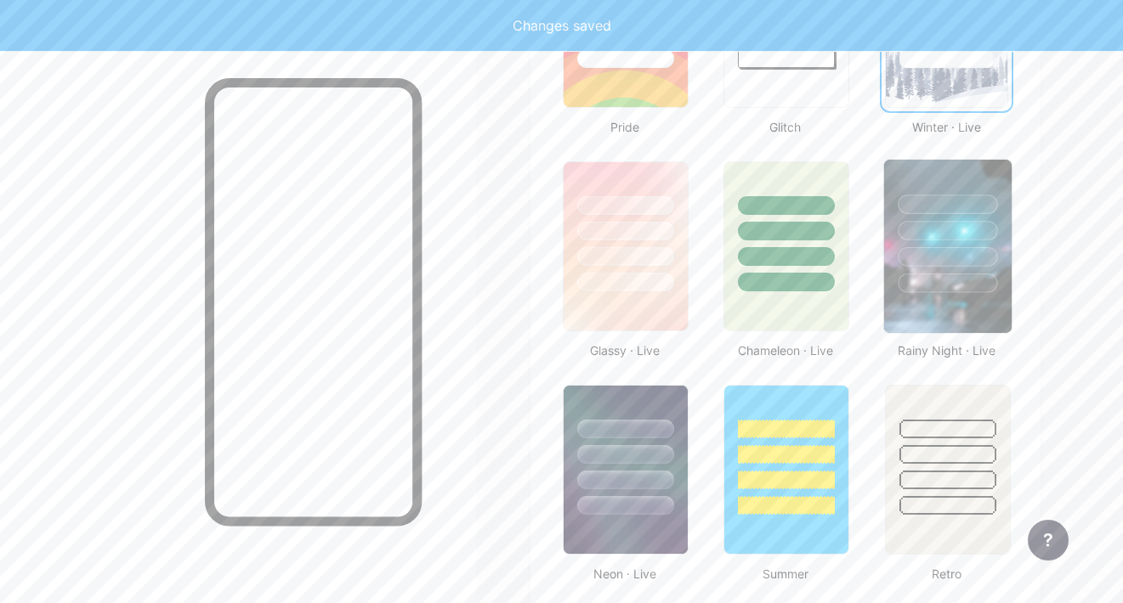
click at [955, 232] on div at bounding box center [946, 231] width 99 height 20
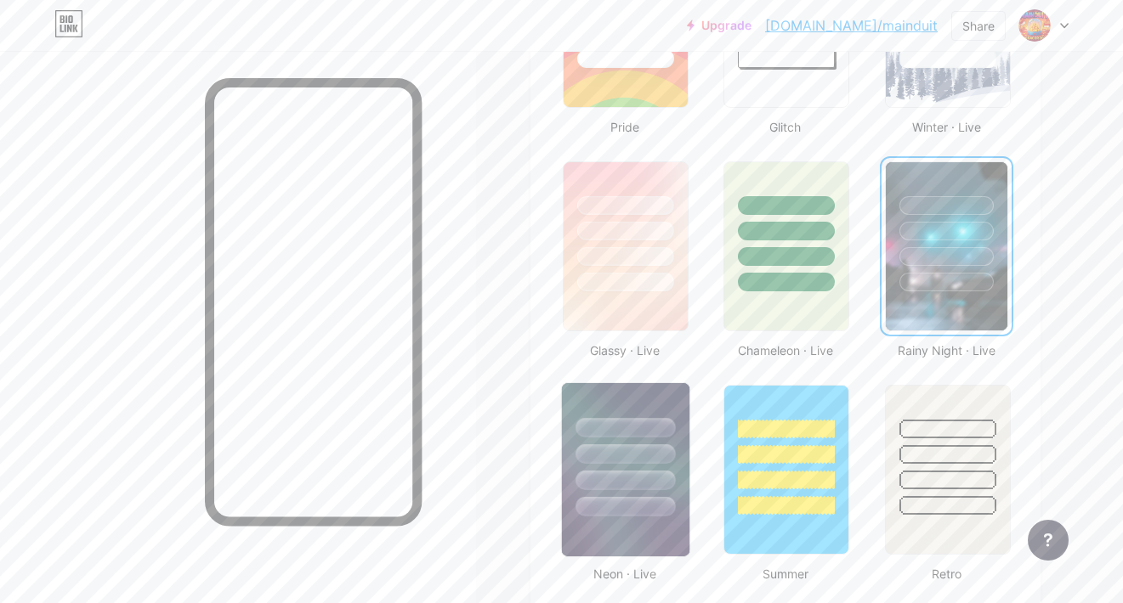
click at [616, 479] on div at bounding box center [624, 481] width 99 height 20
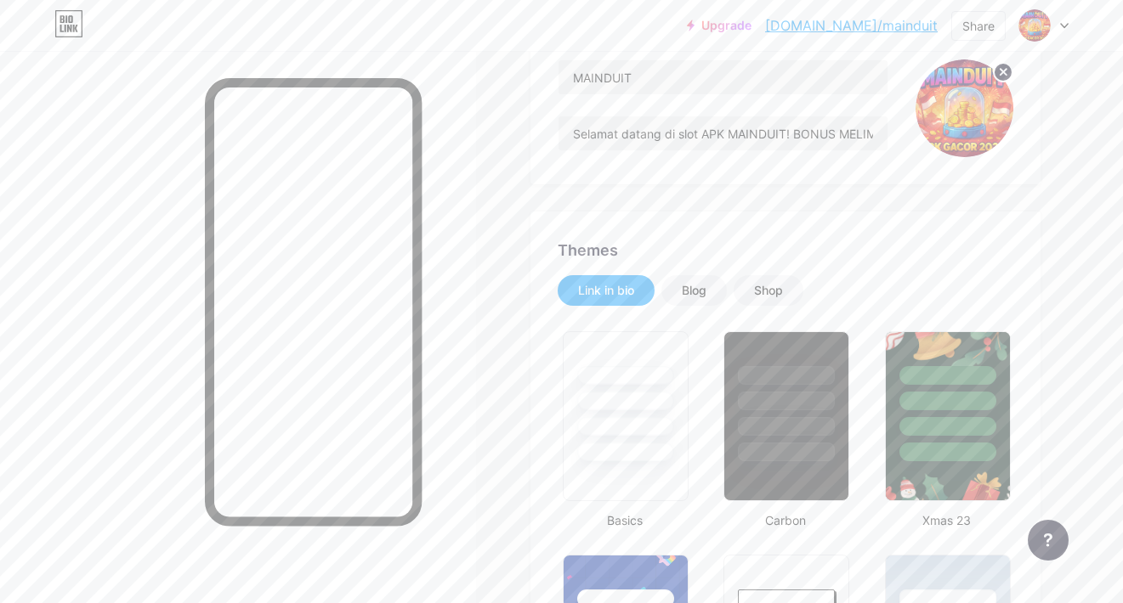
scroll to position [0, 0]
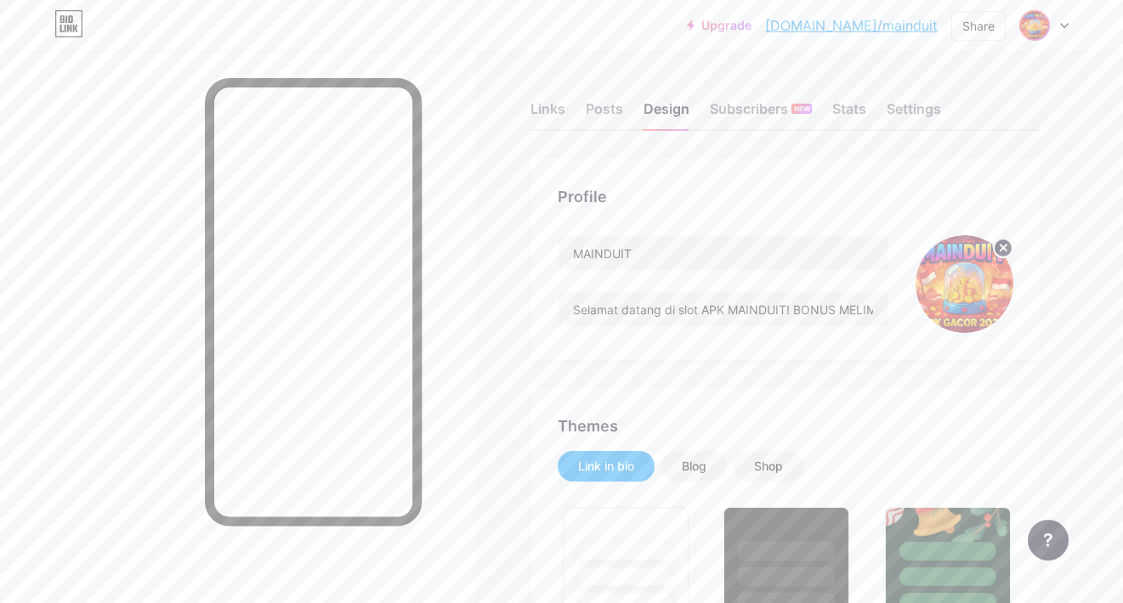
click at [1038, 23] on img at bounding box center [1034, 25] width 27 height 27
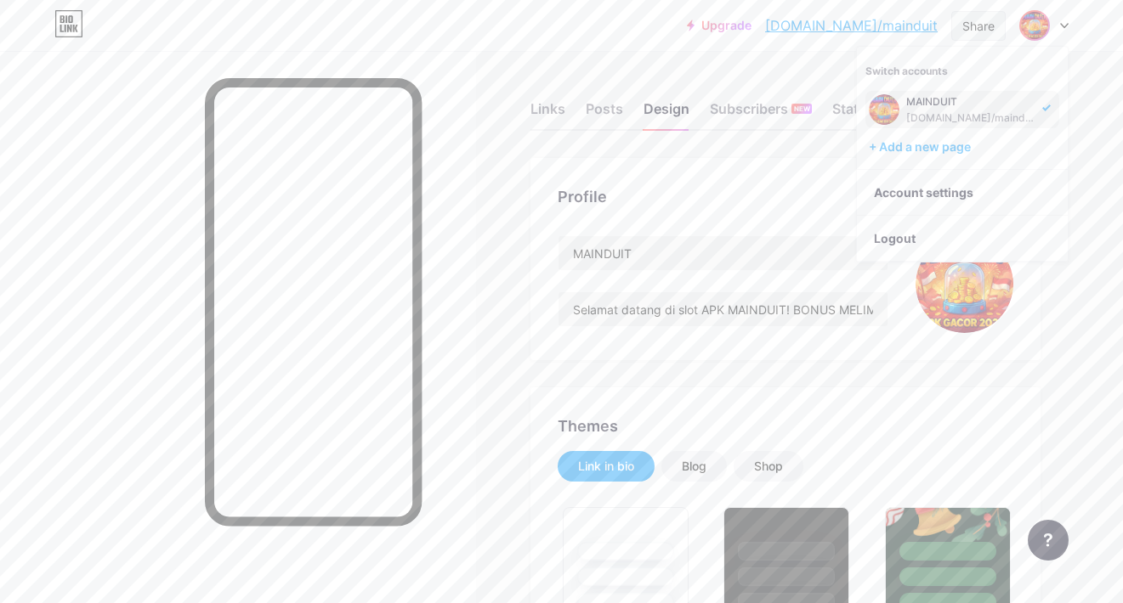
click at [988, 26] on div "Share" at bounding box center [978, 26] width 32 height 18
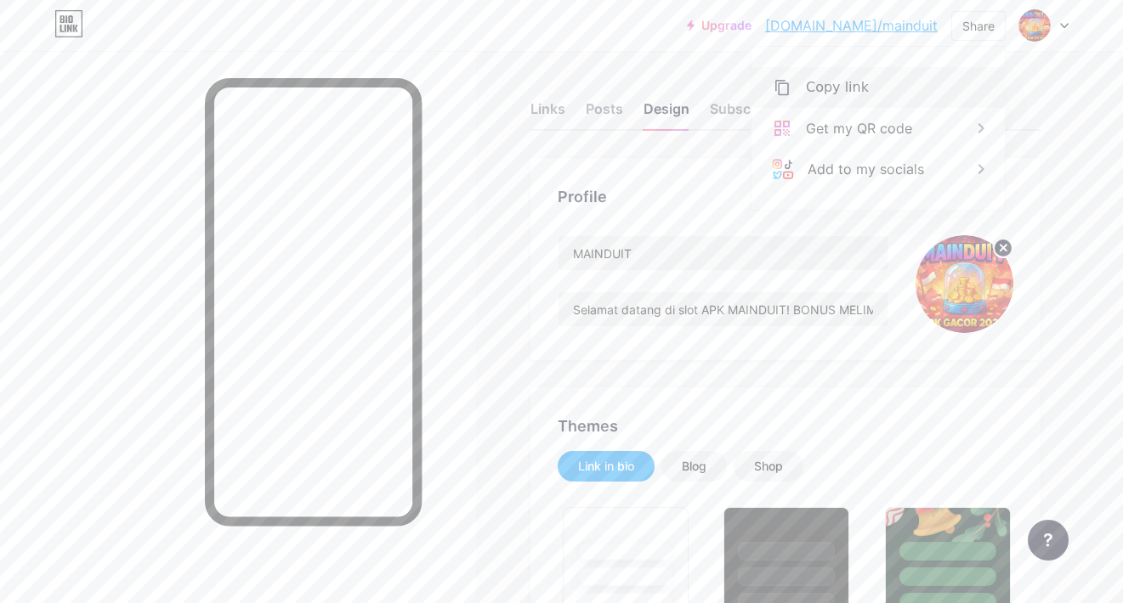
click at [866, 97] on div "Copy link" at bounding box center [877, 87] width 253 height 41
click at [866, 97] on div "Copied" at bounding box center [877, 87] width 253 height 41
